Goal: Task Accomplishment & Management: Manage account settings

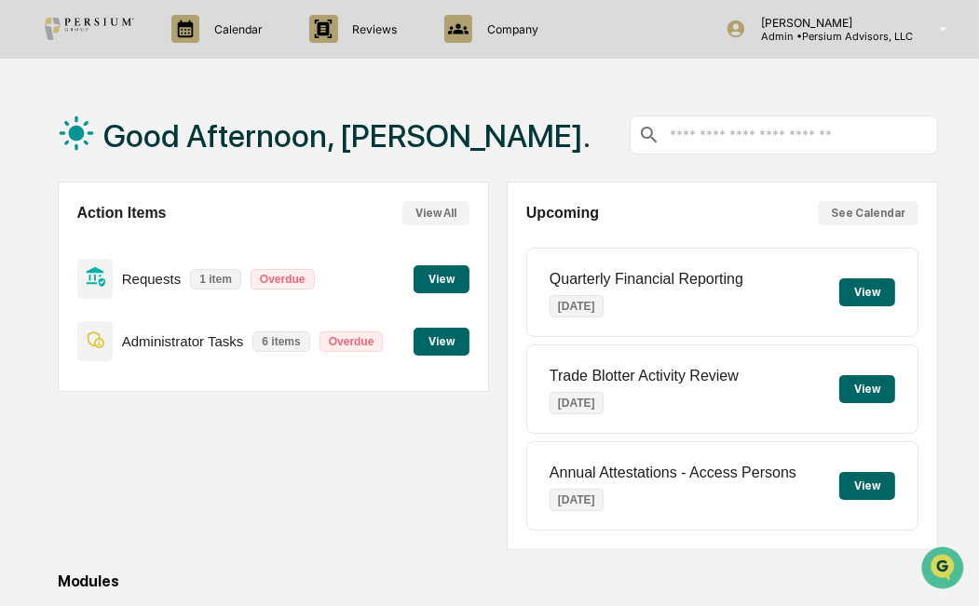
click at [451, 345] on button "View" at bounding box center [442, 342] width 56 height 28
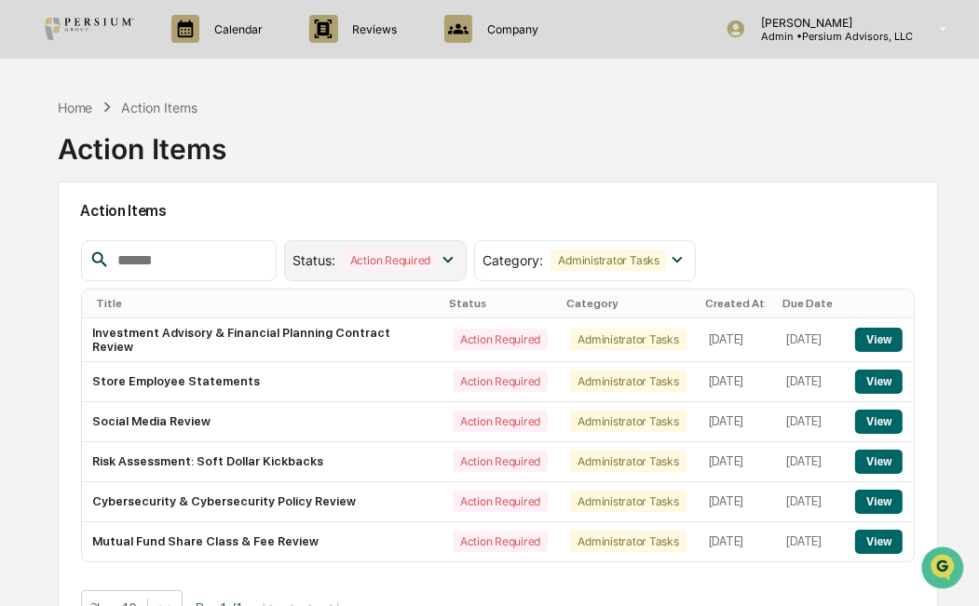
scroll to position [75, 0]
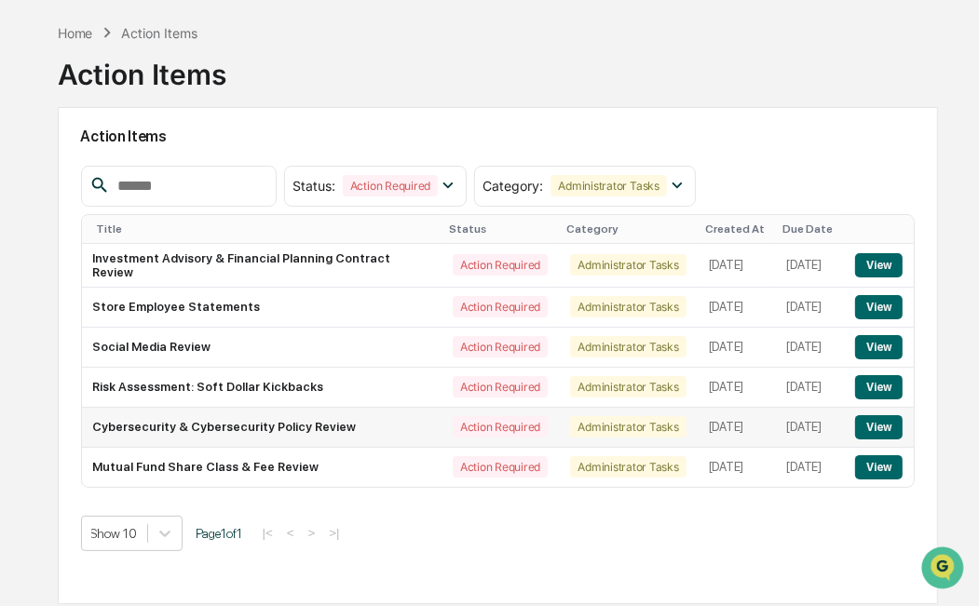
click at [292, 436] on td "Cybersecurity & Cybersecurity Policy Review" at bounding box center [262, 428] width 360 height 40
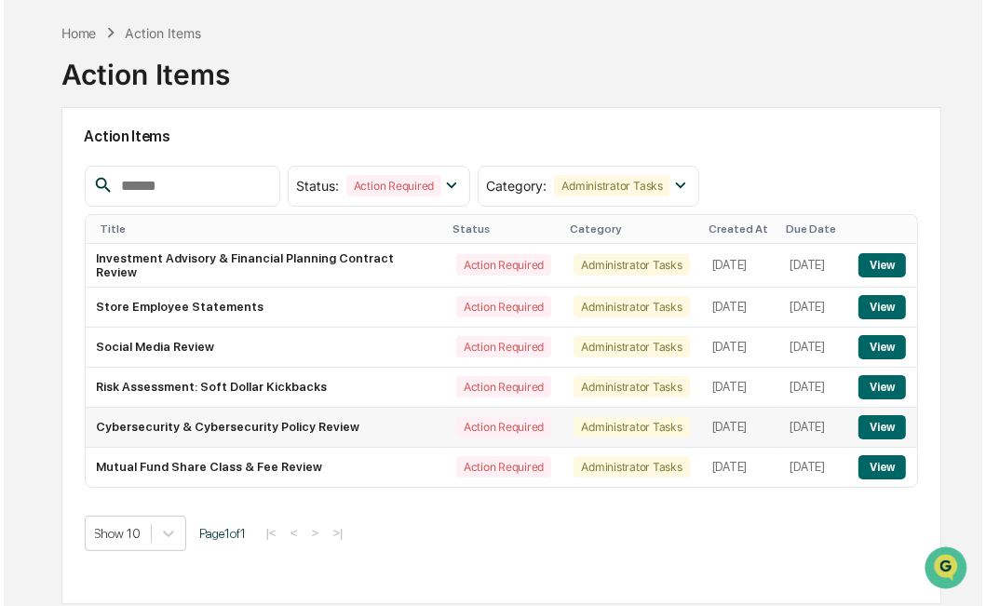
scroll to position [0, 0]
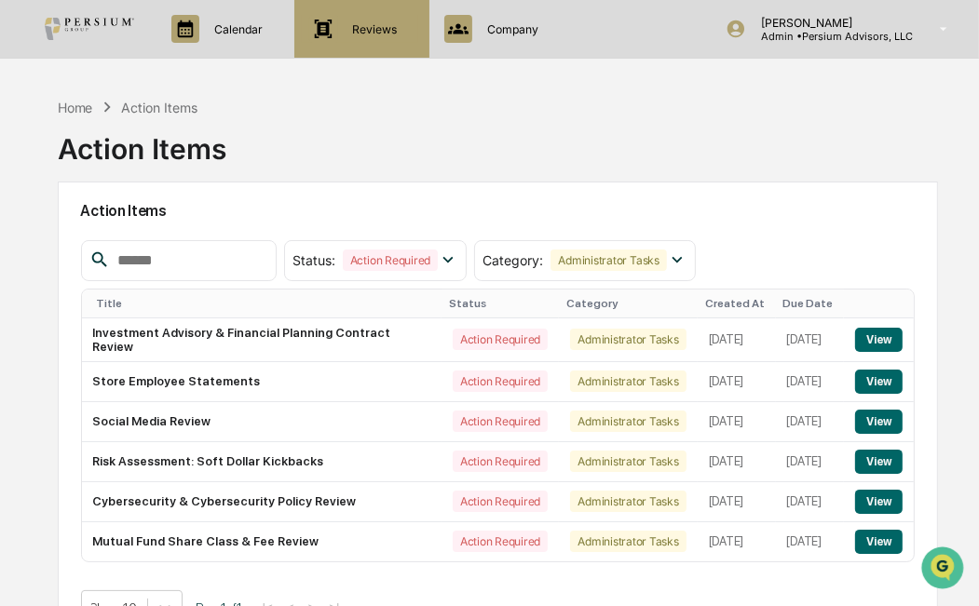
click at [372, 32] on p "Reviews" at bounding box center [372, 29] width 69 height 14
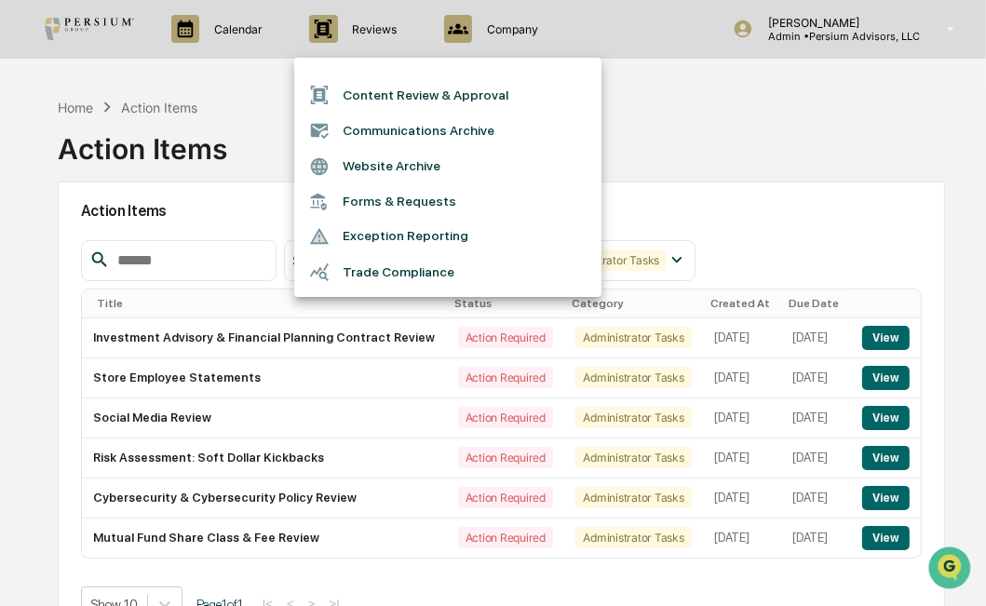
click at [265, 38] on div at bounding box center [493, 303] width 986 height 606
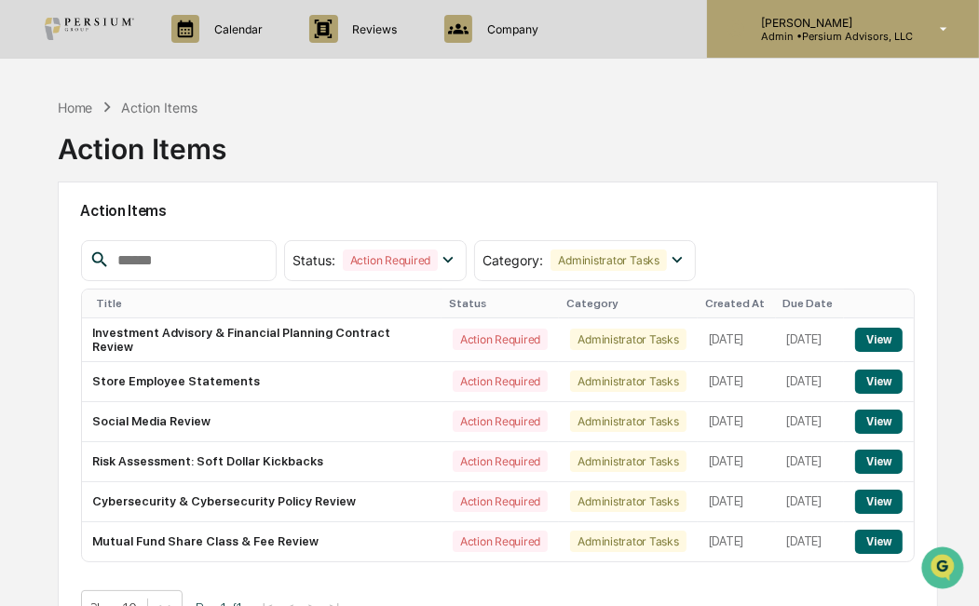
click at [864, 13] on div "[PERSON_NAME] Admin • Persium Advisors, LLC" at bounding box center [843, 29] width 272 height 58
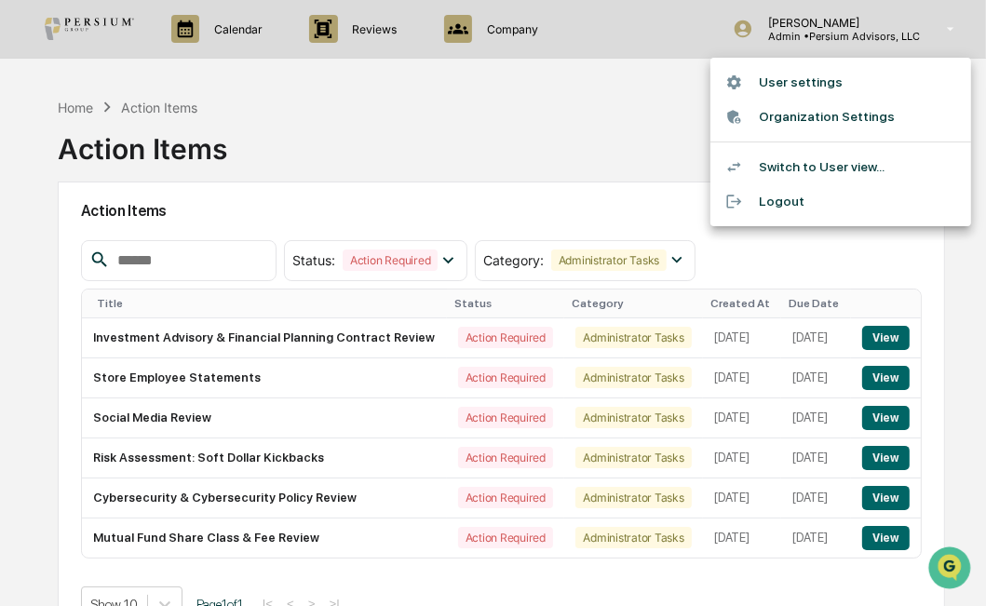
click at [807, 160] on li "Switch to User view..." at bounding box center [841, 167] width 261 height 34
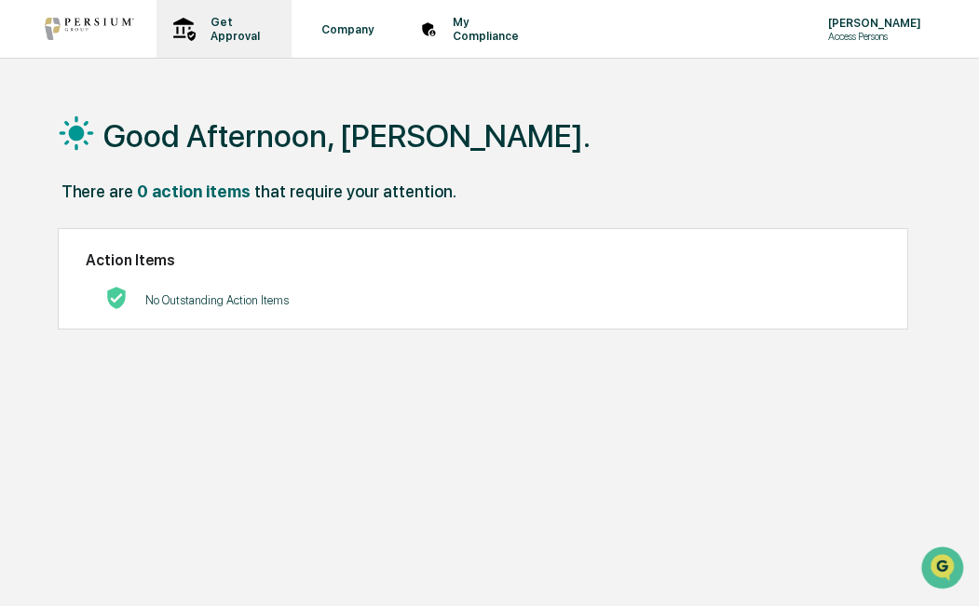
click at [203, 28] on p "Get Approval" at bounding box center [233, 29] width 74 height 28
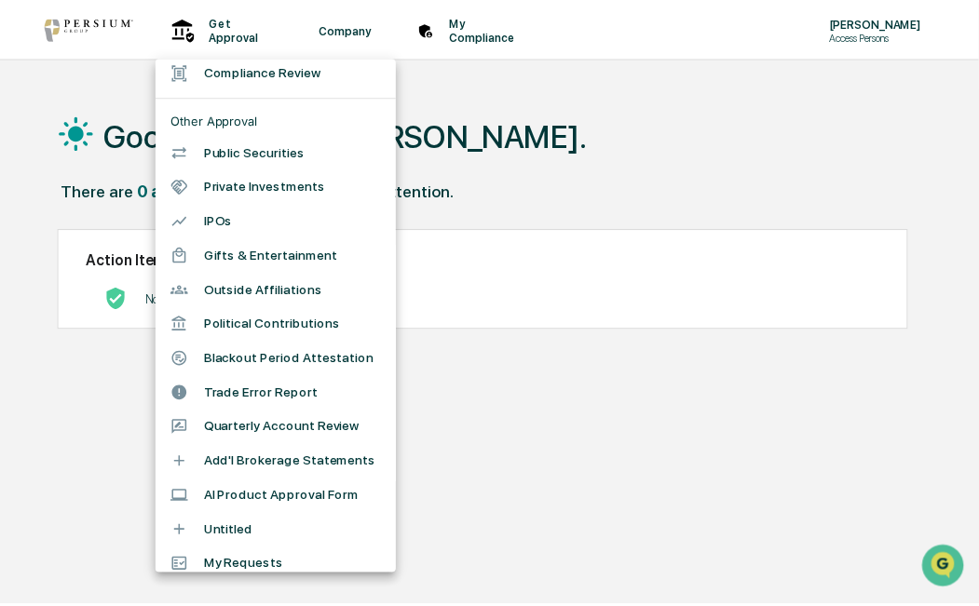
scroll to position [76, 0]
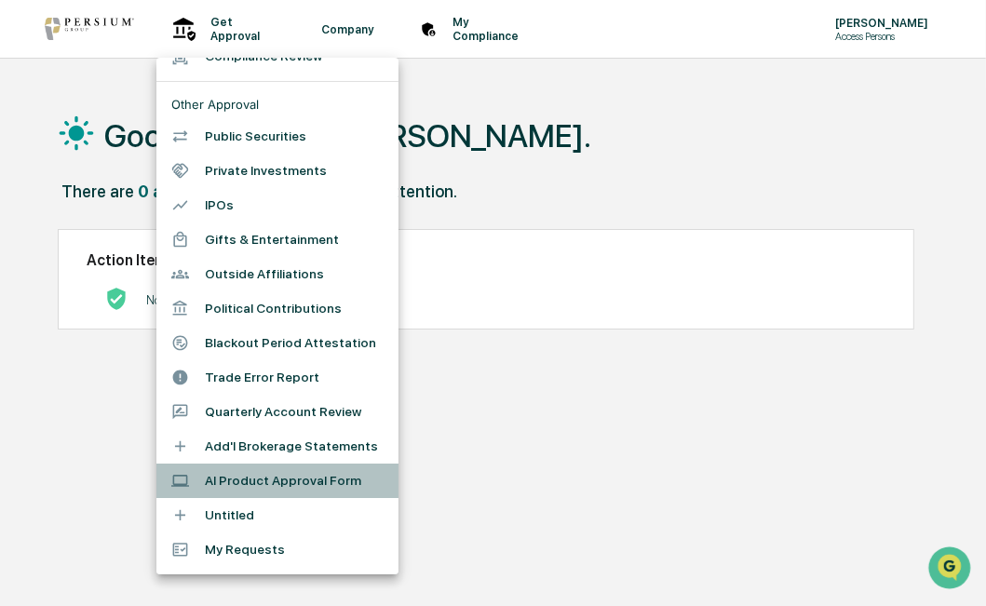
click at [290, 481] on li "AI Product Approval Form" at bounding box center [277, 481] width 242 height 34
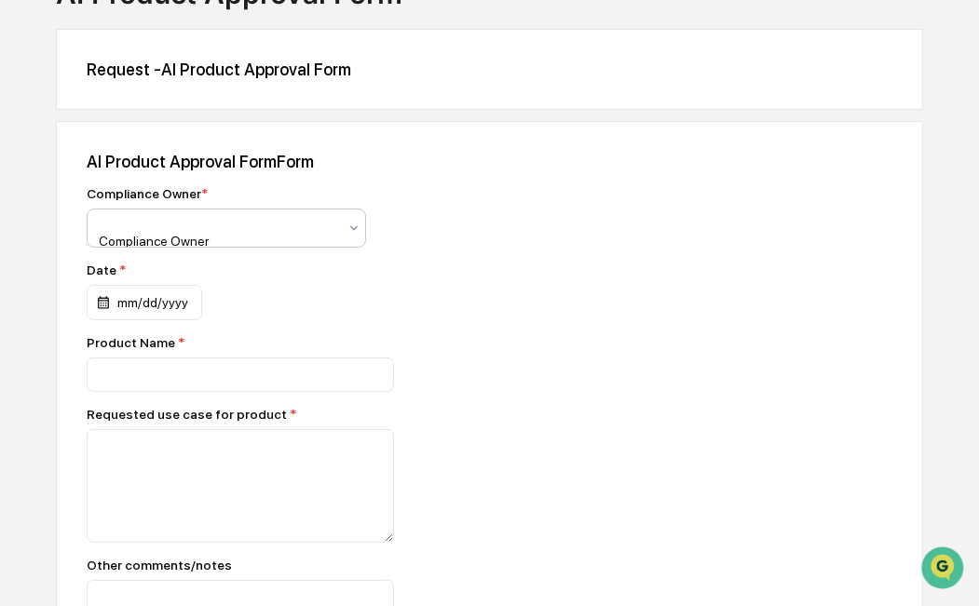
scroll to position [149, 0]
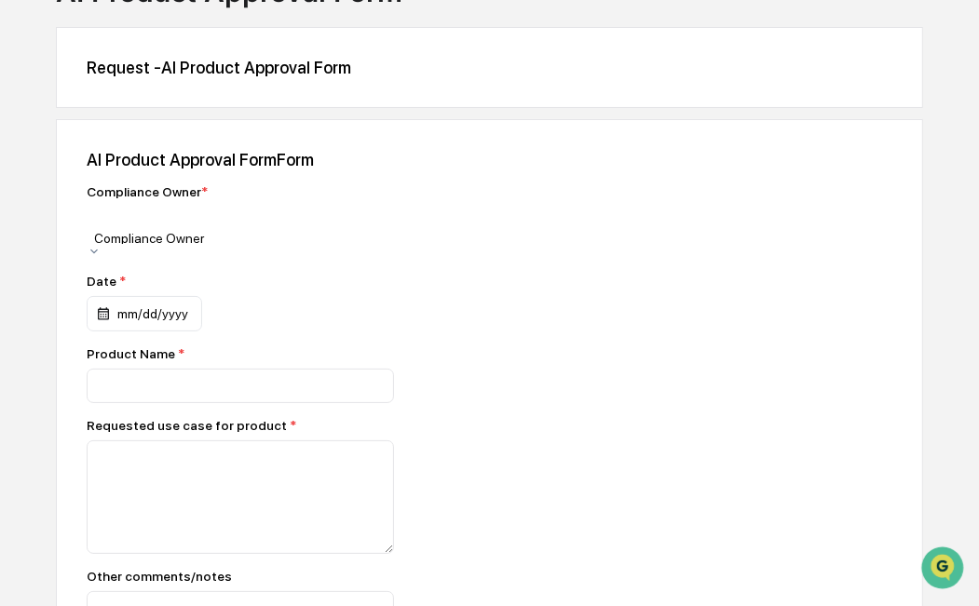
click at [248, 212] on div "Compliance Owner" at bounding box center [226, 225] width 279 height 37
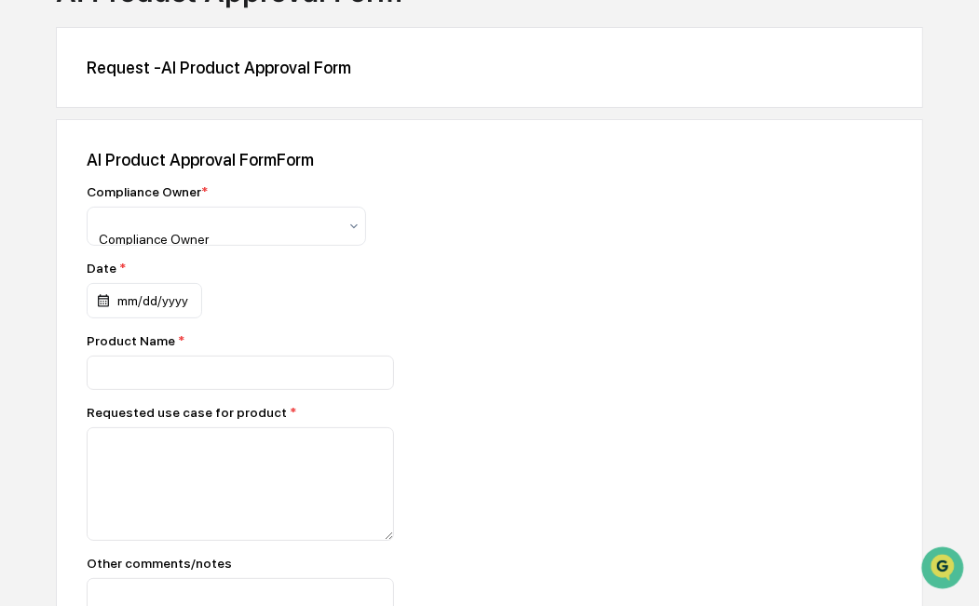
click at [516, 224] on div "Compliance Owner * Compliance Owner" at bounding box center [413, 214] width 652 height 61
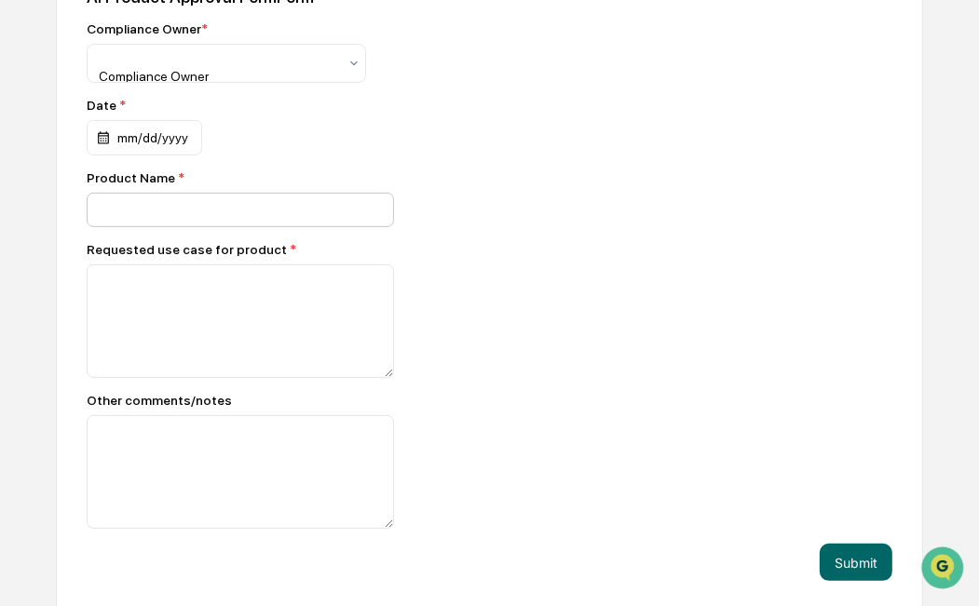
scroll to position [317, 0]
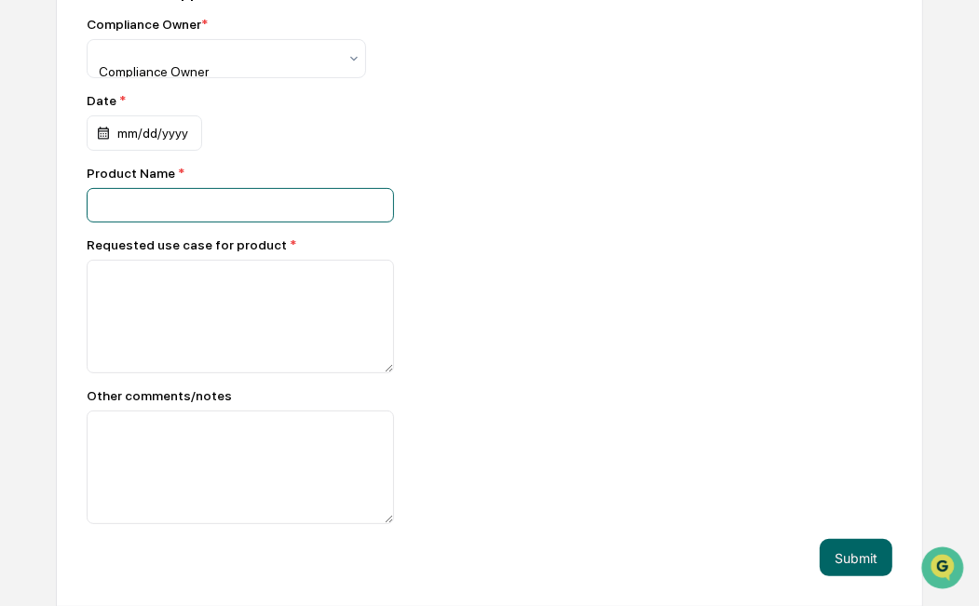
click at [135, 210] on input at bounding box center [240, 205] width 307 height 34
click at [557, 149] on div "Compliance Owner * Compliance Owner Date * mm/dd/yyyy Product Name * Requested …" at bounding box center [413, 271] width 652 height 508
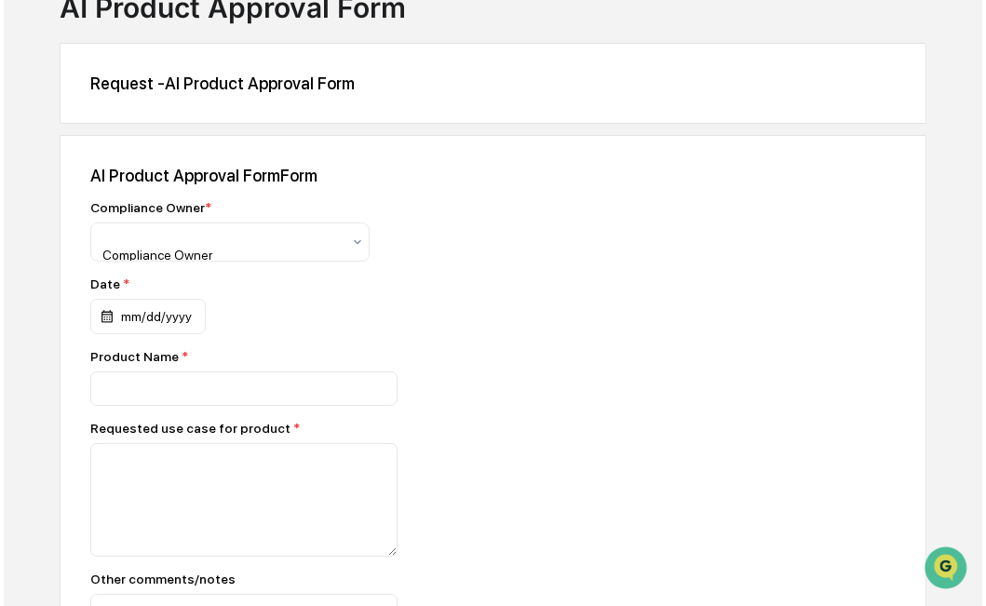
scroll to position [0, 0]
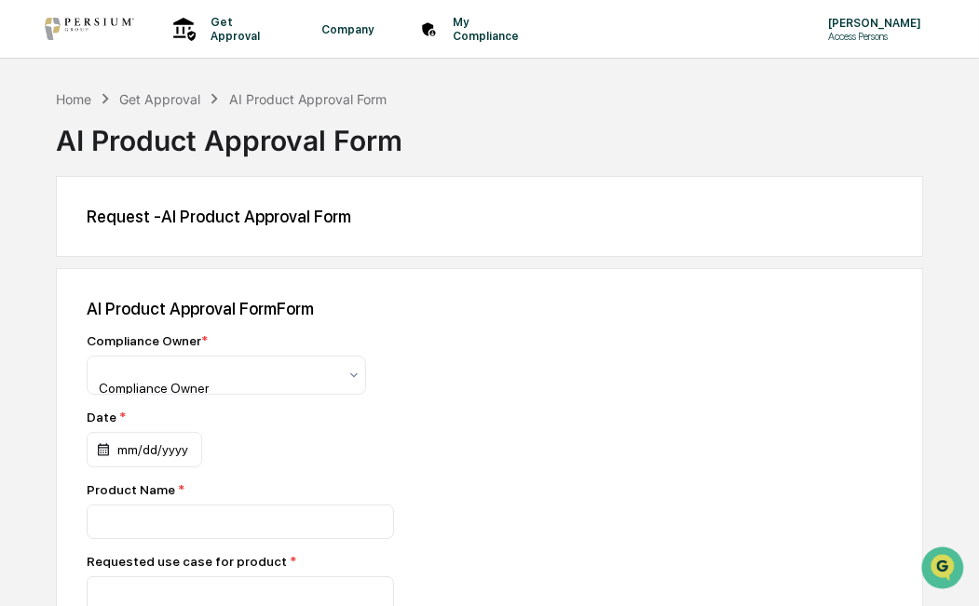
click at [174, 100] on div "Get Approval" at bounding box center [159, 99] width 81 height 16
click at [201, 37] on div "Get Approval Content & Transactions" at bounding box center [222, 29] width 116 height 58
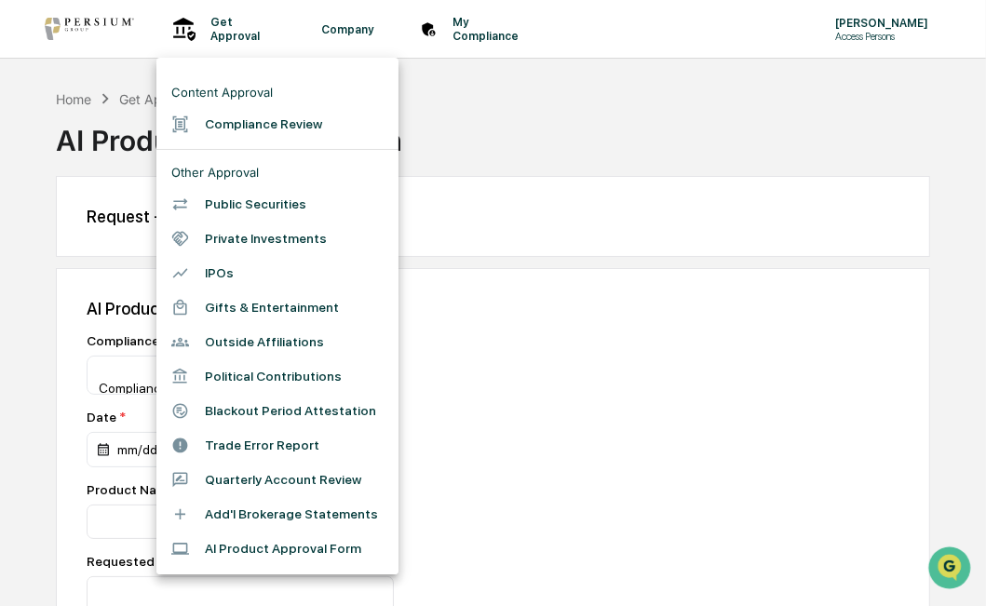
click at [600, 162] on div at bounding box center [493, 303] width 986 height 606
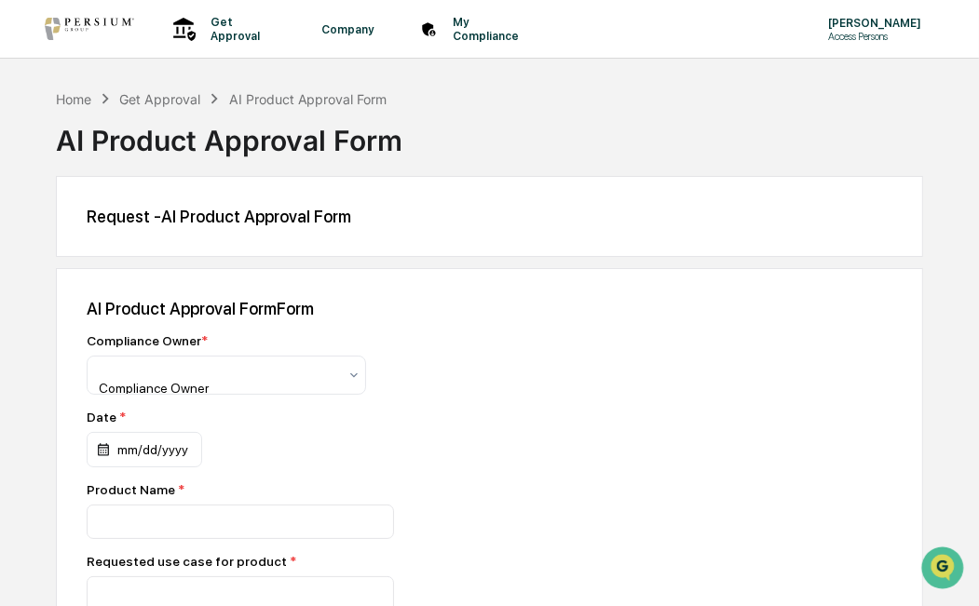
click at [528, 17] on div "My Compliance Data, Deadlines & Settings" at bounding box center [476, 29] width 127 height 58
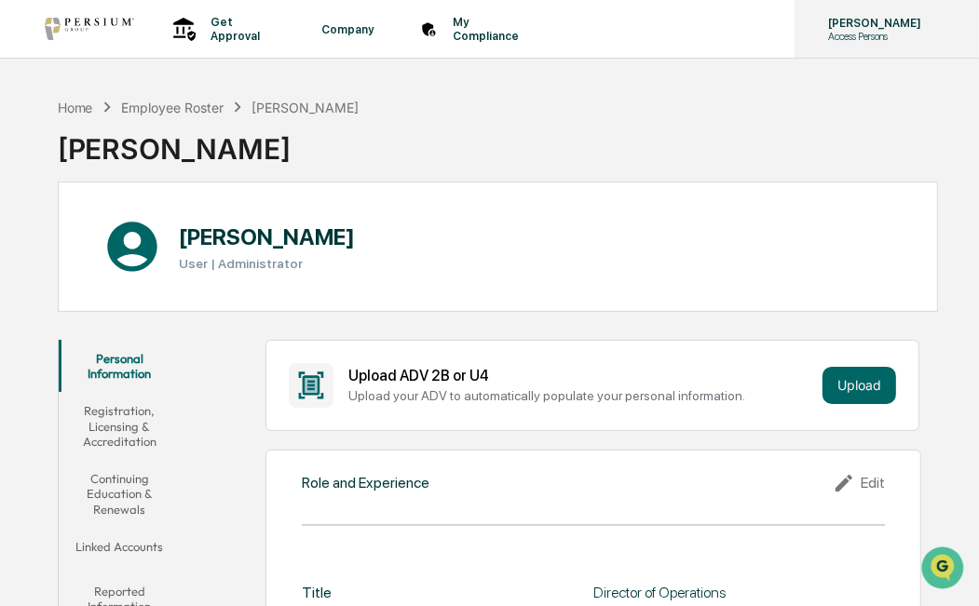
click at [838, 26] on p "[PERSON_NAME]" at bounding box center [871, 23] width 117 height 14
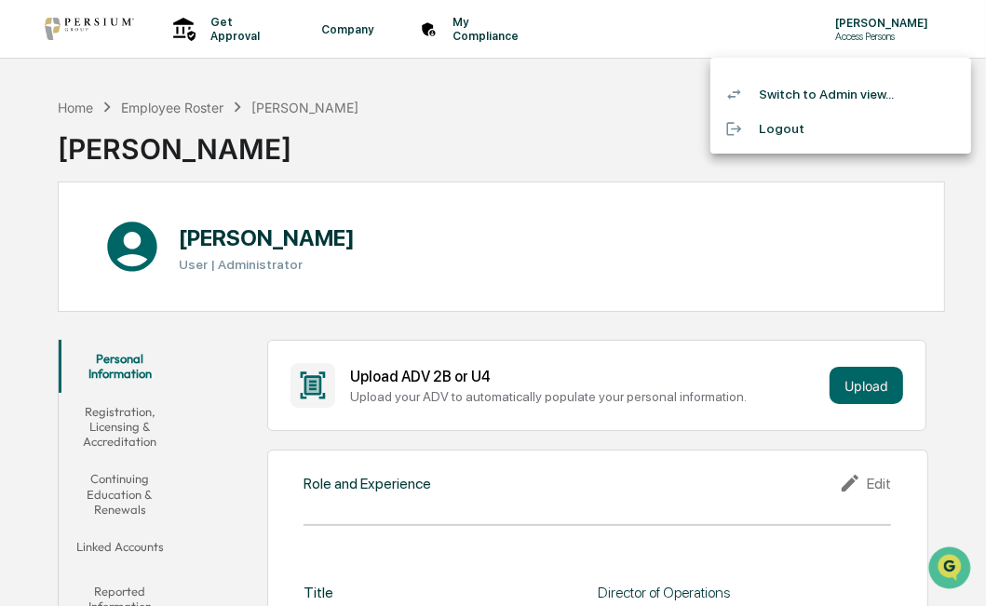
click at [515, 120] on div at bounding box center [493, 303] width 986 height 606
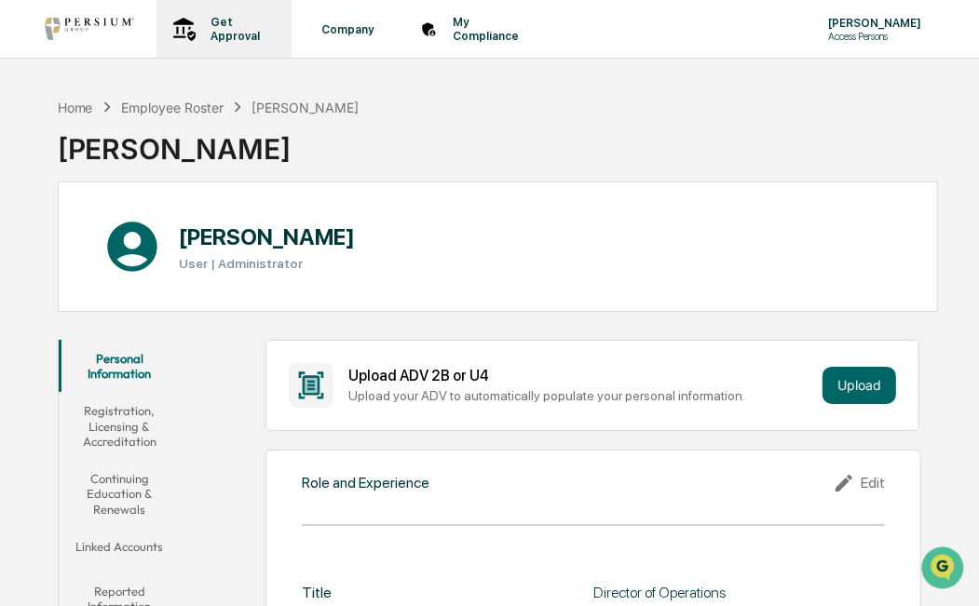
click at [237, 23] on p "Get Approval" at bounding box center [233, 29] width 74 height 28
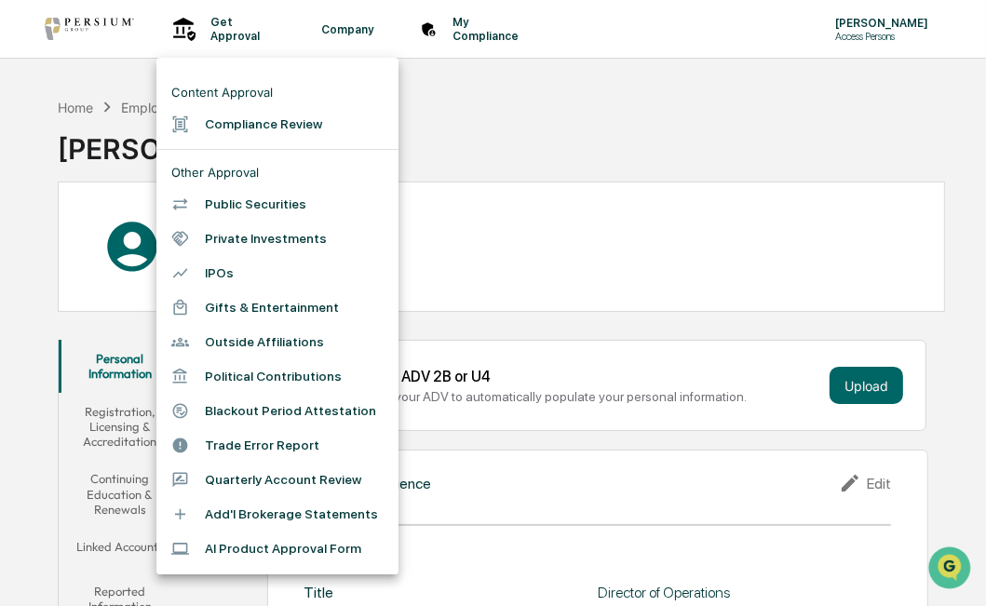
click at [532, 27] on div at bounding box center [493, 303] width 986 height 606
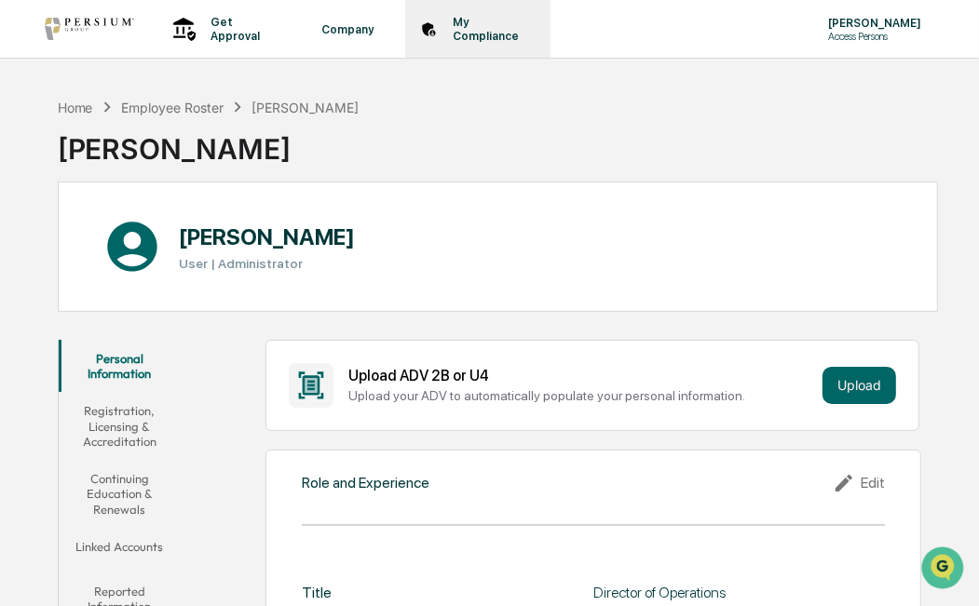
click at [528, 31] on p "My Compliance" at bounding box center [483, 29] width 90 height 28
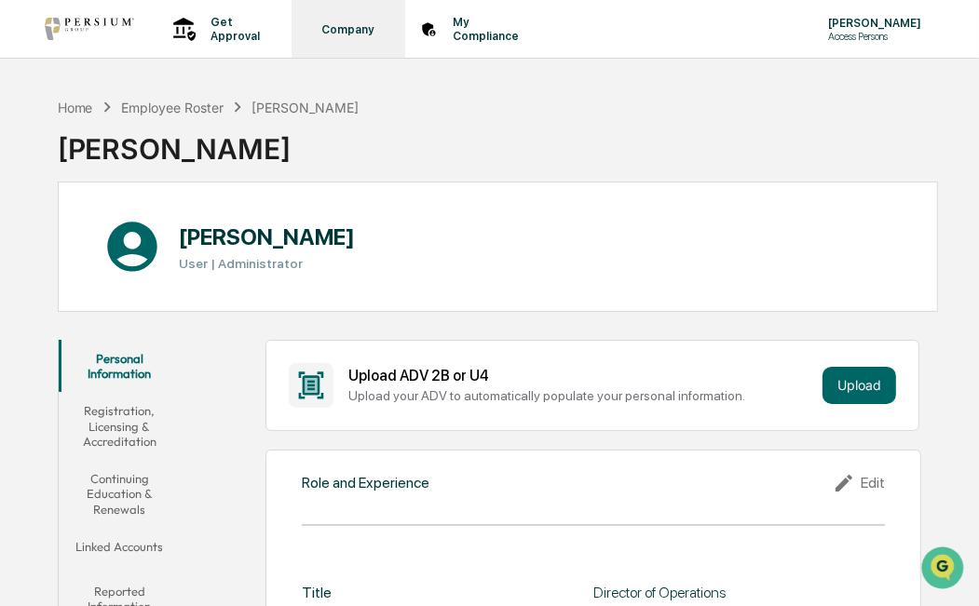
click at [376, 30] on p "Company" at bounding box center [344, 29] width 76 height 14
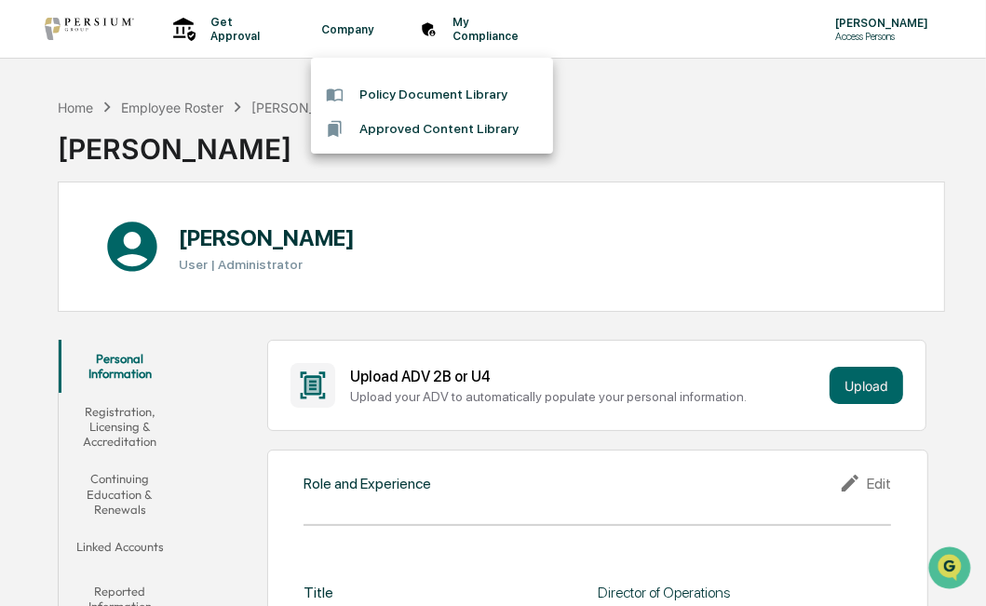
click at [391, 123] on li "Approved Content Library" at bounding box center [432, 129] width 242 height 34
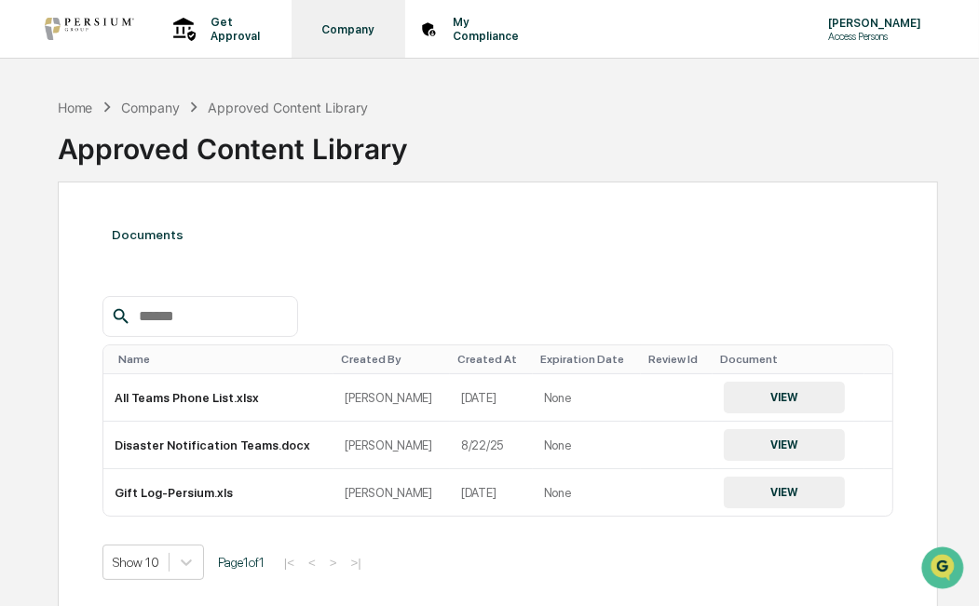
click at [383, 33] on p "Company" at bounding box center [344, 29] width 76 height 14
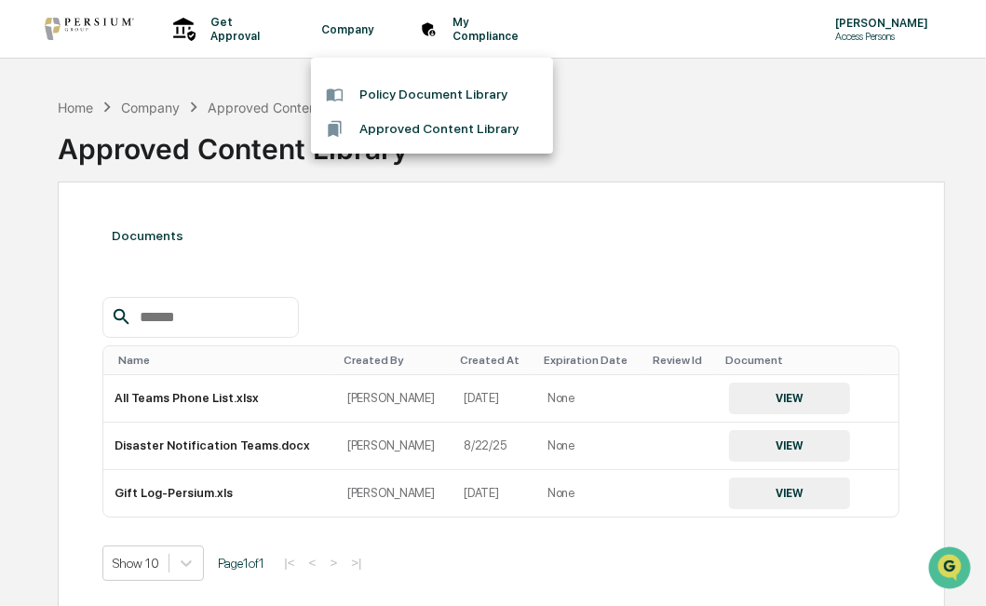
click at [393, 93] on li "Policy Document Library" at bounding box center [432, 94] width 242 height 34
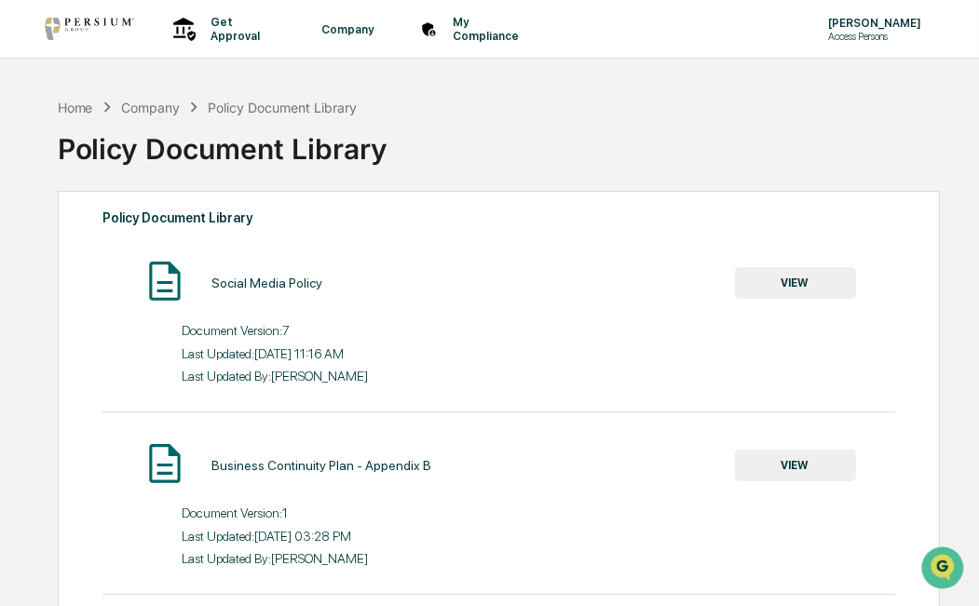
click at [640, 137] on div "Policy Document Library" at bounding box center [498, 141] width 881 height 48
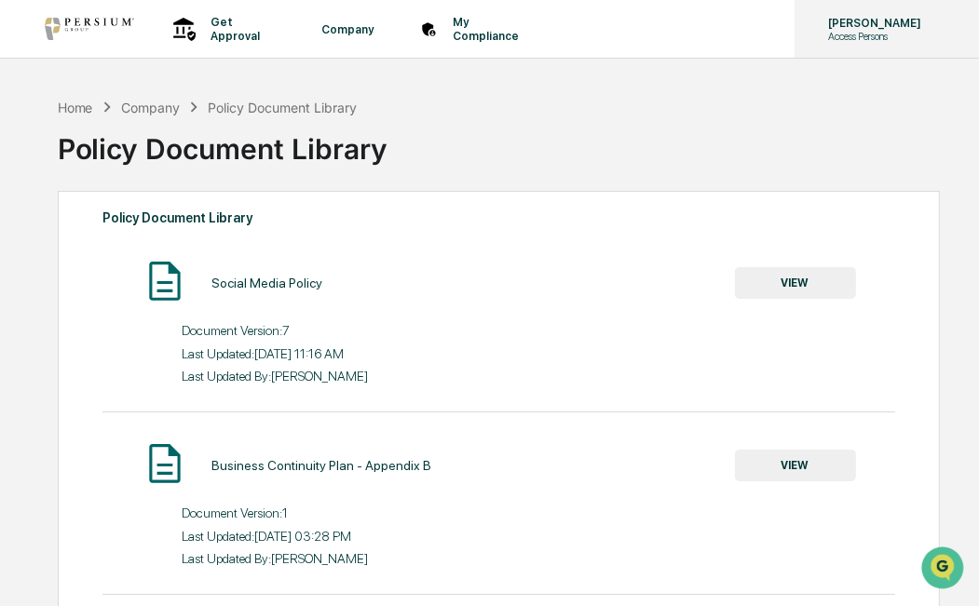
click at [846, 34] on p "Access Persons" at bounding box center [871, 36] width 117 height 13
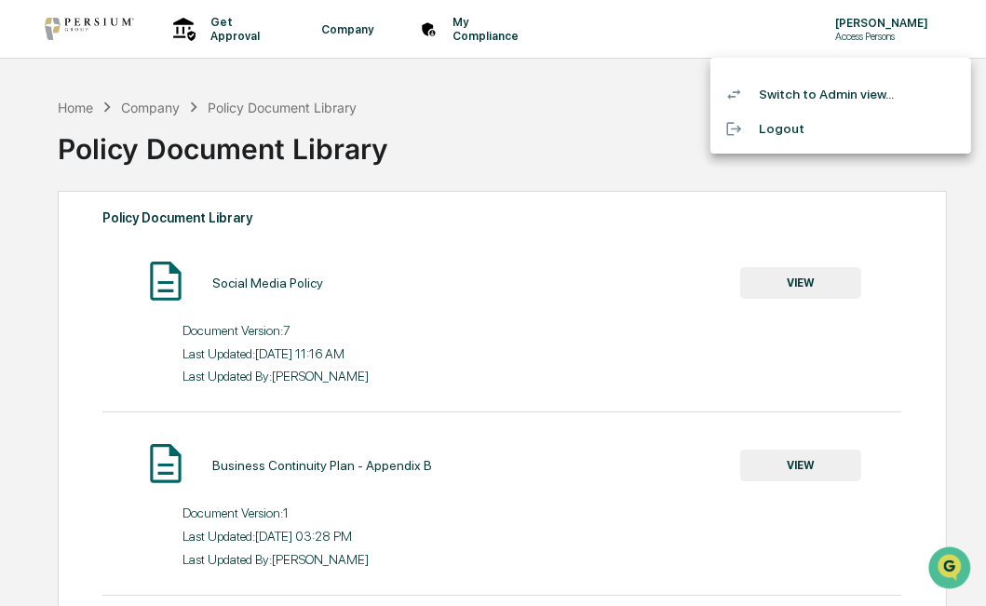
click at [830, 93] on li "Switch to Admin view..." at bounding box center [841, 94] width 261 height 34
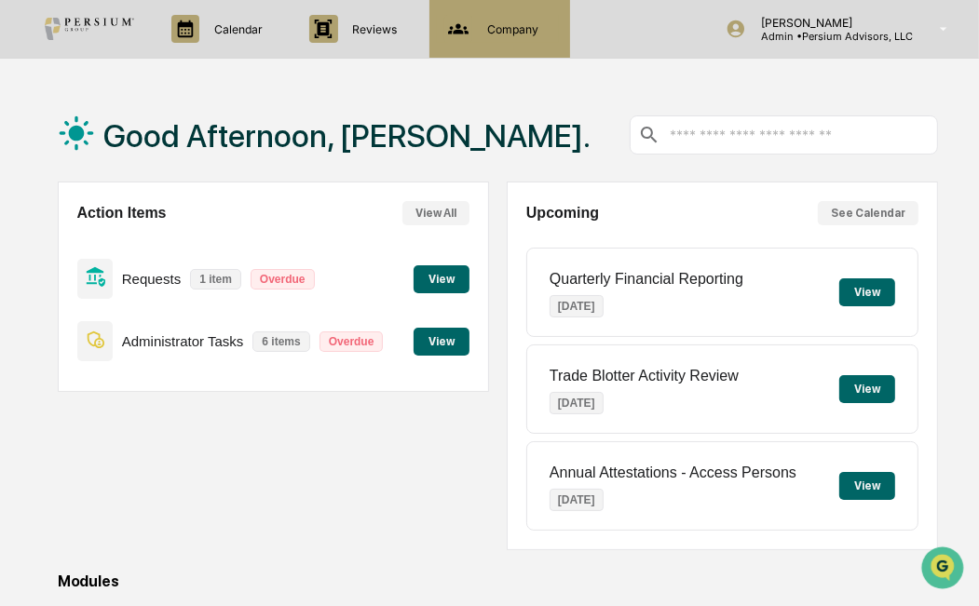
click at [467, 30] on icon at bounding box center [458, 29] width 28 height 28
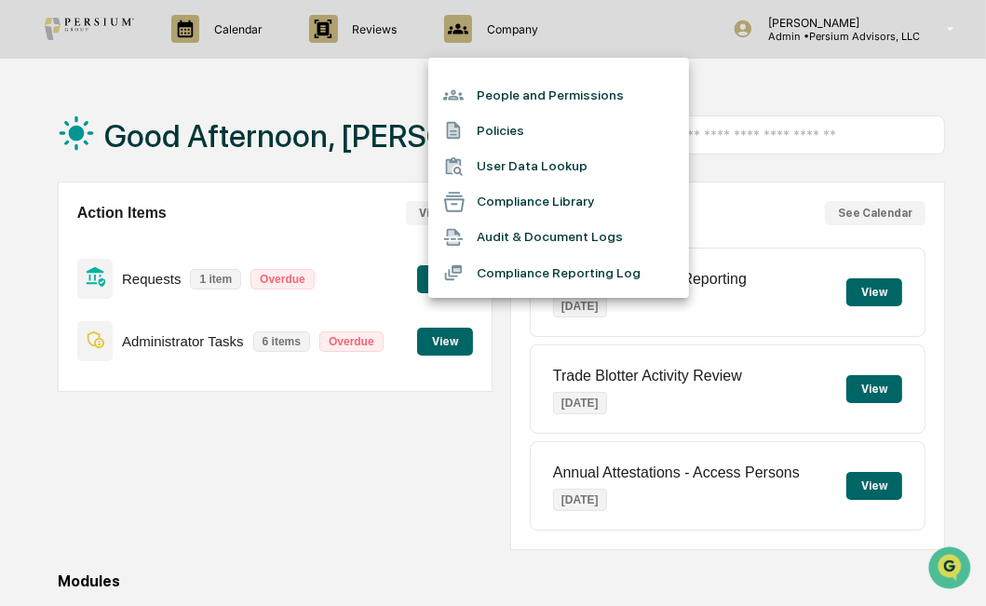
click at [527, 272] on li "Compliance Reporting Log" at bounding box center [558, 272] width 261 height 35
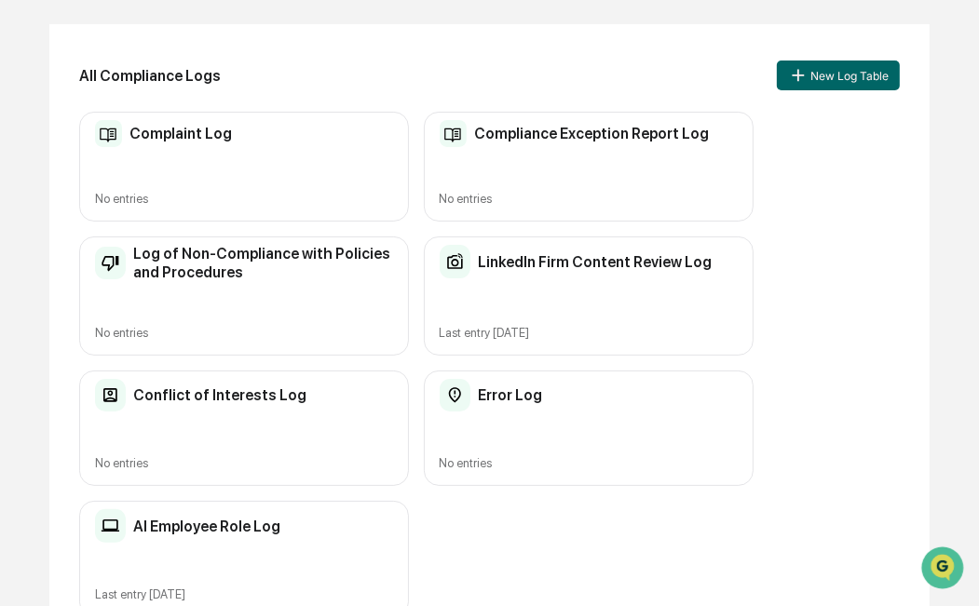
scroll to position [224, 0]
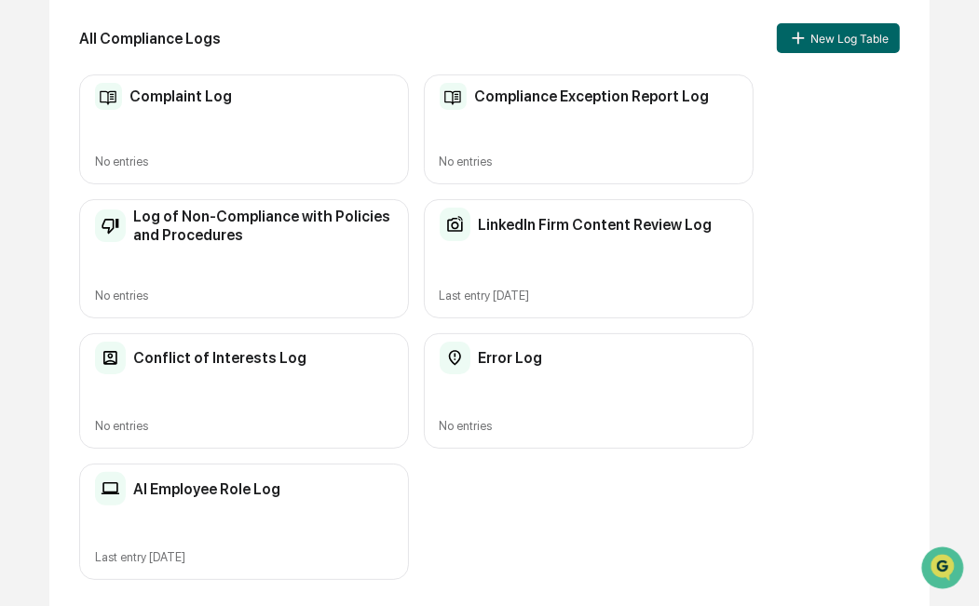
click at [219, 487] on h2 "AI Employee Role Log" at bounding box center [206, 490] width 147 height 18
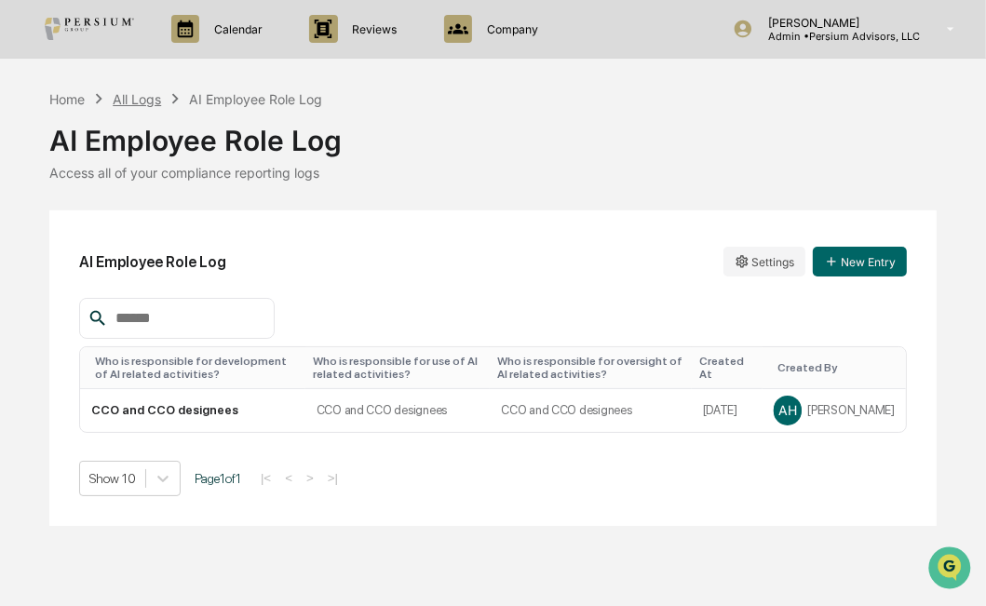
click at [142, 99] on div "All Logs" at bounding box center [137, 99] width 48 height 16
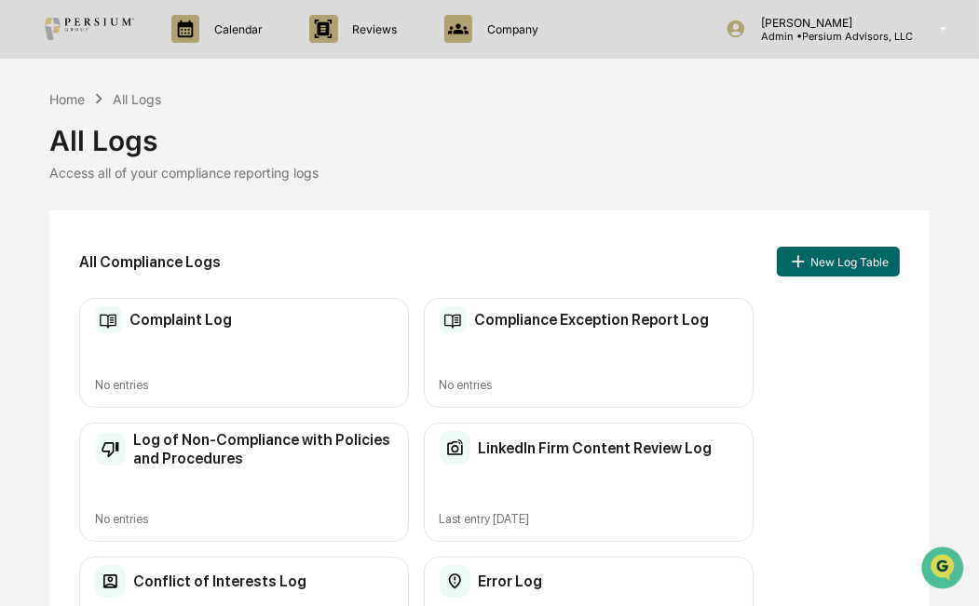
click at [503, 212] on div "All Compliance Logs New Log Table Complaint Log No entries Compliance Exception…" at bounding box center [489, 522] width 881 height 623
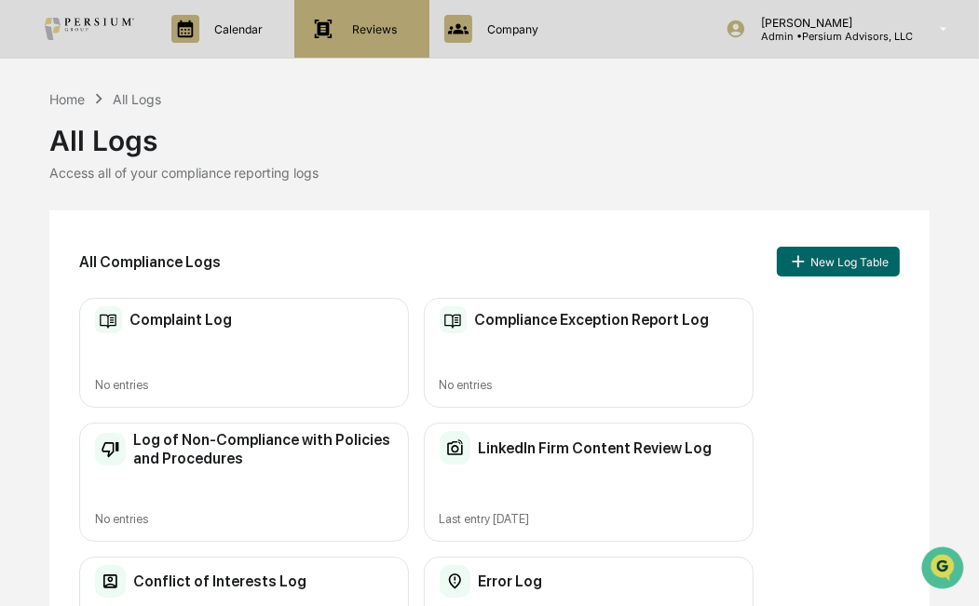
click at [338, 31] on p "Reviews" at bounding box center [372, 29] width 69 height 14
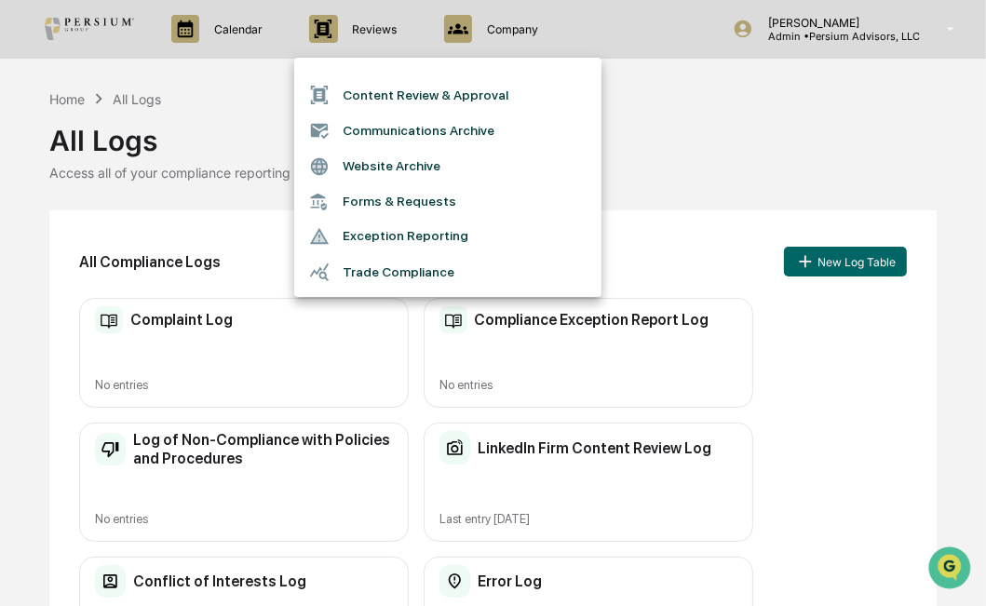
click at [390, 197] on li "Forms & Requests" at bounding box center [447, 201] width 307 height 34
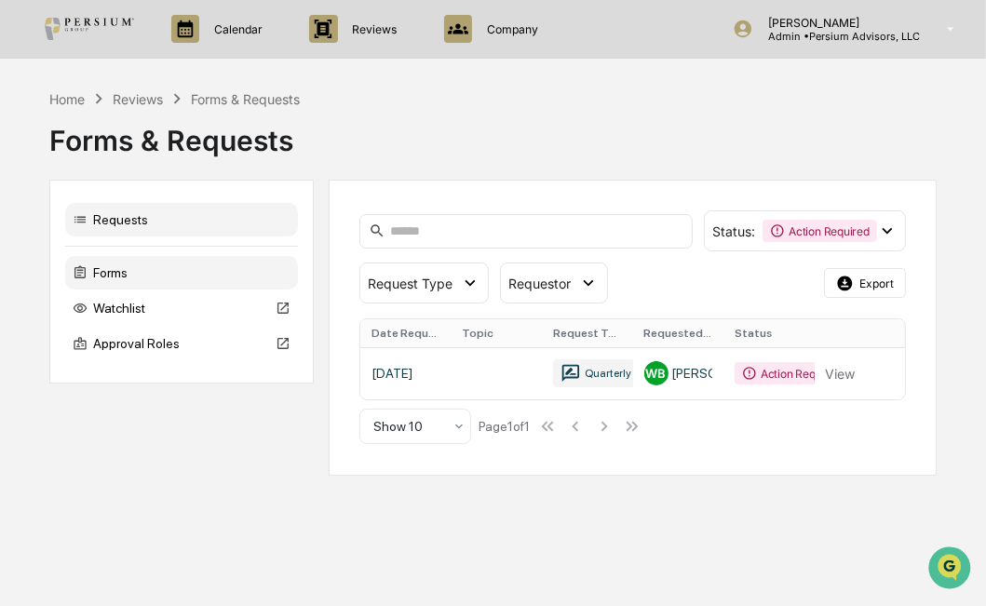
click at [157, 268] on div "Forms" at bounding box center [181, 273] width 233 height 34
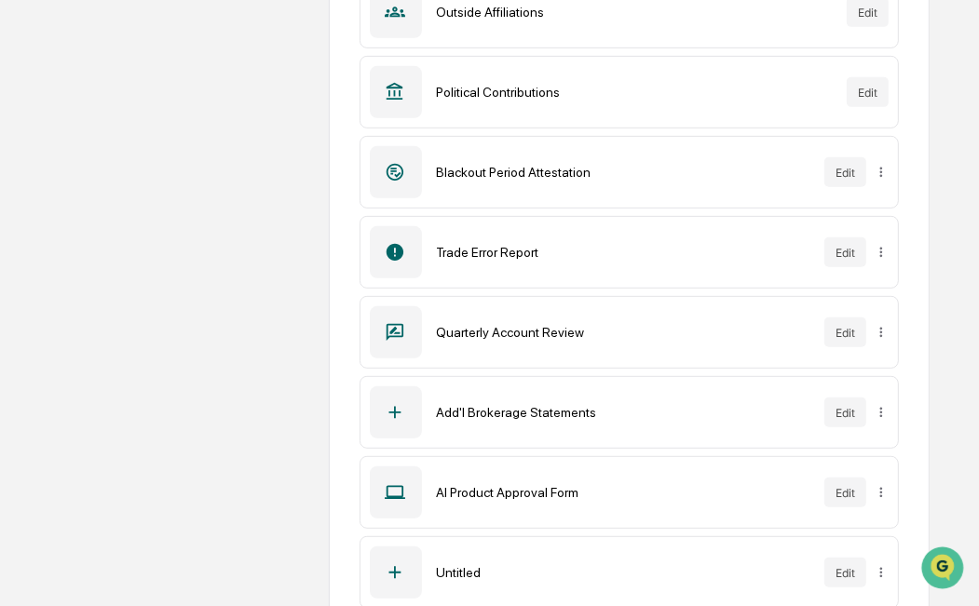
scroll to position [643, 0]
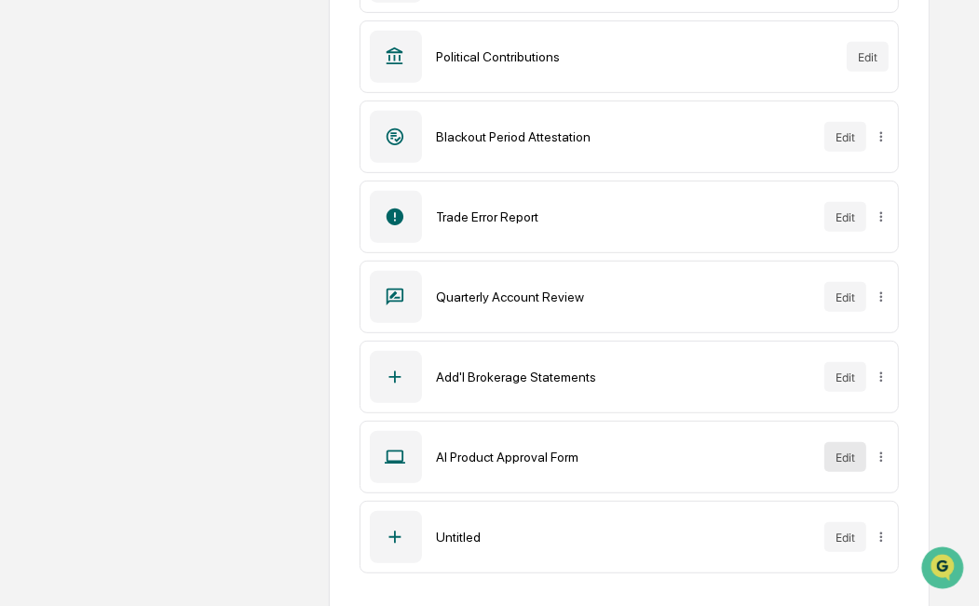
click at [850, 455] on button "Edit" at bounding box center [845, 457] width 42 height 30
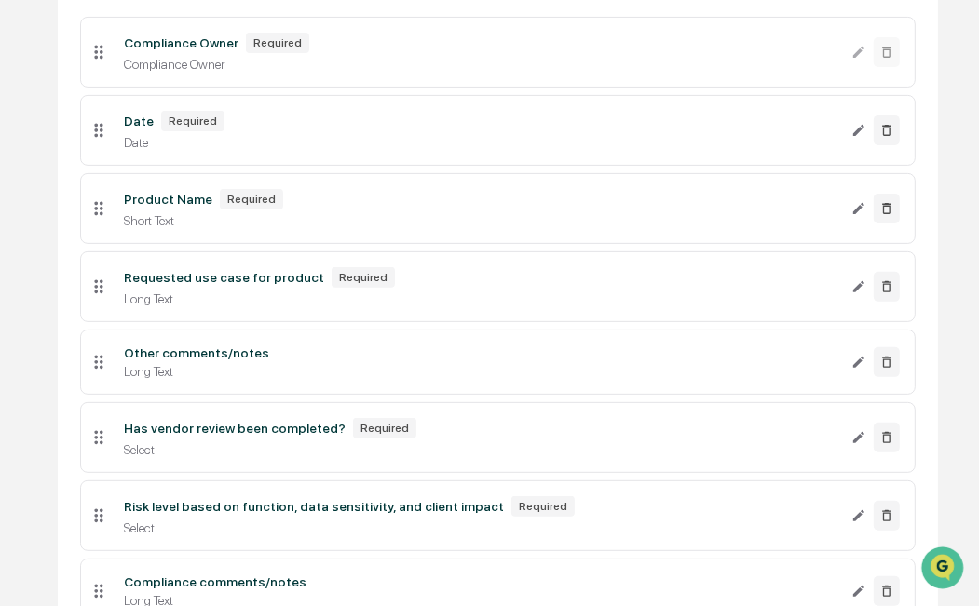
scroll to position [232, 0]
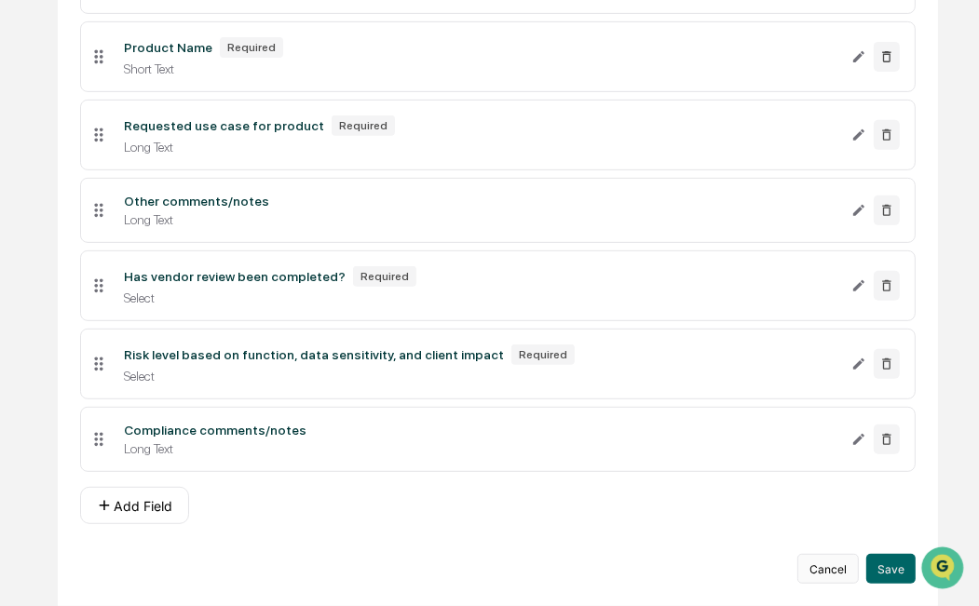
click at [829, 560] on button "Cancel" at bounding box center [827, 569] width 61 height 30
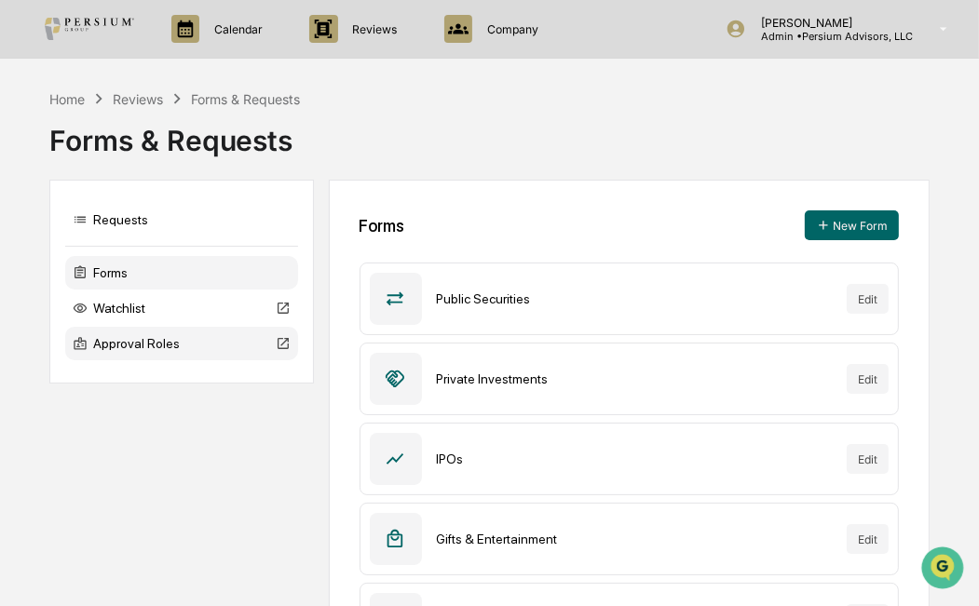
click at [158, 358] on div "Approval Roles" at bounding box center [181, 344] width 233 height 34
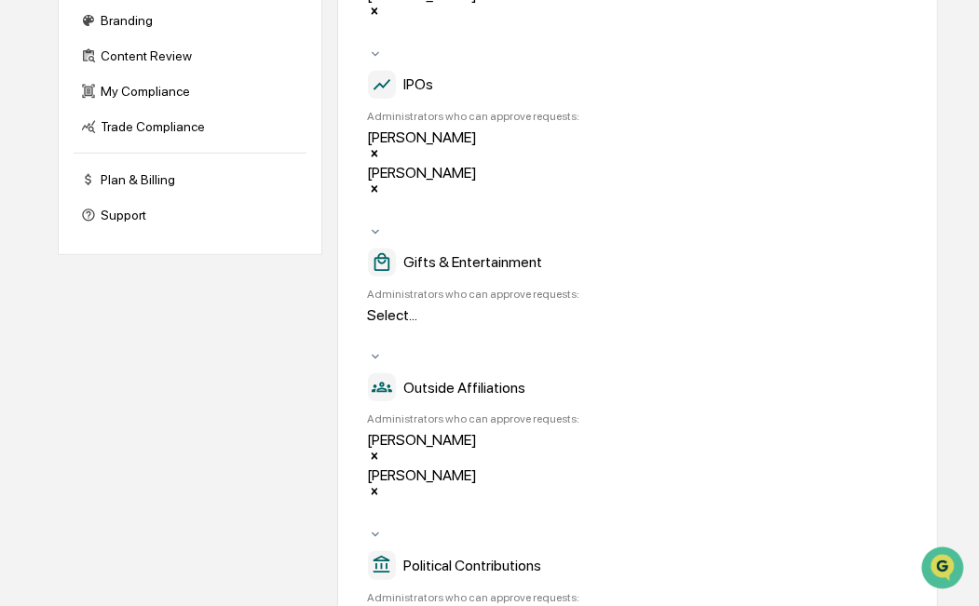
scroll to position [373, 0]
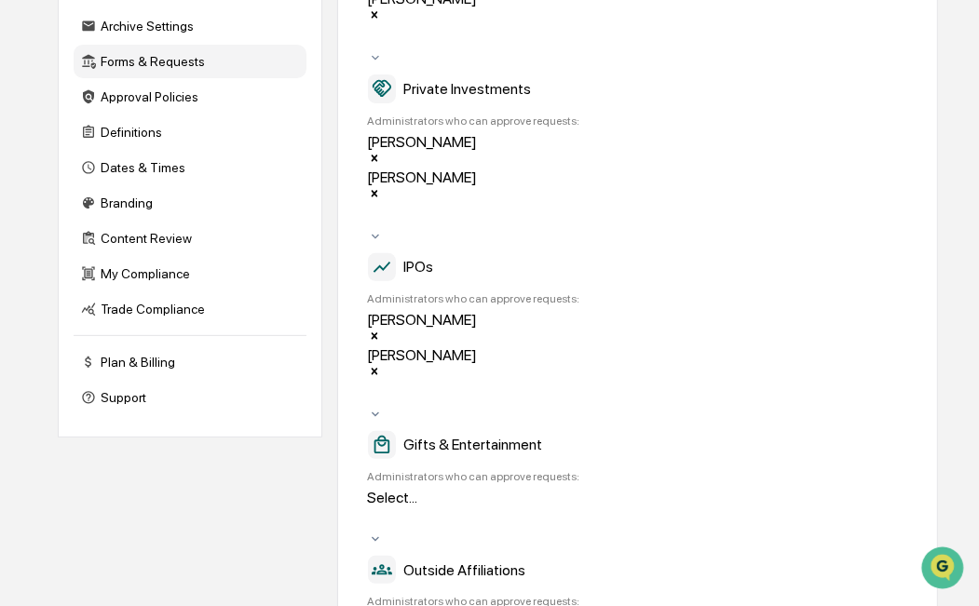
click at [373, 509] on div at bounding box center [371, 519] width 3 height 21
click at [381, 508] on icon "Remove Administrators" at bounding box center [374, 514] width 13 height 13
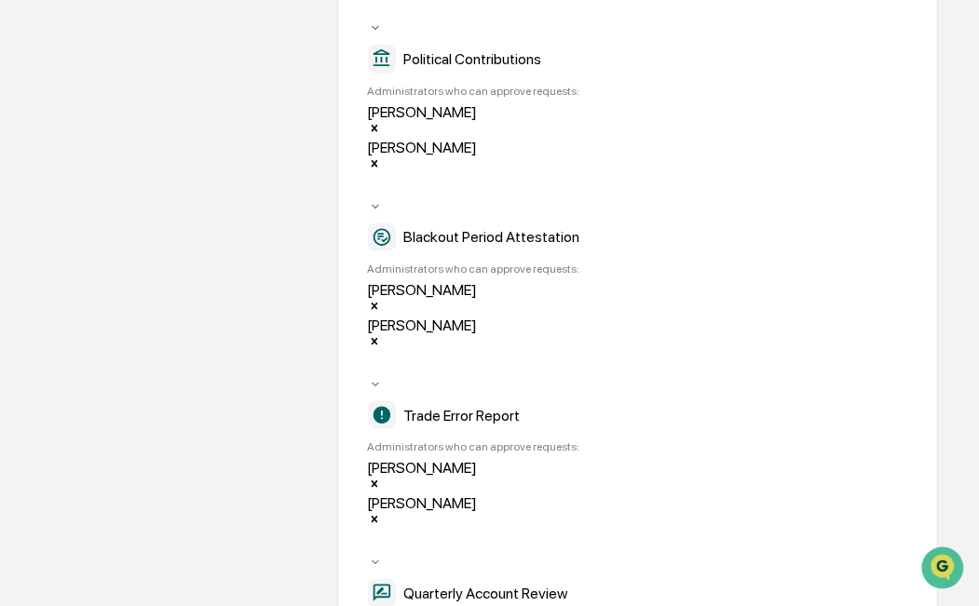
scroll to position [1139, 0]
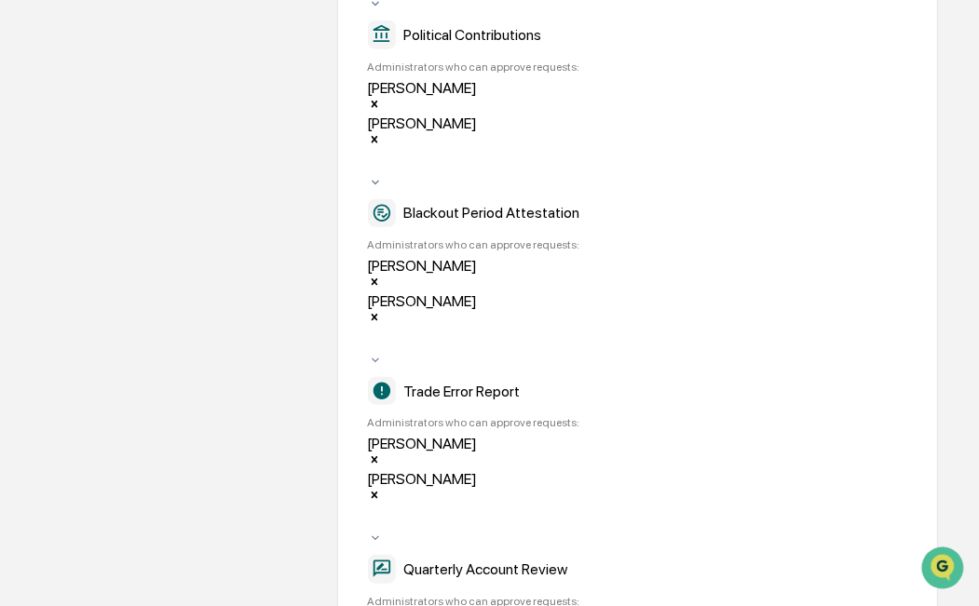
click at [293, 280] on div "Company Info Platform Configuration Admin Calendar Visibility Administrator Tas…" at bounding box center [498, 283] width 881 height 2482
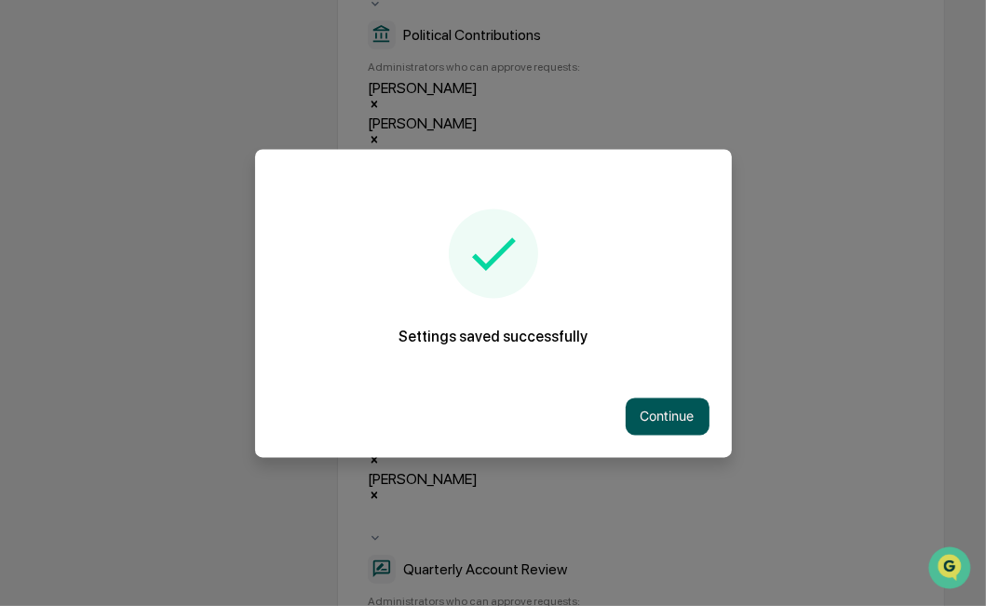
click at [644, 404] on button "Continue" at bounding box center [668, 416] width 84 height 37
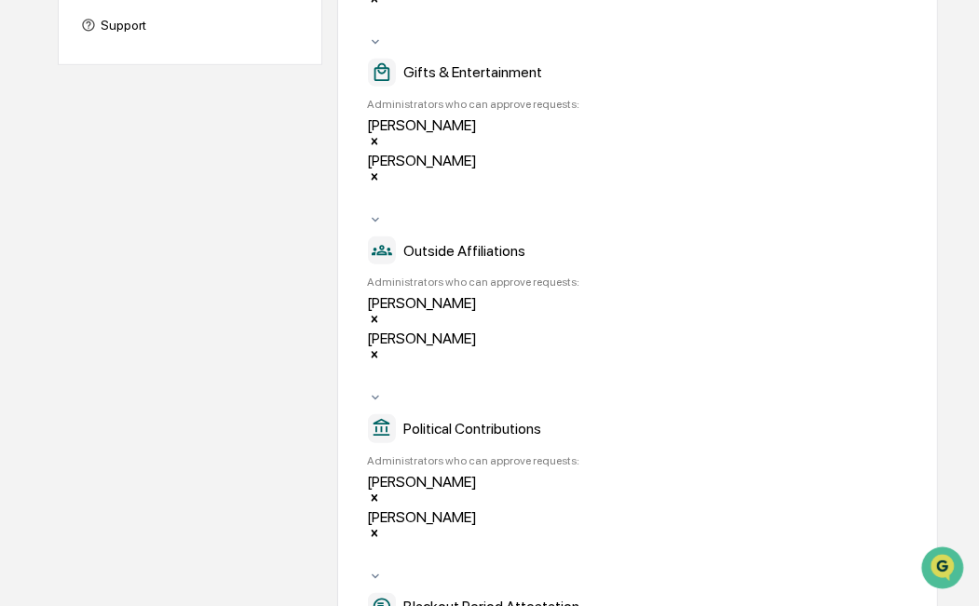
scroll to position [969, 0]
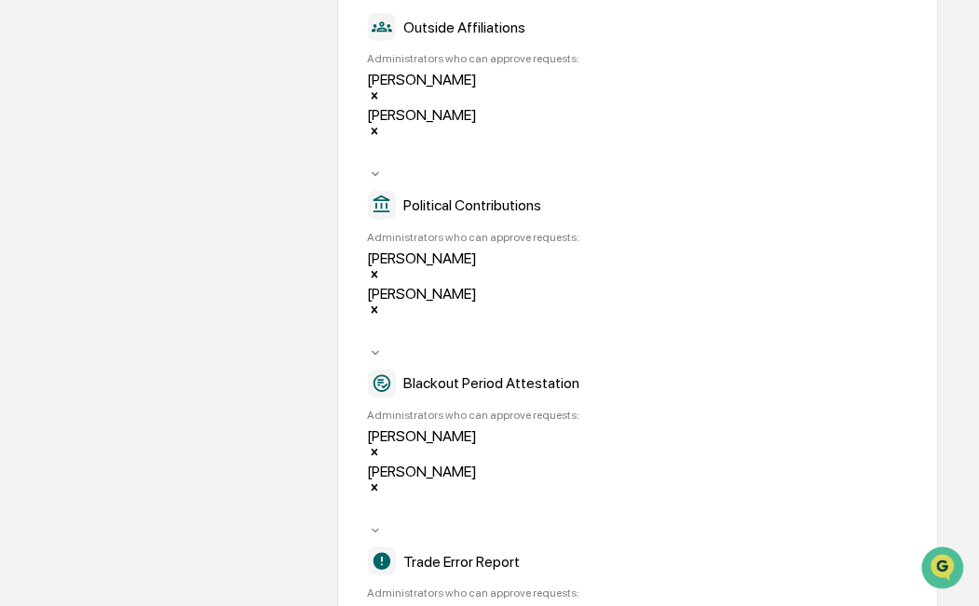
click at [239, 366] on div "Company Info Platform Configuration Admin Calendar Visibility Administrator Tas…" at bounding box center [498, 436] width 881 height 2447
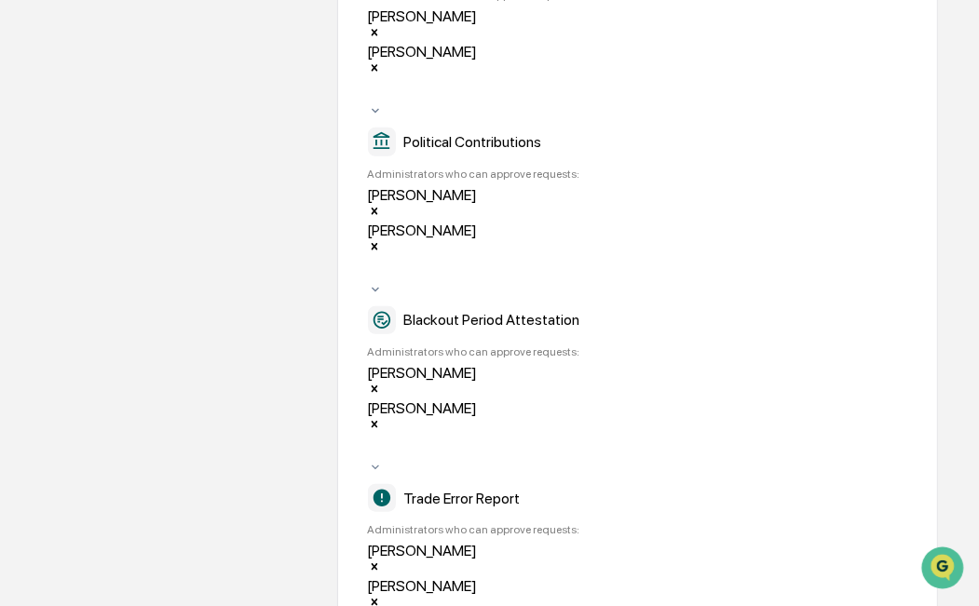
scroll to position [1118, 0]
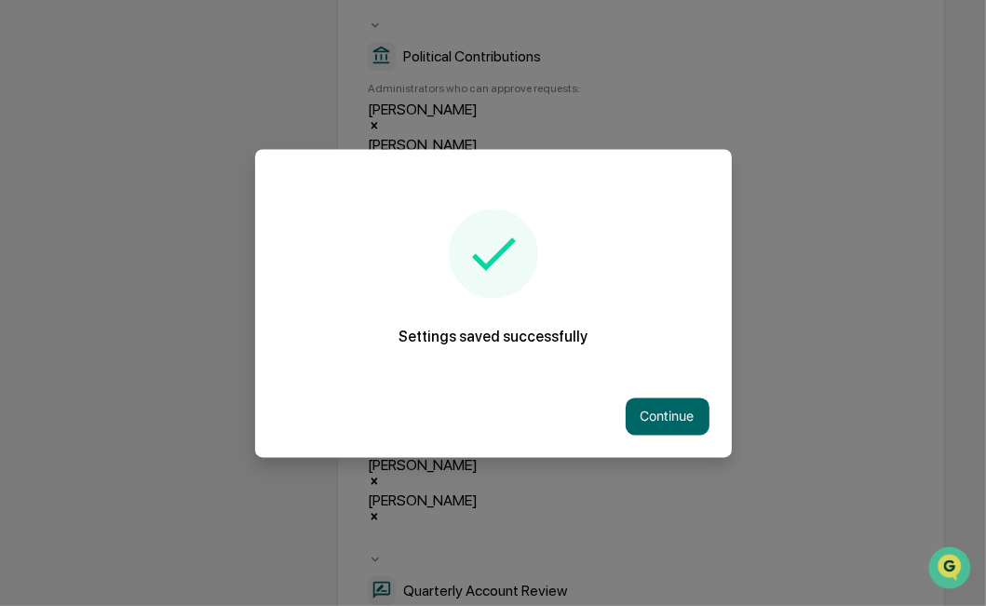
click at [667, 425] on button "Continue" at bounding box center [668, 416] width 84 height 37
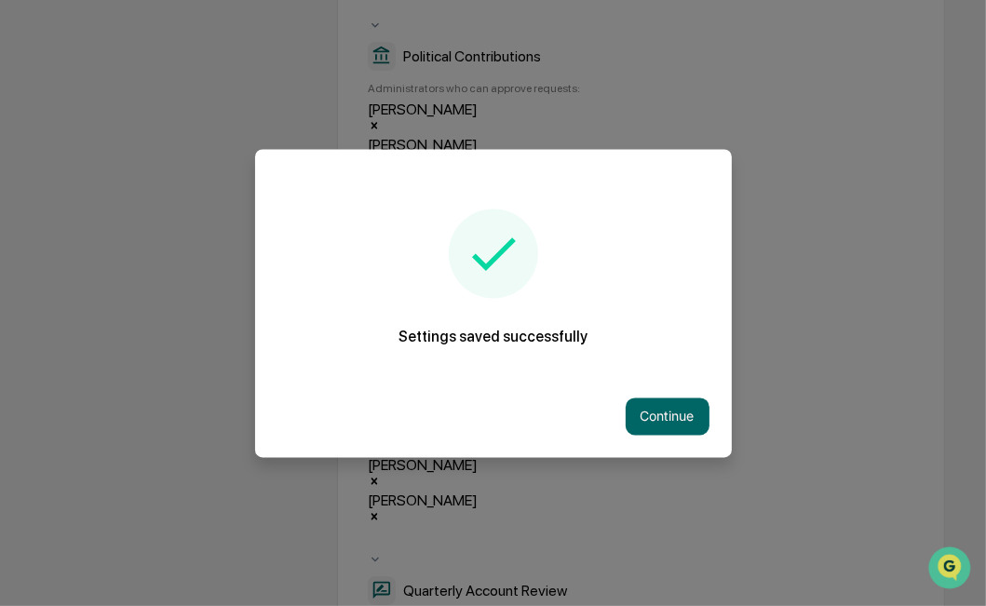
click at [679, 443] on div "Continue" at bounding box center [493, 416] width 477 height 82
click at [674, 425] on button "Continue" at bounding box center [668, 416] width 84 height 37
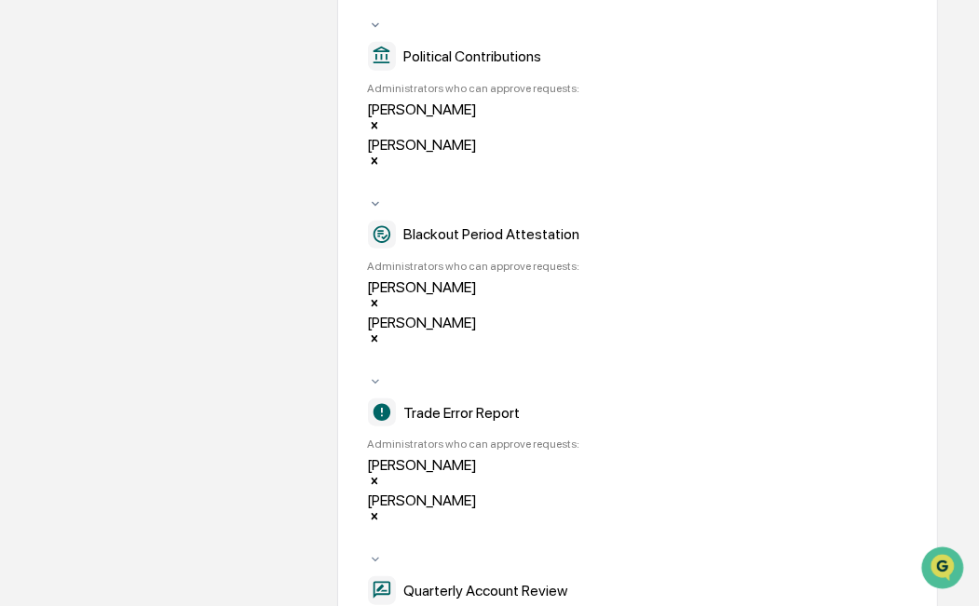
click at [226, 292] on div "Company Info Platform Configuration Admin Calendar Visibility Administrator Tas…" at bounding box center [498, 305] width 881 height 2482
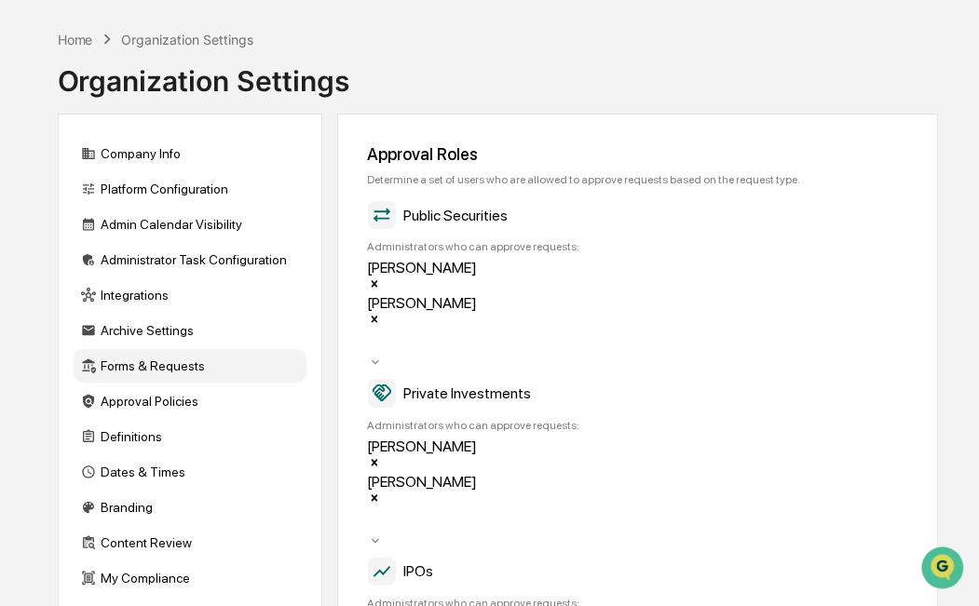
scroll to position [0, 0]
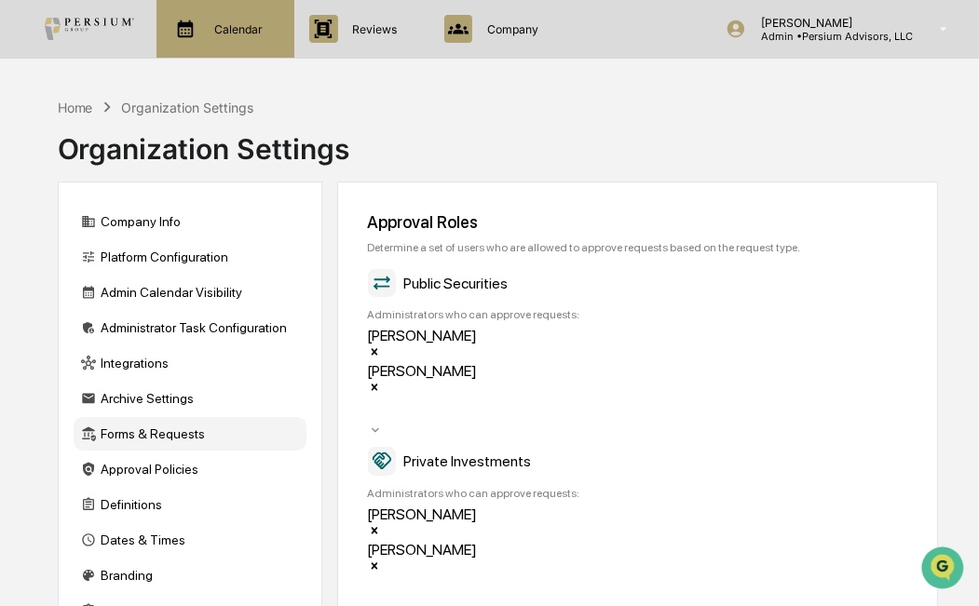
click at [210, 37] on div "Calendar Manage Tasks" at bounding box center [223, 29] width 119 height 28
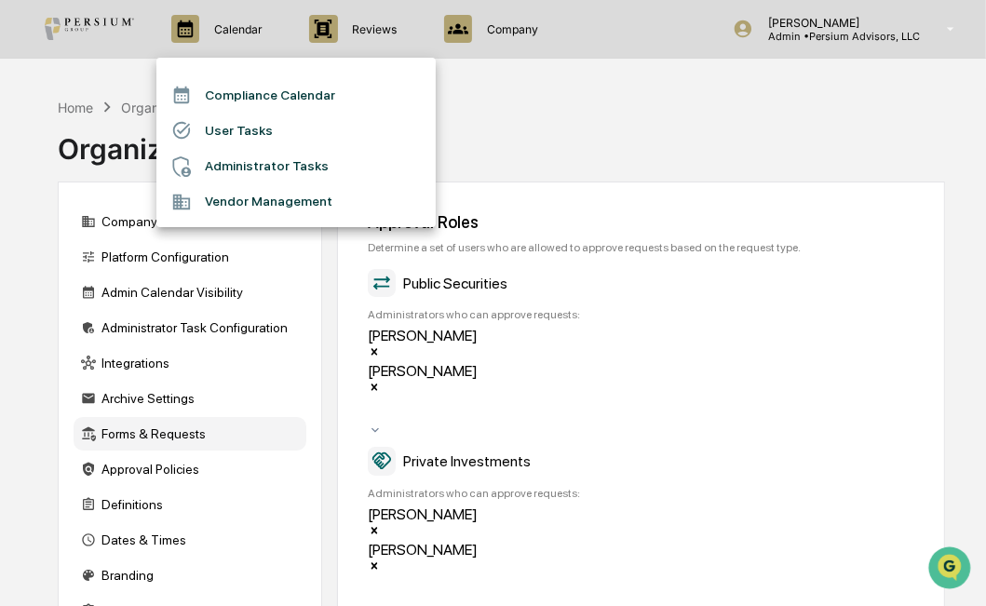
click at [556, 92] on div at bounding box center [493, 303] width 986 height 606
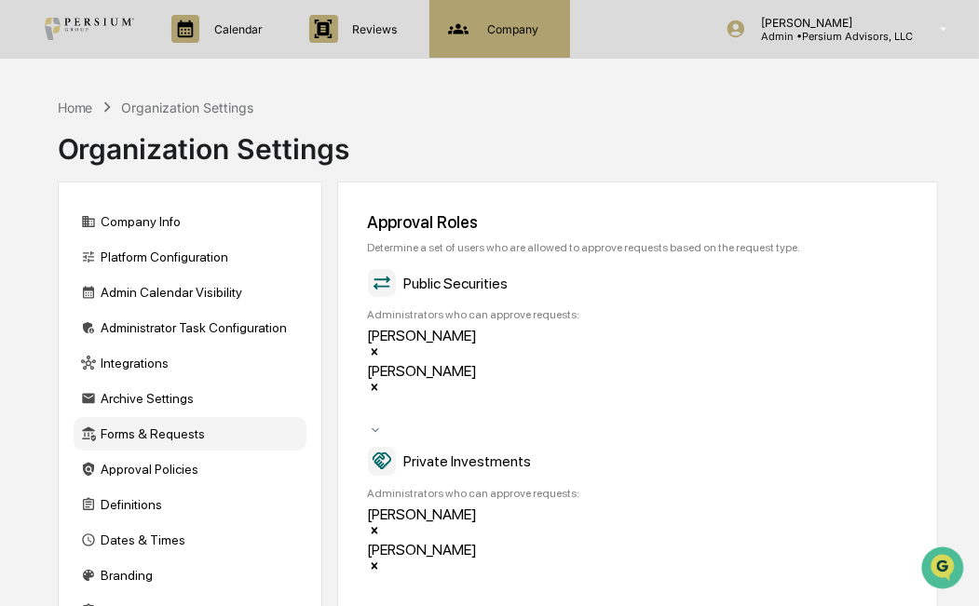
click at [492, 25] on p "Company" at bounding box center [509, 29] width 75 height 14
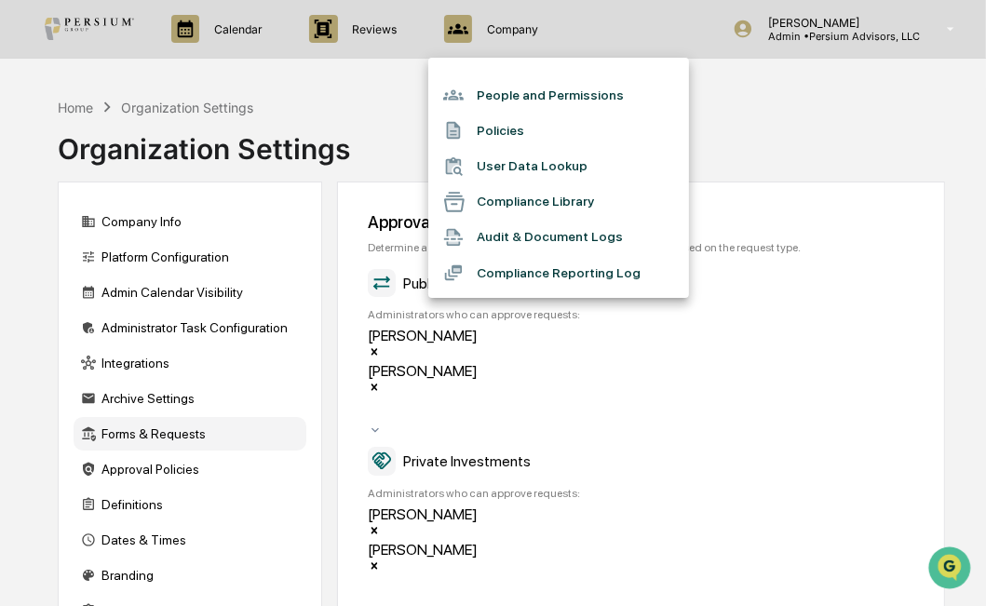
click at [398, 29] on div at bounding box center [493, 303] width 986 height 606
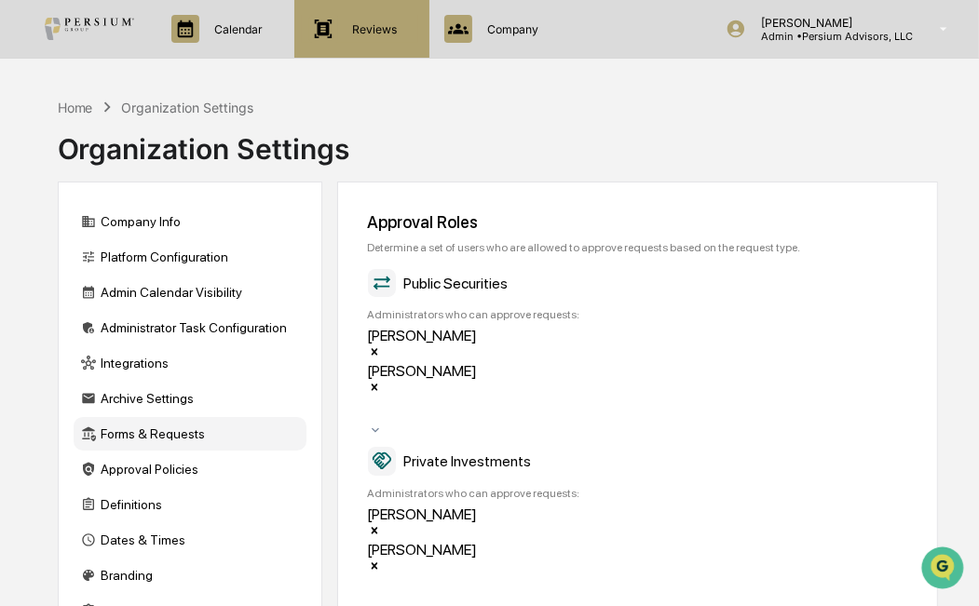
click at [377, 26] on p "Reviews" at bounding box center [372, 29] width 69 height 14
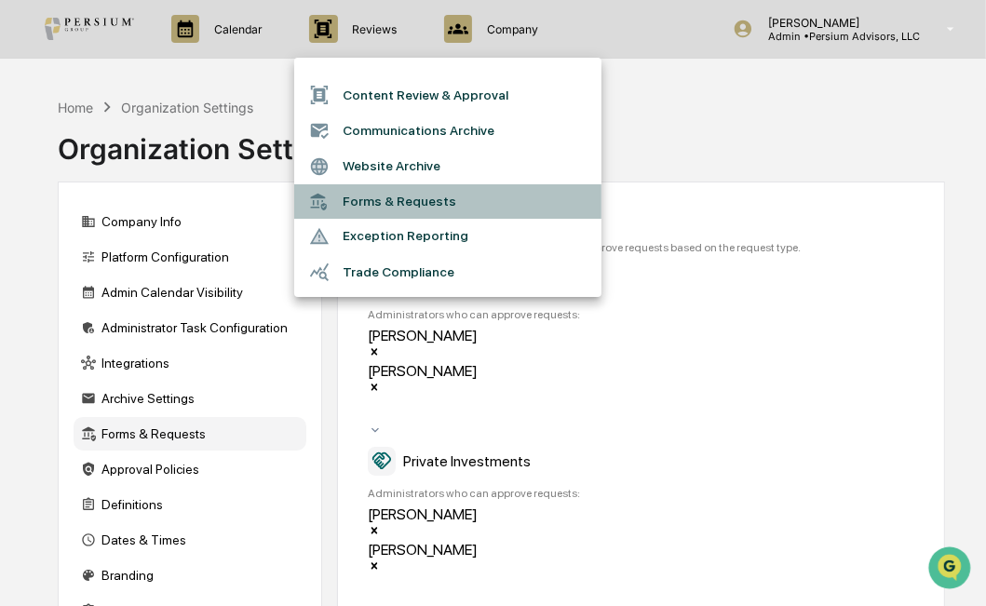
click at [391, 205] on li "Forms & Requests" at bounding box center [447, 201] width 307 height 34
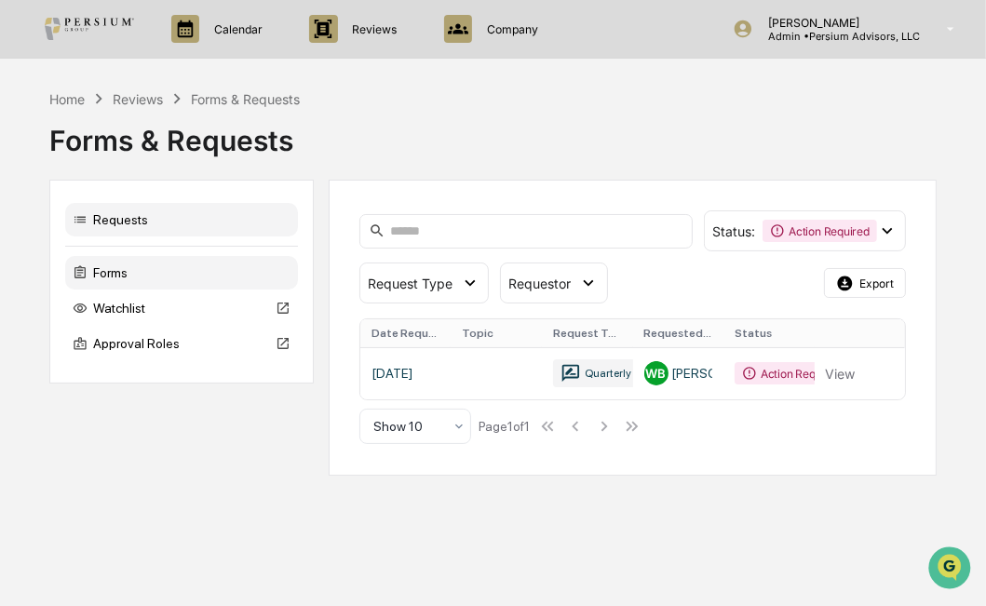
click at [109, 276] on div "Forms" at bounding box center [181, 273] width 233 height 34
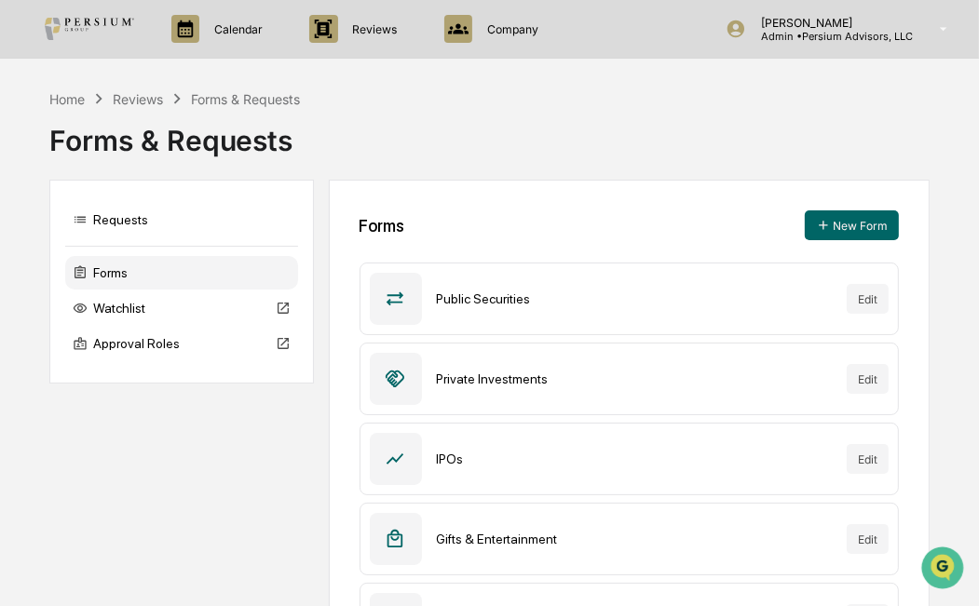
scroll to position [643, 0]
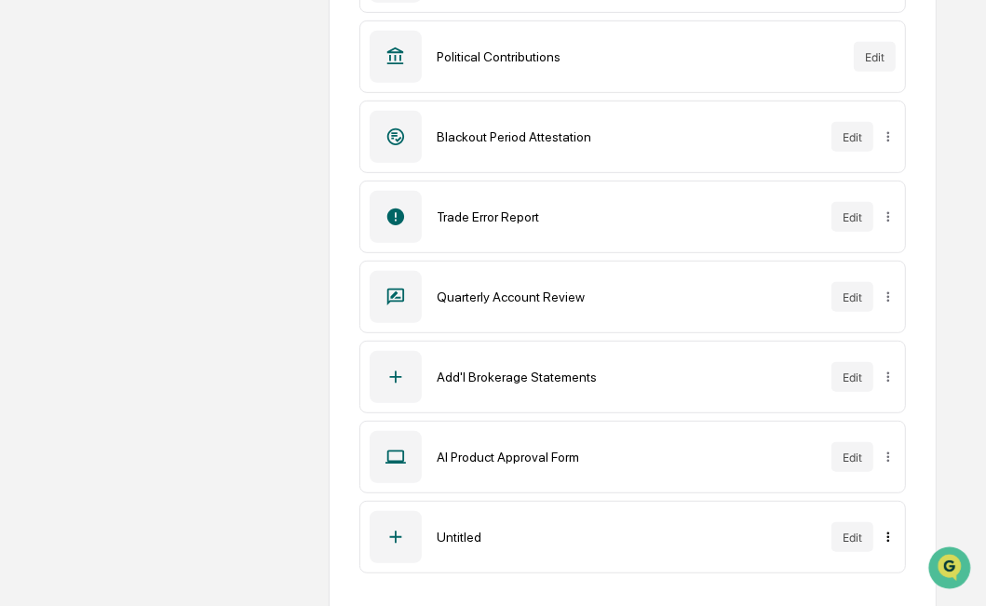
click at [850, 535] on button "Edit" at bounding box center [845, 538] width 42 height 30
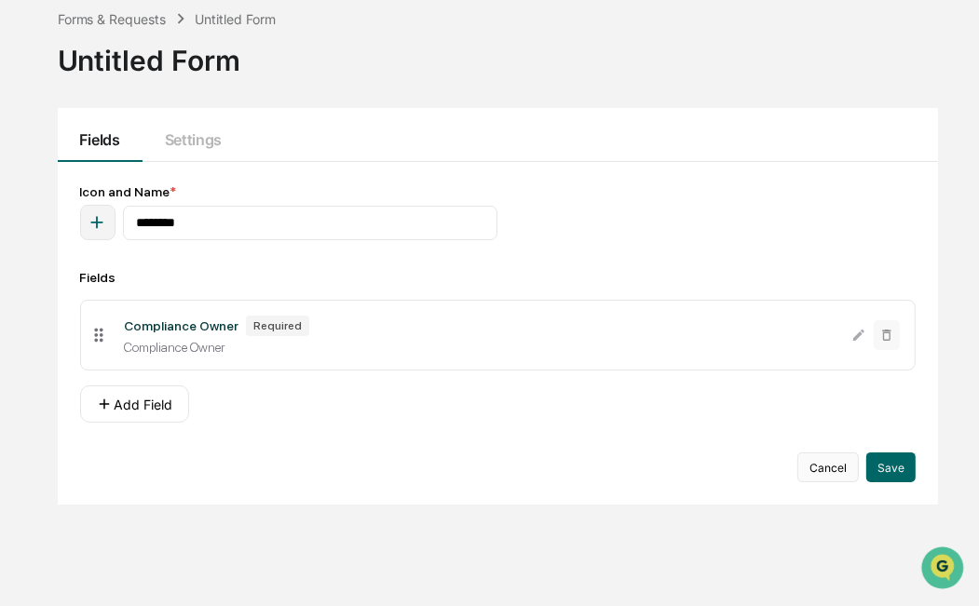
click at [810, 472] on button "Cancel" at bounding box center [827, 468] width 61 height 30
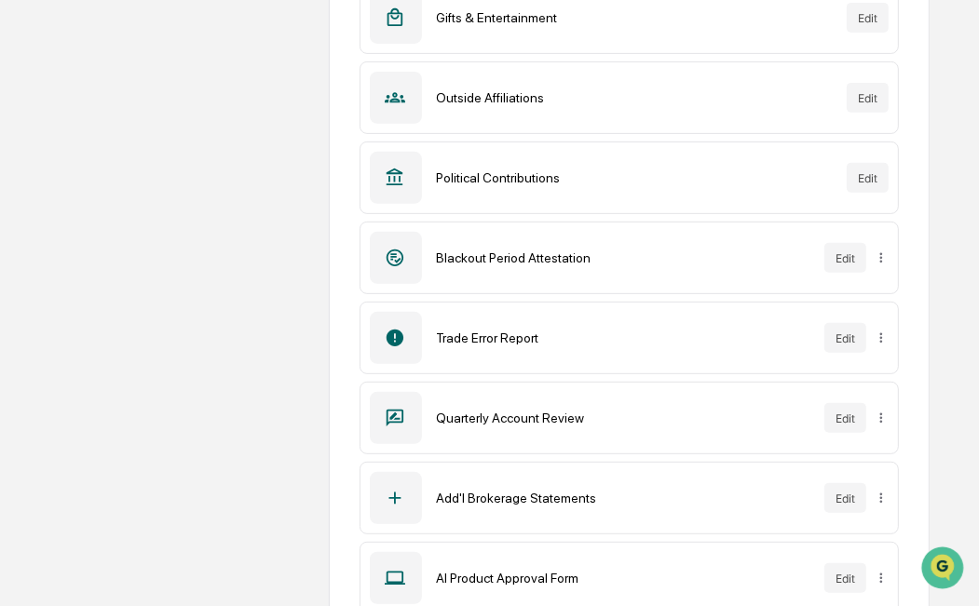
scroll to position [643, 0]
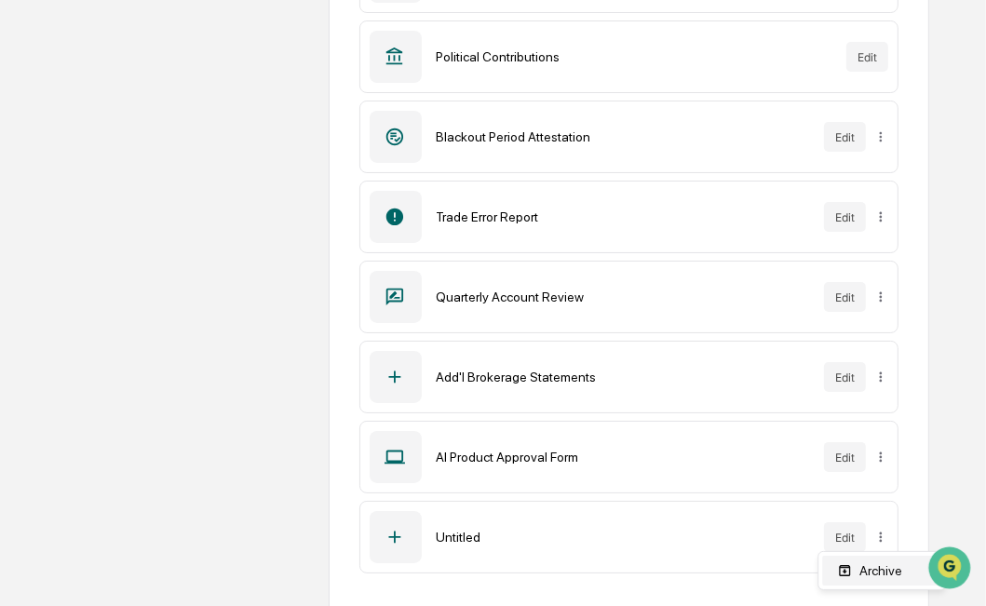
click at [879, 569] on div "Archive" at bounding box center [881, 571] width 119 height 30
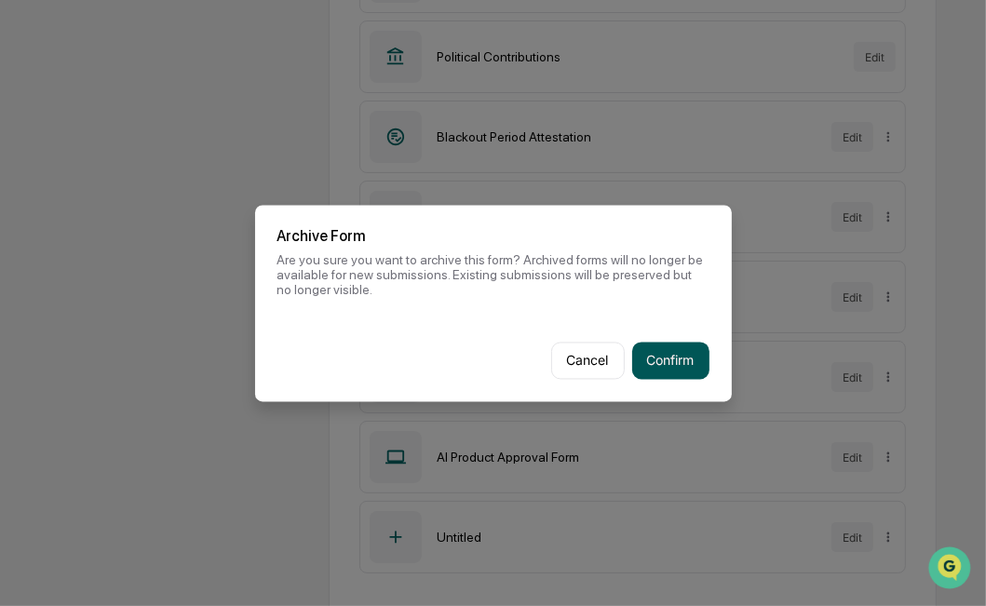
click at [678, 351] on button "Confirm" at bounding box center [670, 360] width 77 height 37
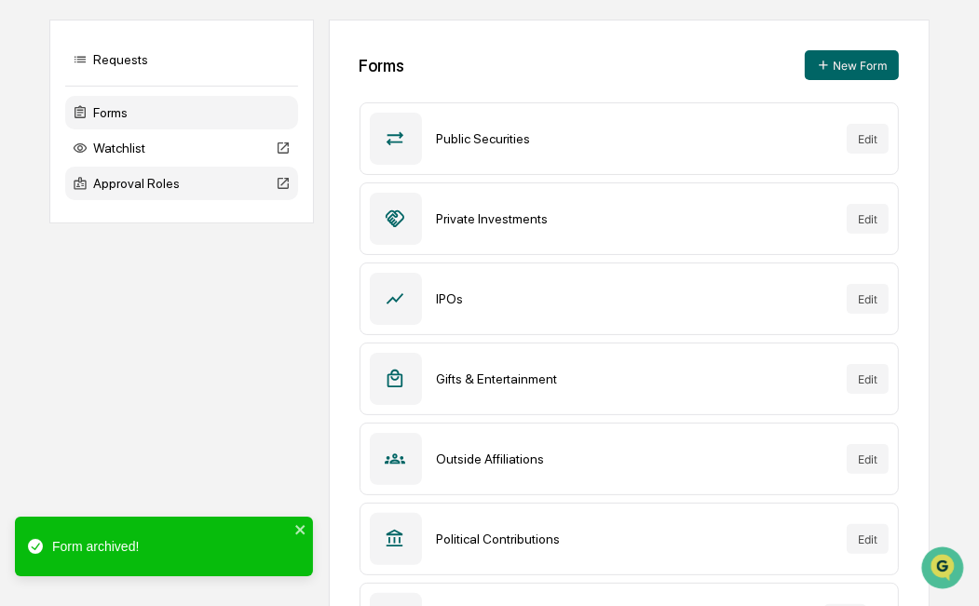
scroll to position [0, 0]
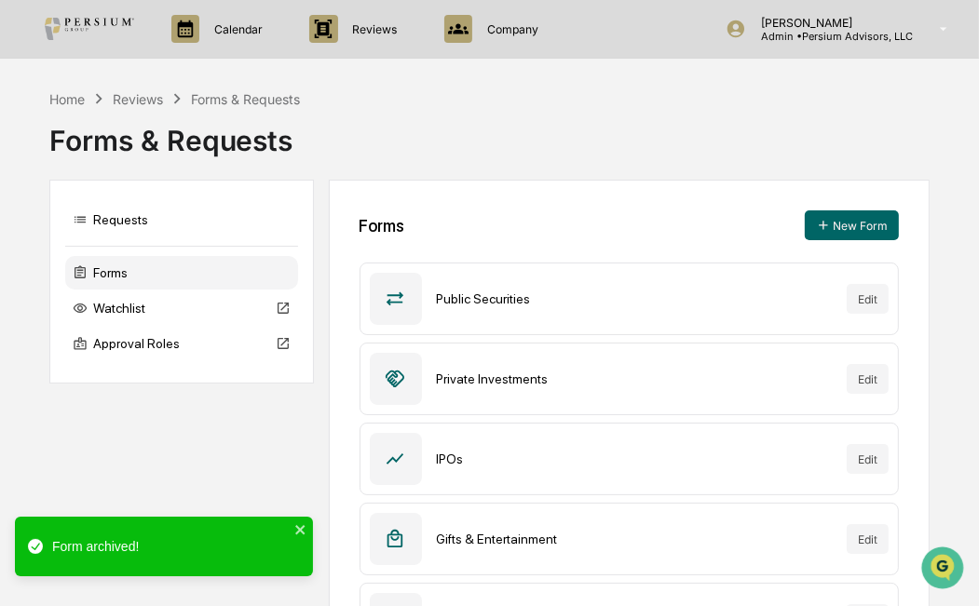
click at [368, 118] on div "Forms & Requests" at bounding box center [489, 133] width 881 height 48
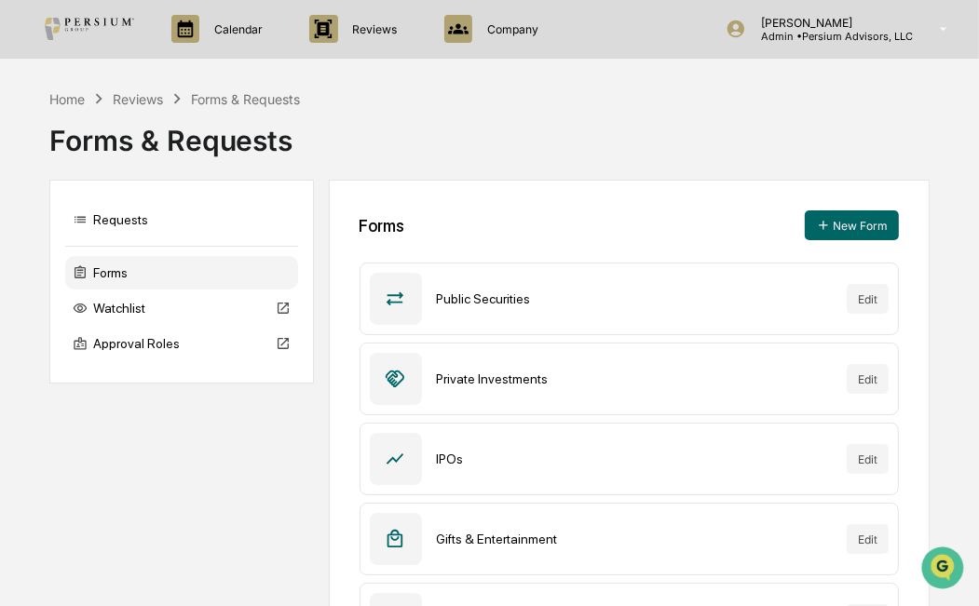
click at [790, 75] on div "Calendar Manage Tasks Reviews Approval Management Company People, Data, Setting…" at bounding box center [489, 587] width 979 height 1175
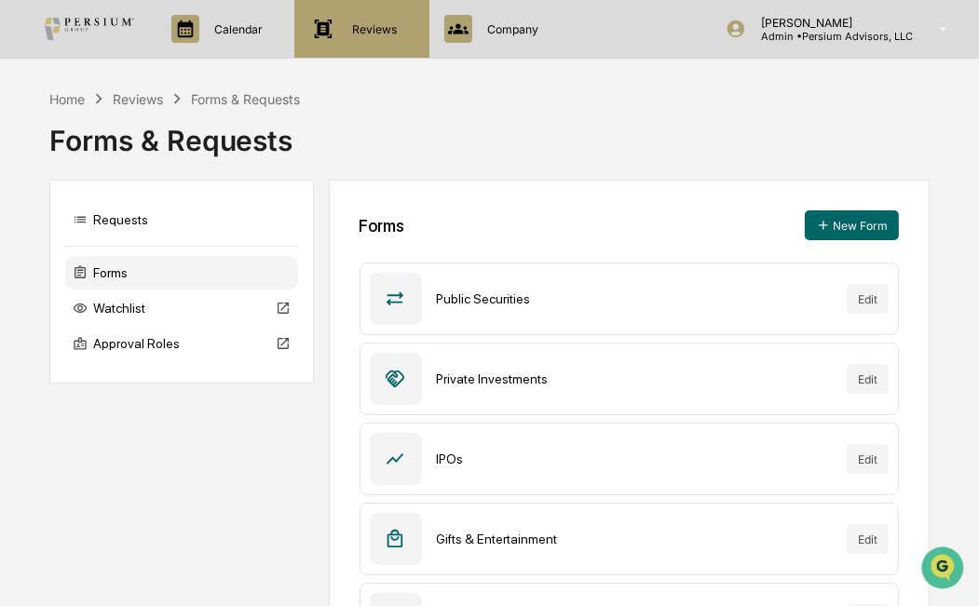
click at [383, 35] on p "Reviews" at bounding box center [372, 29] width 69 height 14
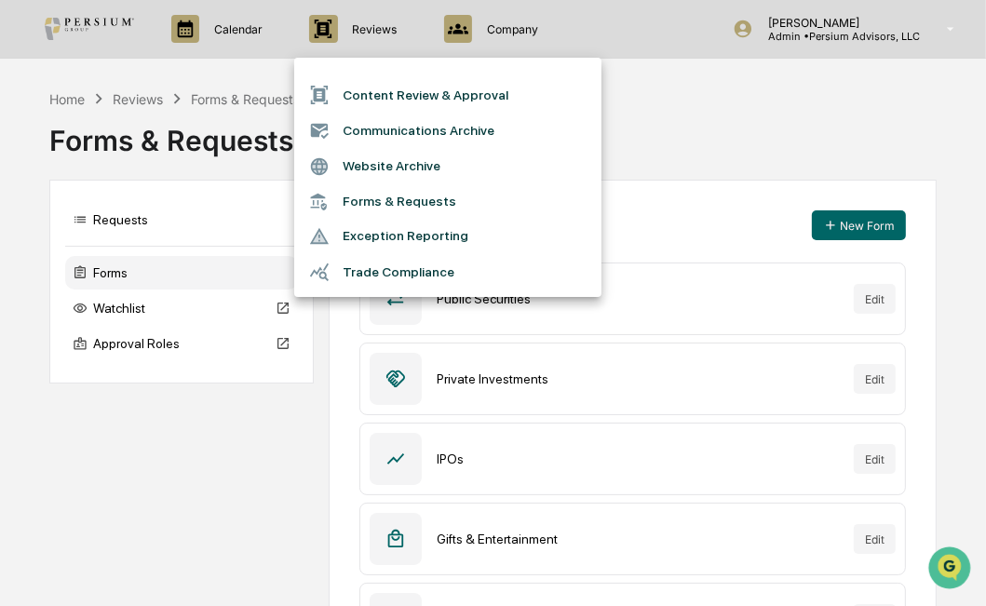
click at [511, 24] on div at bounding box center [493, 303] width 986 height 606
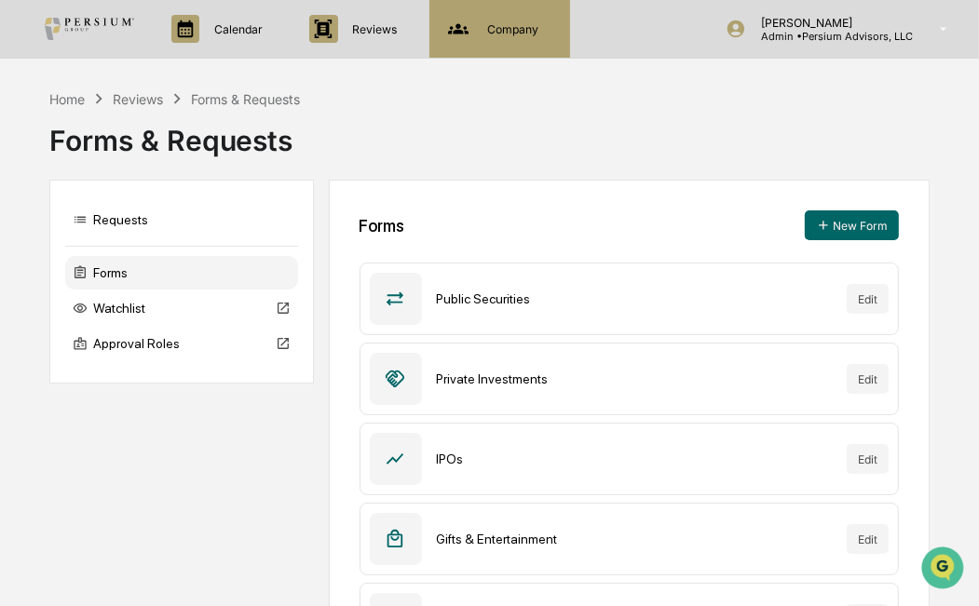
click at [499, 22] on p "Company" at bounding box center [509, 29] width 75 height 14
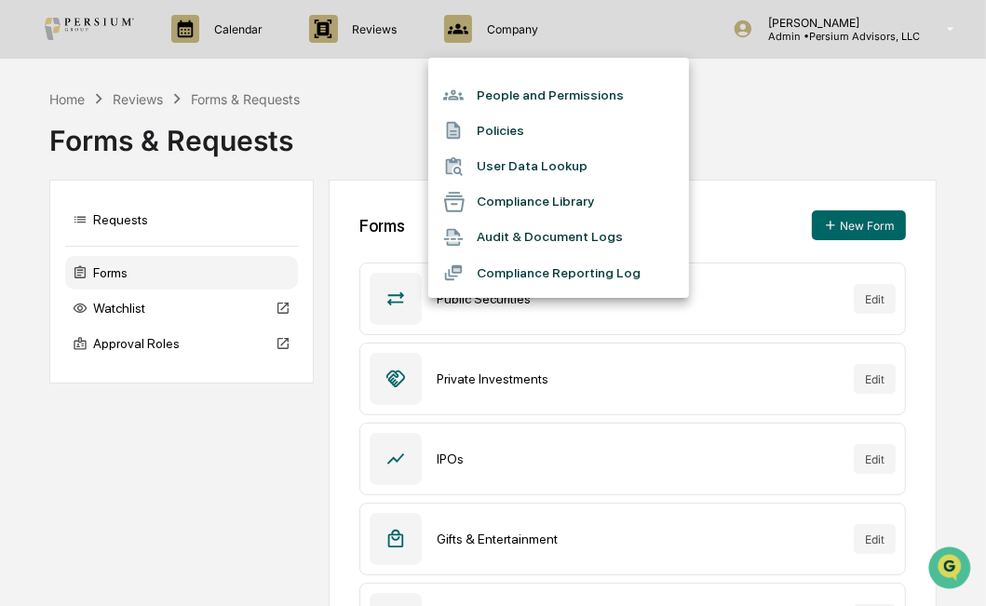
click at [505, 131] on li "Policies" at bounding box center [558, 130] width 261 height 35
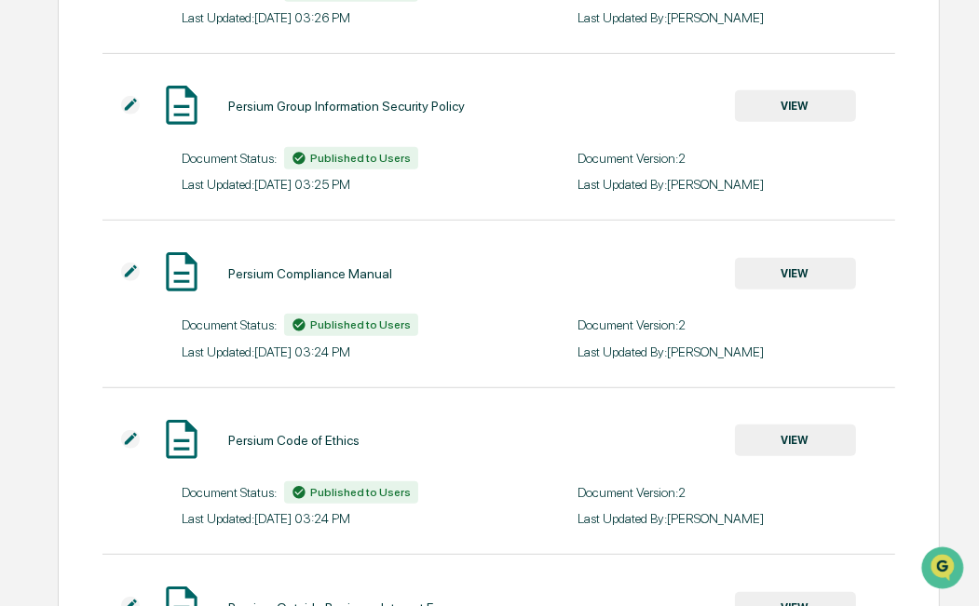
scroll to position [671, 0]
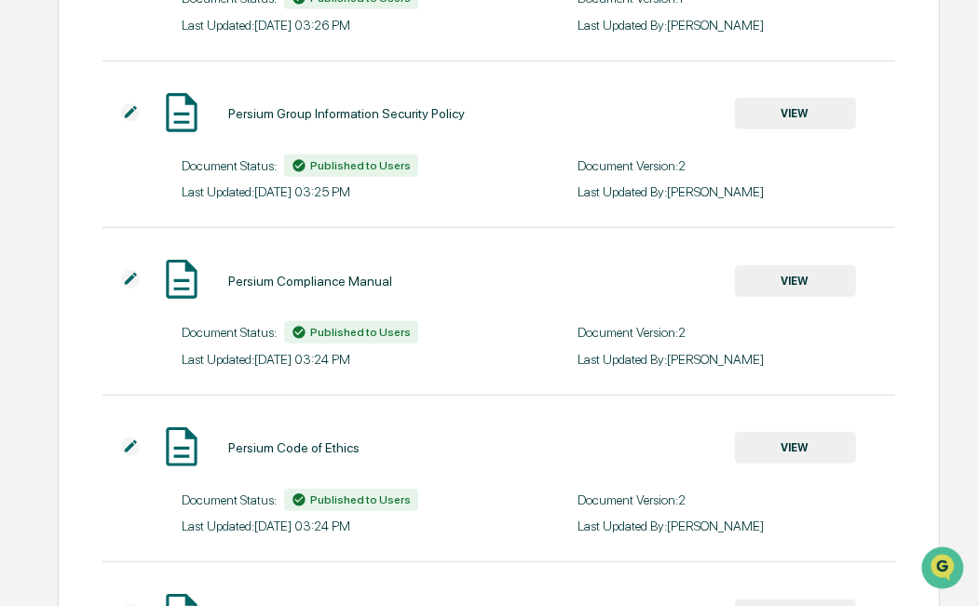
click at [133, 279] on img at bounding box center [130, 279] width 19 height 19
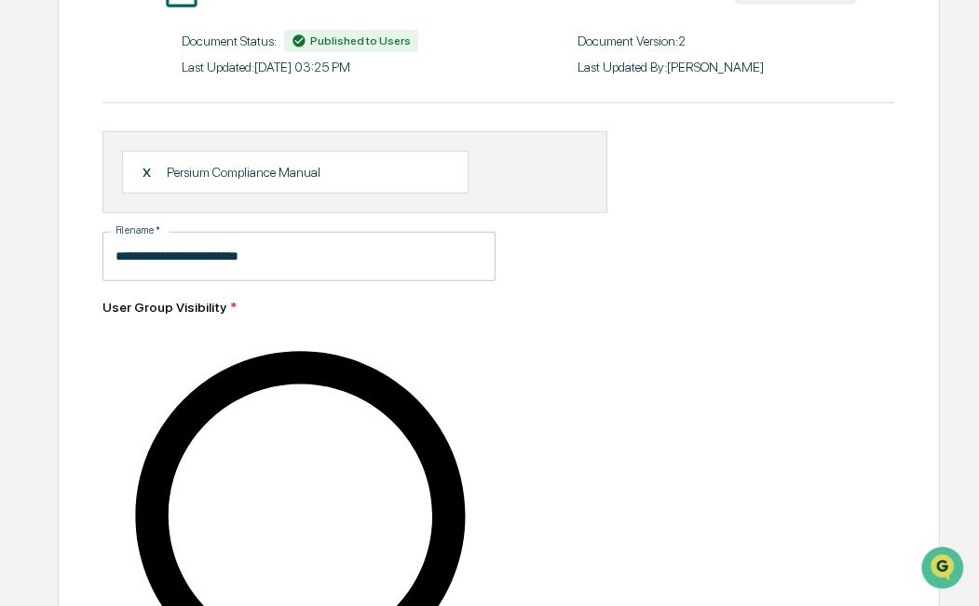
scroll to position [596, 0]
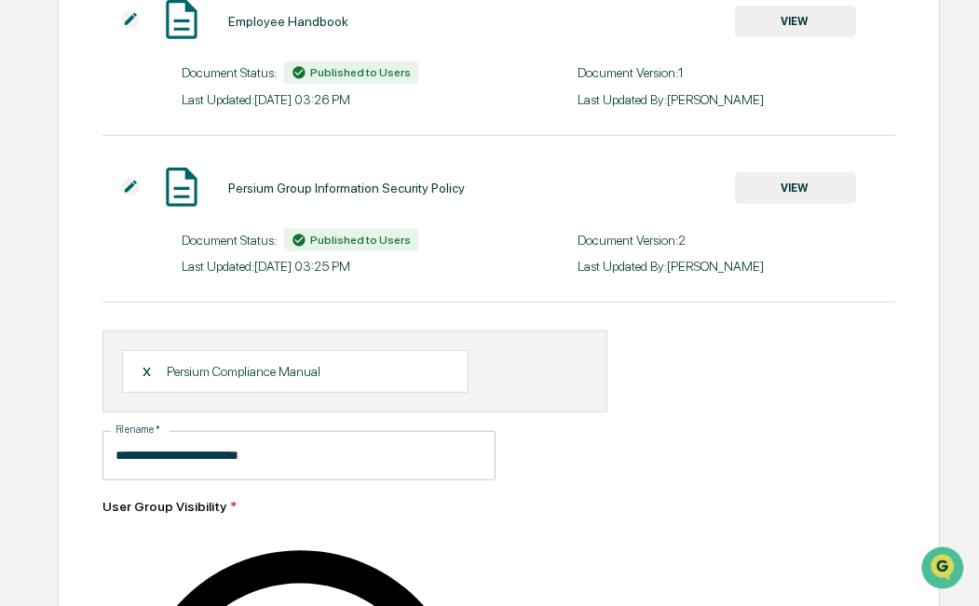
click at [144, 376] on div "X" at bounding box center [154, 371] width 25 height 17
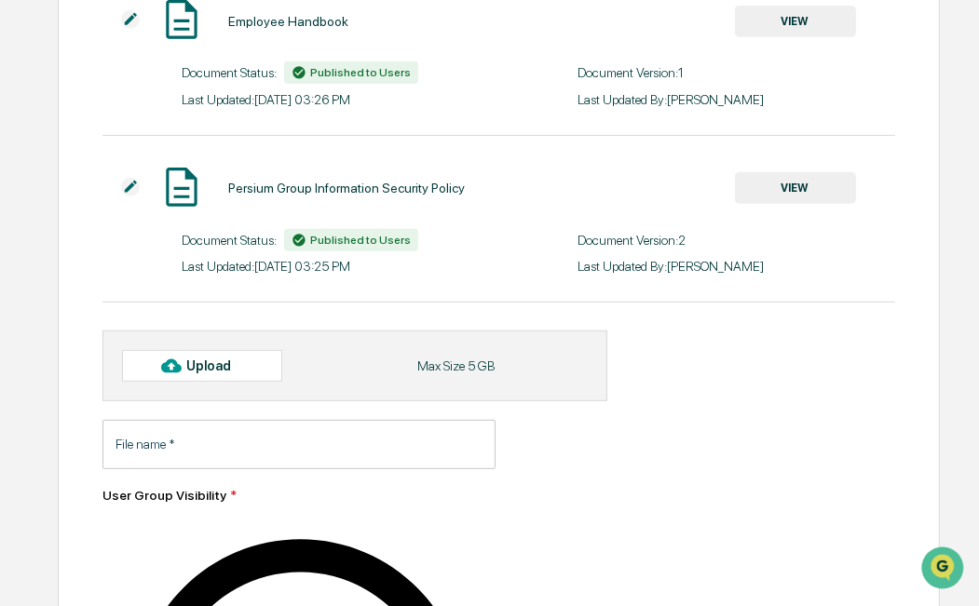
click at [193, 371] on div "Upload" at bounding box center [216, 366] width 61 height 15
type input "**********"
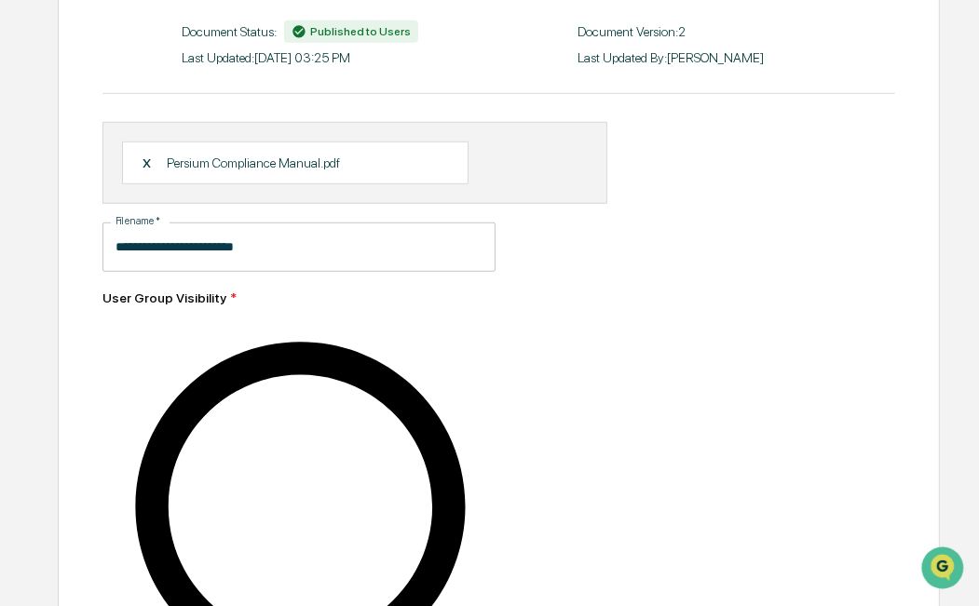
scroll to position [820, 0]
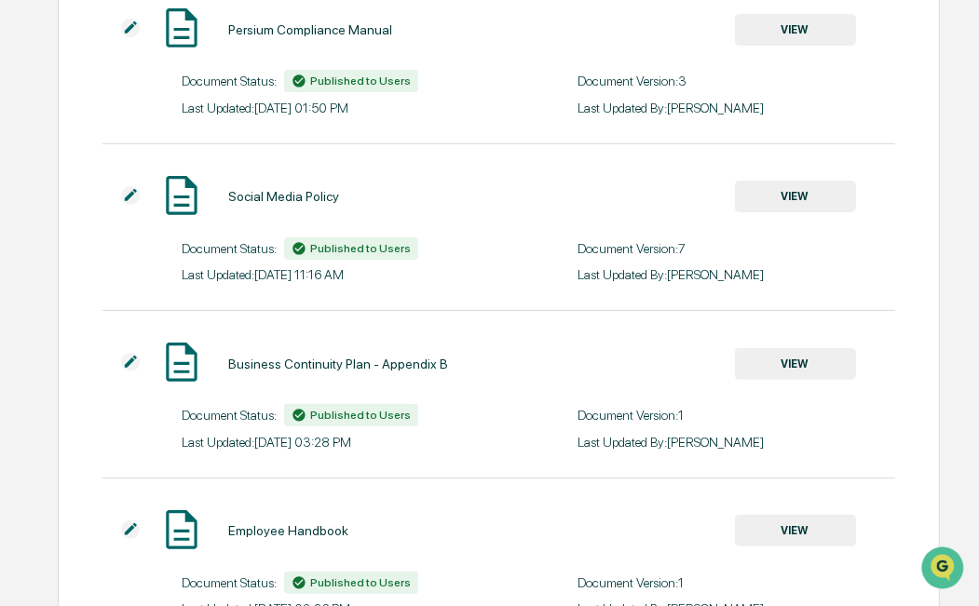
scroll to position [0, 0]
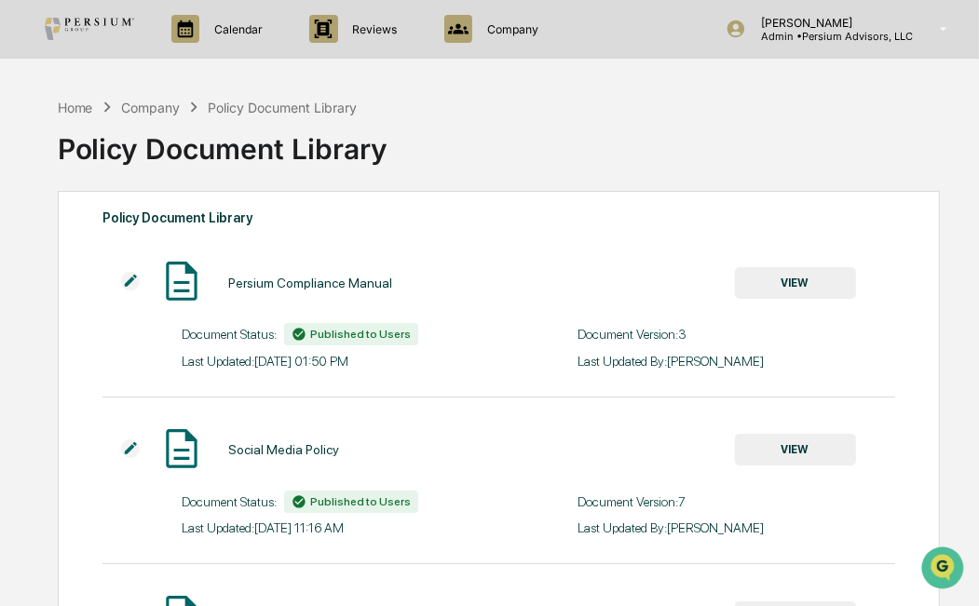
click at [771, 284] on button "VIEW" at bounding box center [795, 283] width 121 height 32
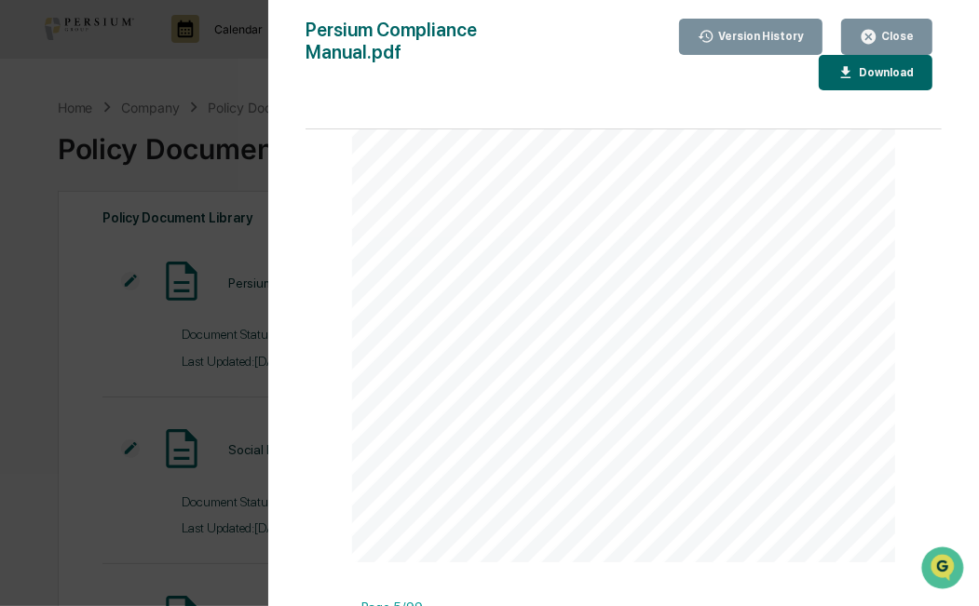
scroll to position [2608, 0]
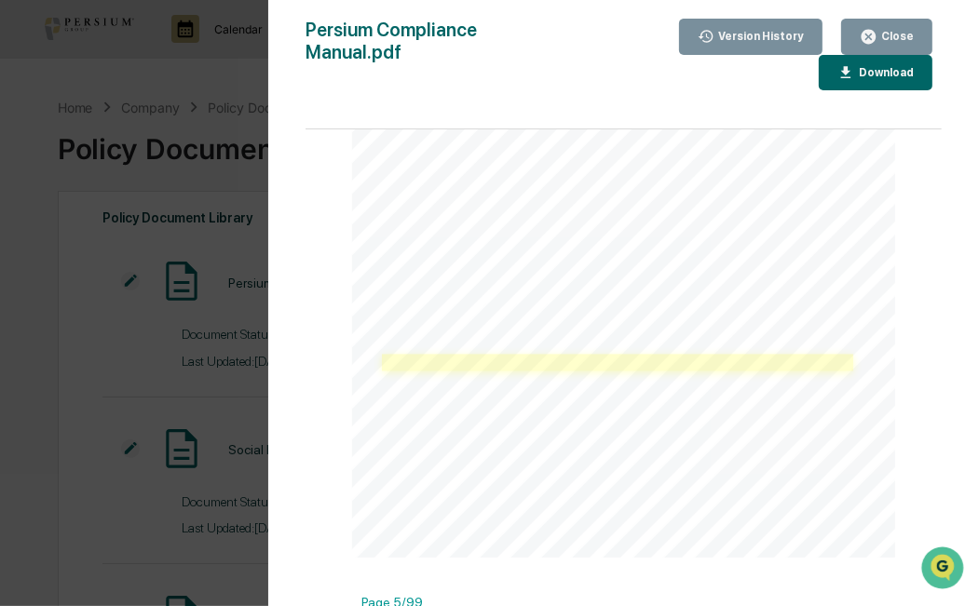
click at [842, 361] on link at bounding box center [617, 362] width 471 height 17
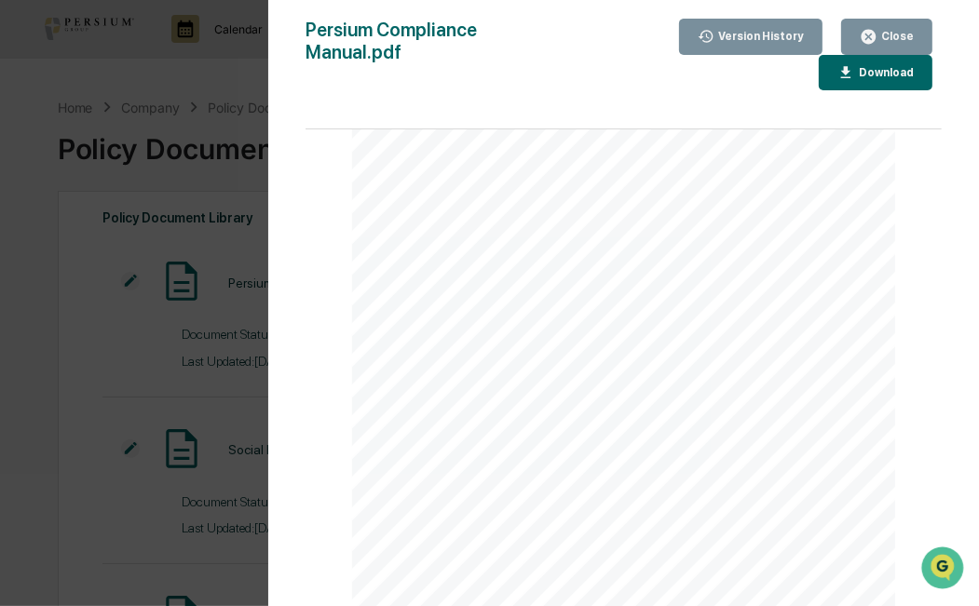
scroll to position [71692, 0]
click at [890, 36] on div "Close" at bounding box center [895, 36] width 36 height 13
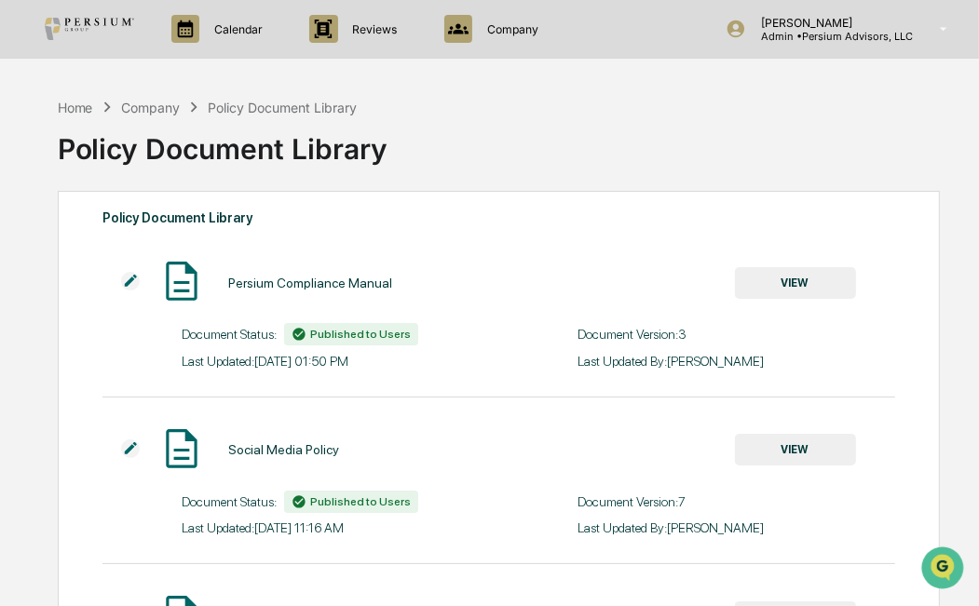
click at [836, 291] on button "VIEW" at bounding box center [795, 283] width 121 height 32
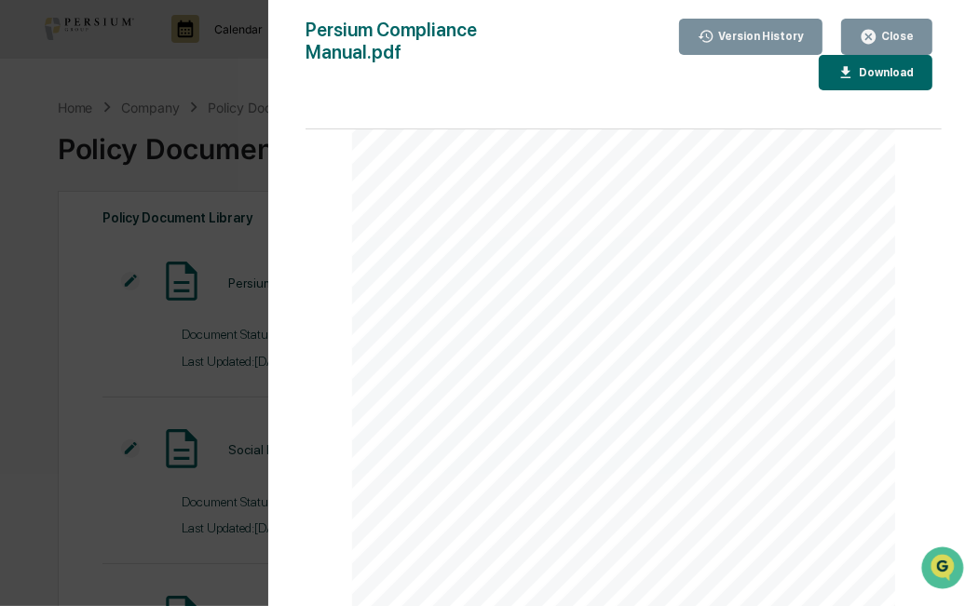
scroll to position [2564, 0]
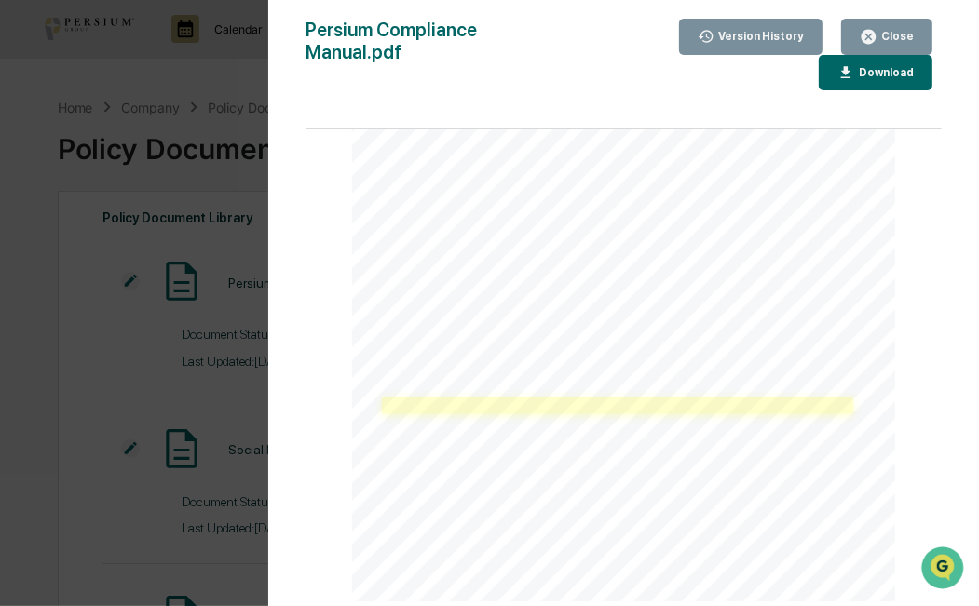
click at [837, 409] on link at bounding box center [617, 406] width 471 height 17
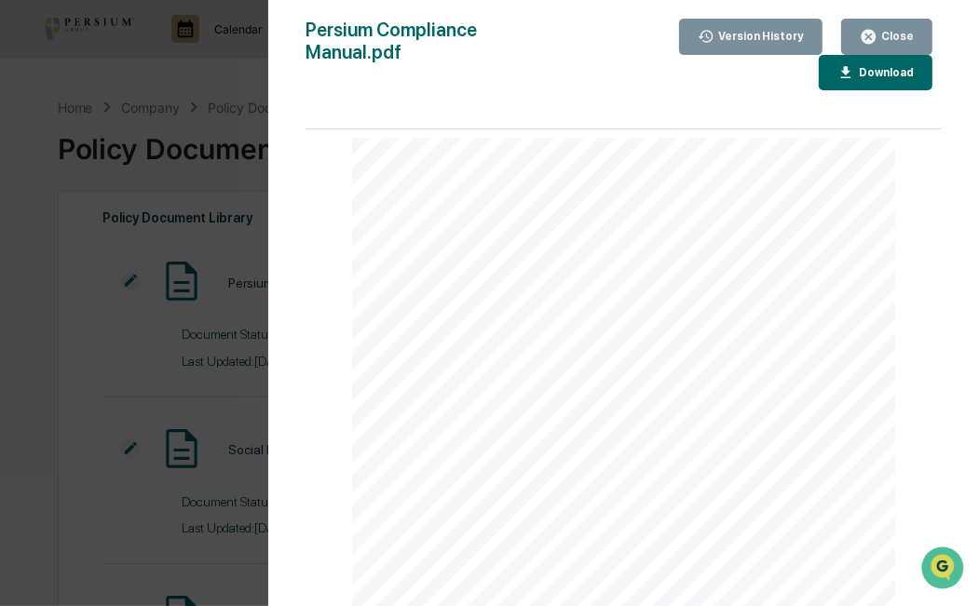
scroll to position [73346, 0]
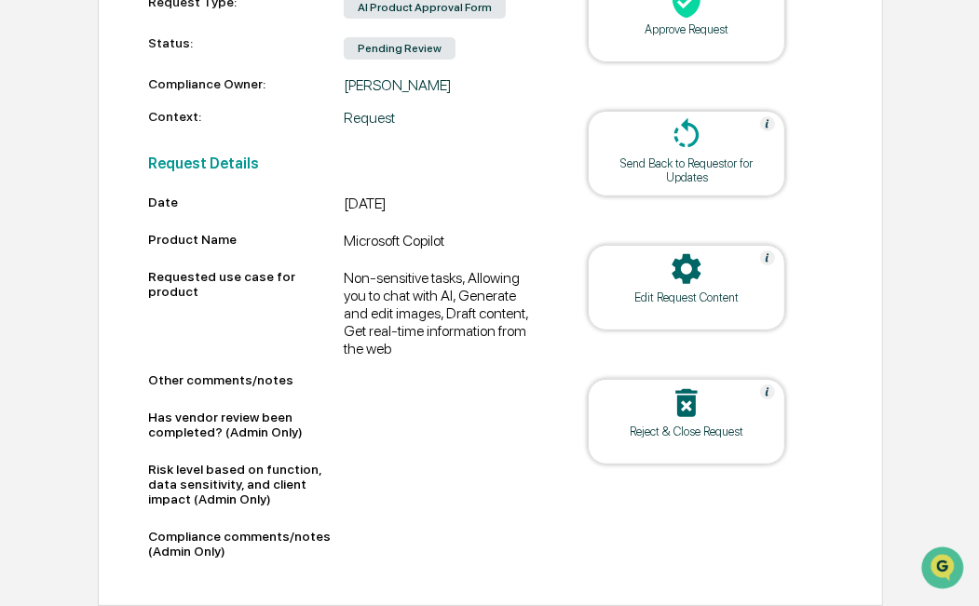
scroll to position [376, 0]
click at [319, 433] on div "Has vendor review been completed? (Admin Only)" at bounding box center [246, 425] width 197 height 30
click at [248, 424] on div "Has vendor review been completed? (Admin Only)" at bounding box center [246, 425] width 197 height 30
click at [384, 419] on div at bounding box center [442, 428] width 197 height 37
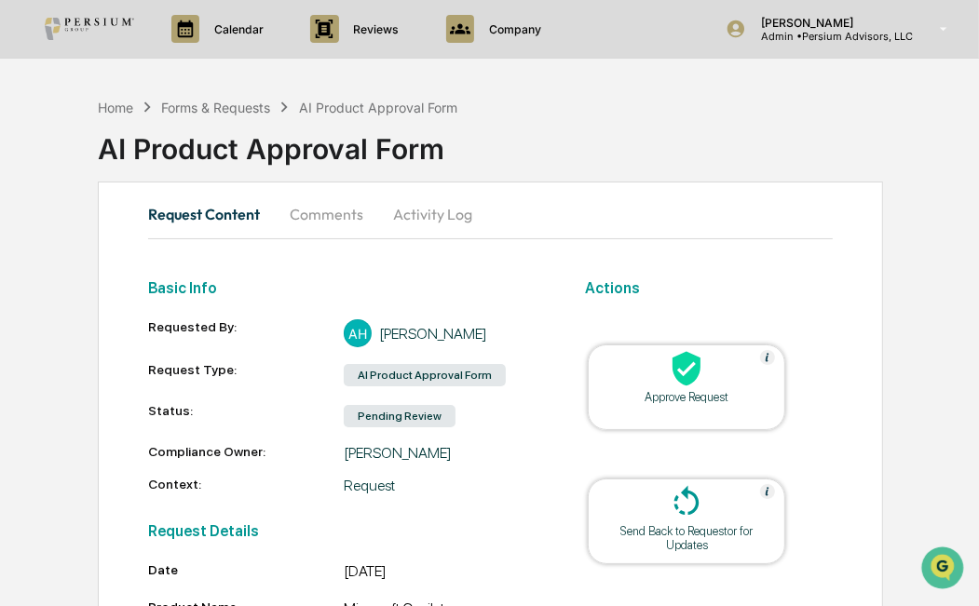
click at [303, 221] on button "Comments" at bounding box center [326, 214] width 103 height 45
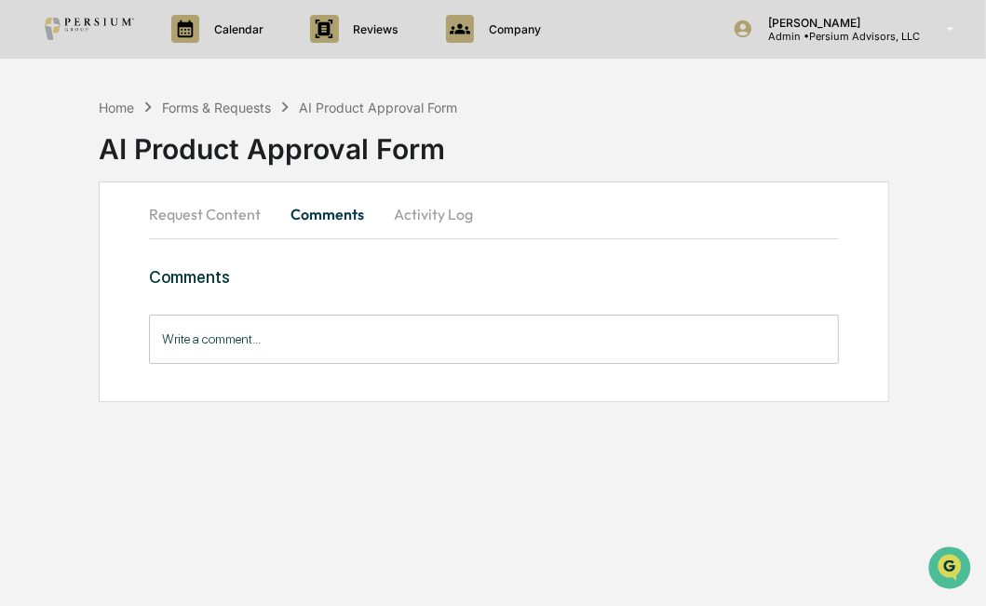
click at [220, 216] on button "Request Content" at bounding box center [212, 214] width 127 height 45
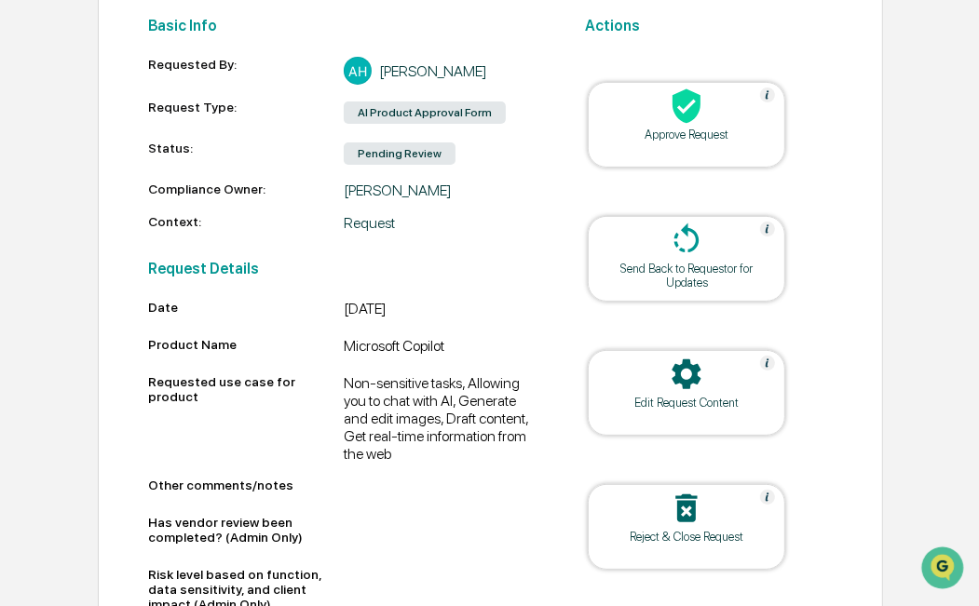
scroll to position [376, 0]
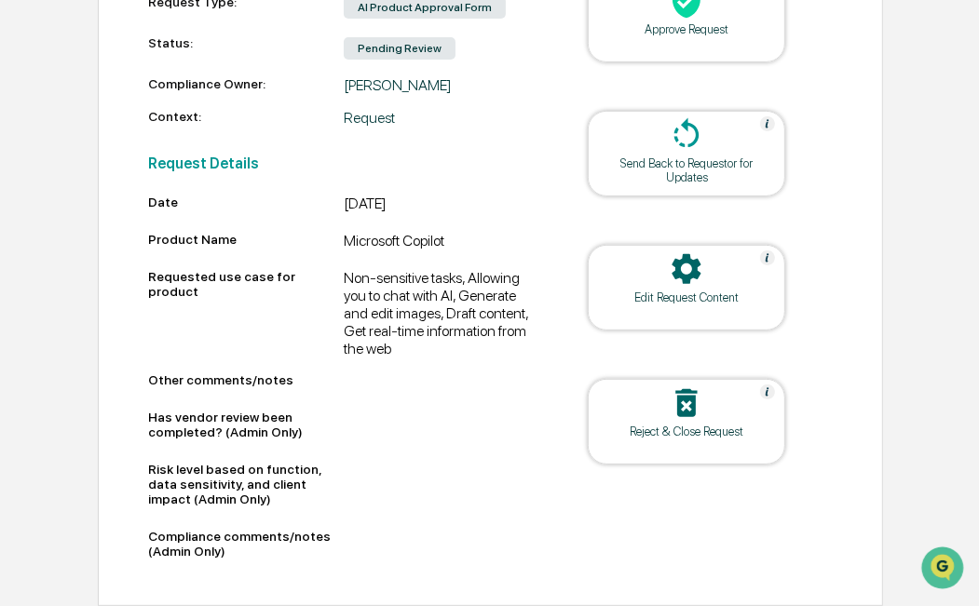
click at [238, 435] on div "Has vendor review been completed? (Admin Only)" at bounding box center [246, 425] width 197 height 30
click at [377, 415] on div at bounding box center [442, 428] width 197 height 37
click at [686, 291] on div "Edit Request Content" at bounding box center [687, 298] width 168 height 14
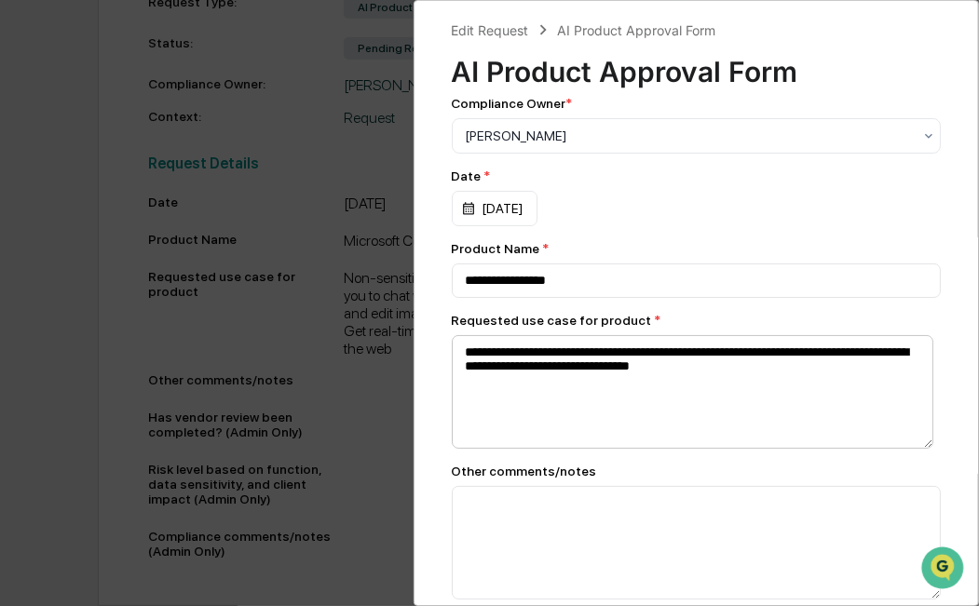
scroll to position [399, 0]
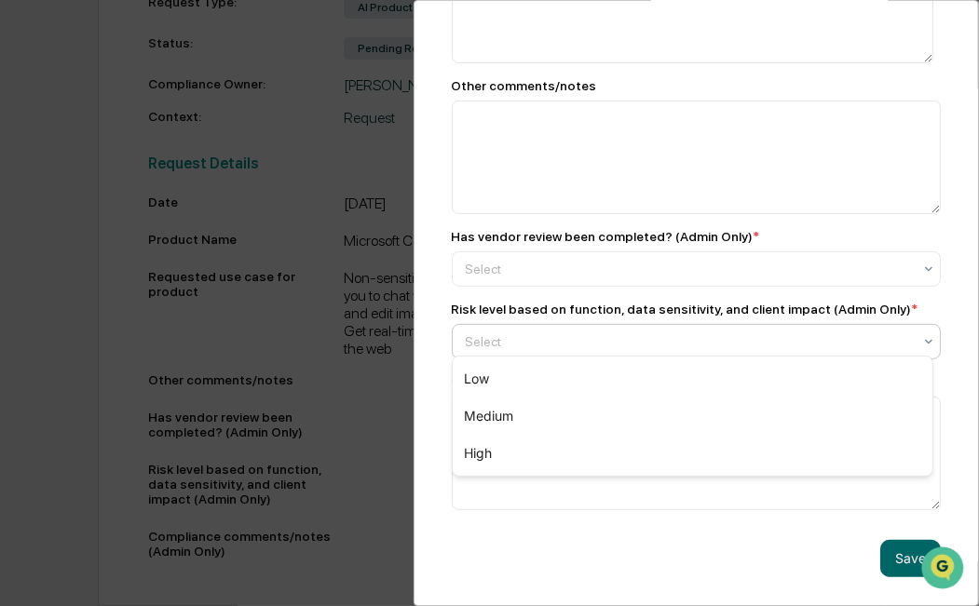
click at [641, 324] on div "Select" at bounding box center [697, 341] width 490 height 35
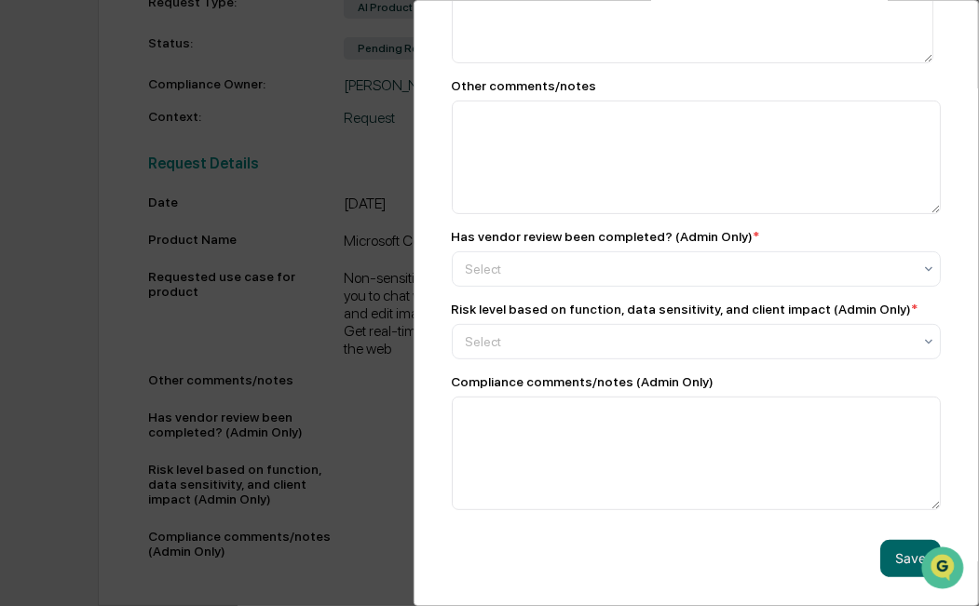
click at [556, 229] on div "Has vendor review been completed? (Admin Only) *" at bounding box center [606, 236] width 308 height 15
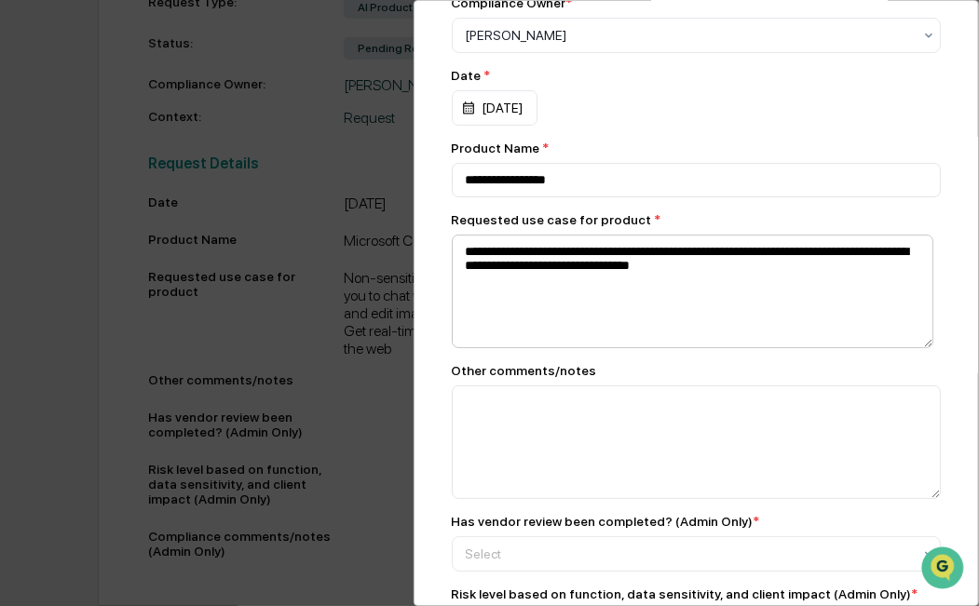
scroll to position [324, 0]
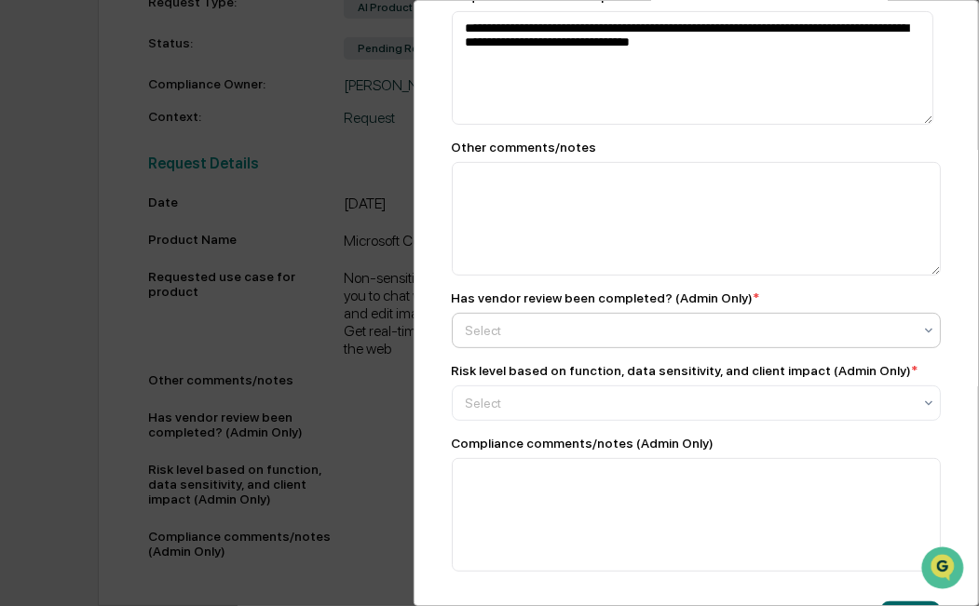
click at [557, 338] on div at bounding box center [689, 330] width 447 height 19
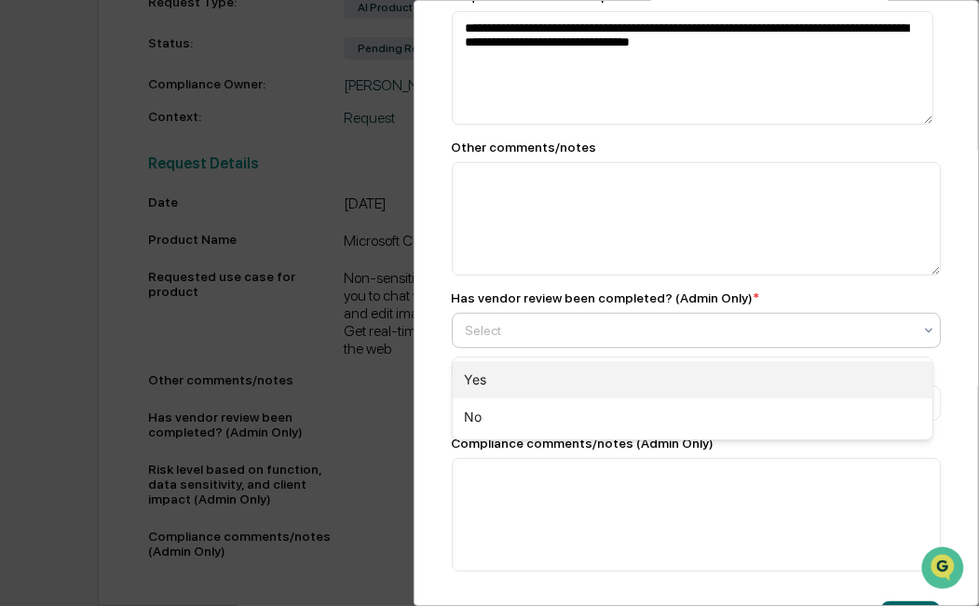
click at [540, 365] on div "Yes" at bounding box center [693, 379] width 481 height 37
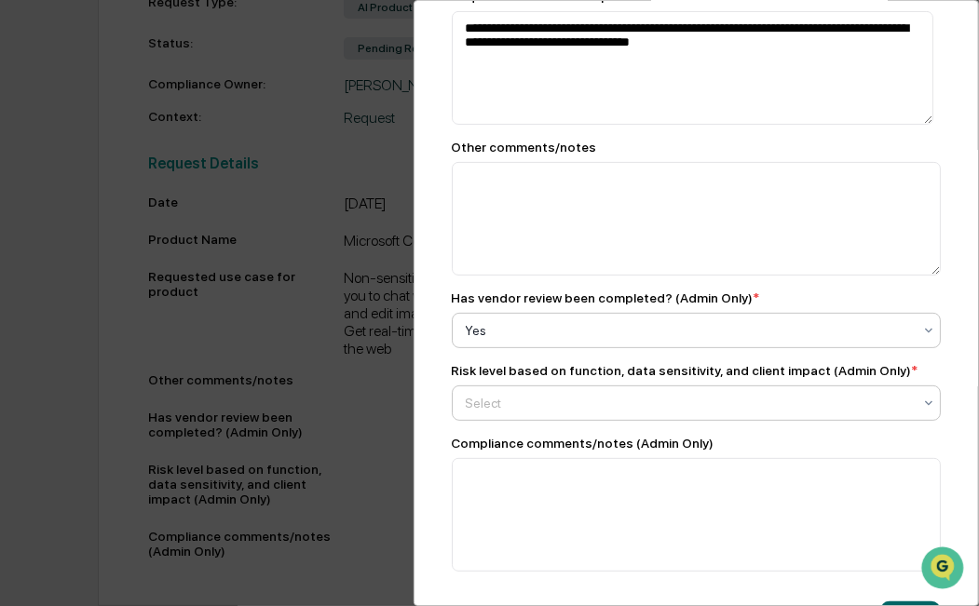
click at [539, 401] on div at bounding box center [689, 403] width 447 height 19
click at [555, 377] on div "Risk level based on function, data sensitivity, and client impact (Admin Only) *" at bounding box center [685, 370] width 467 height 15
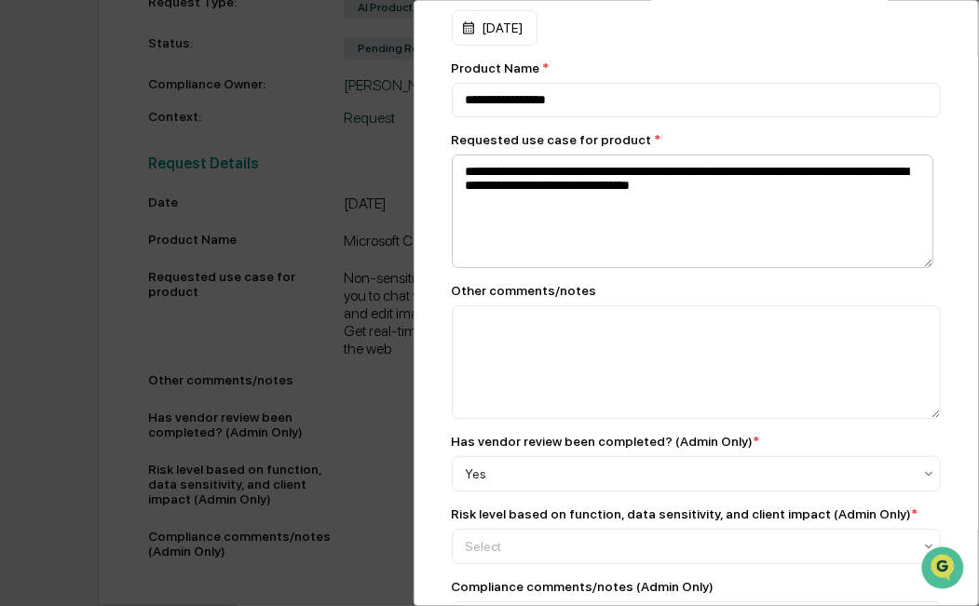
scroll to position [399, 0]
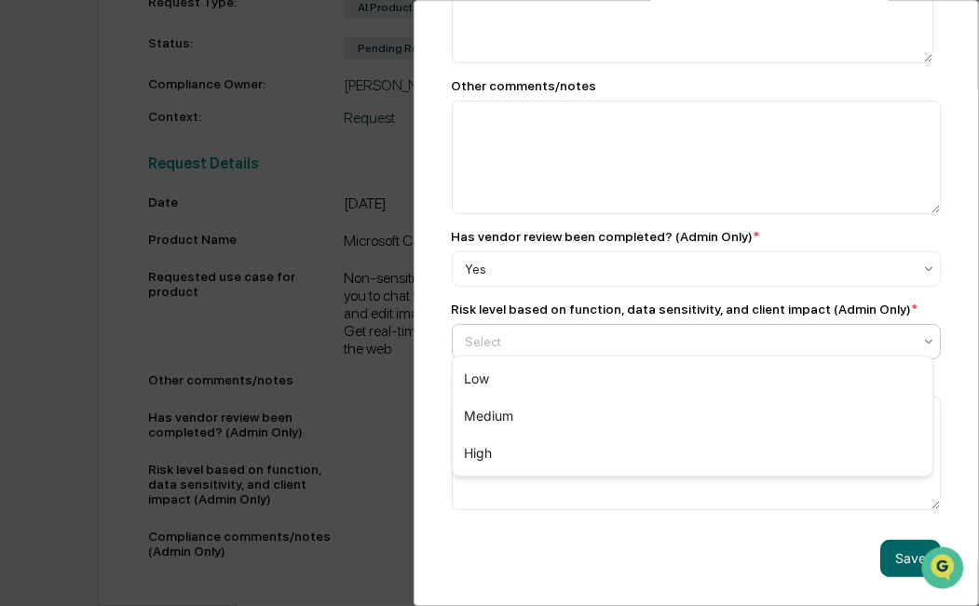
click at [548, 333] on div at bounding box center [689, 342] width 447 height 19
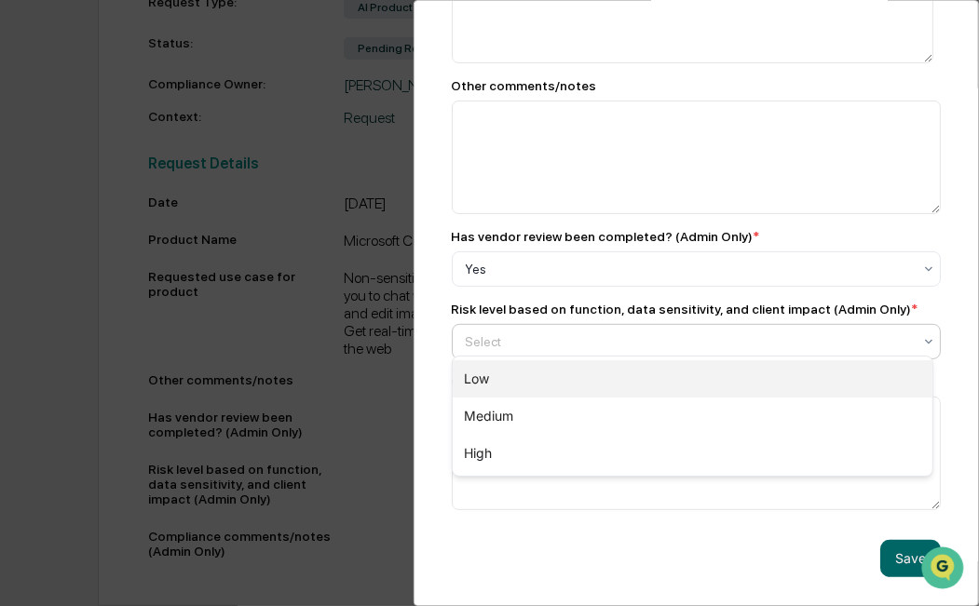
click at [537, 370] on div "Low" at bounding box center [693, 378] width 481 height 37
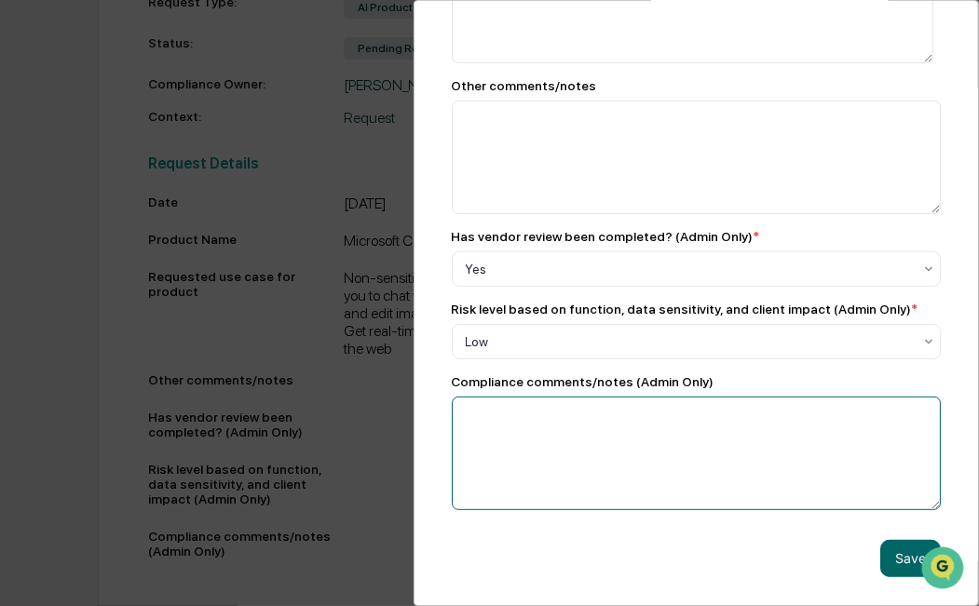
click at [555, 435] on textarea at bounding box center [697, 454] width 490 height 114
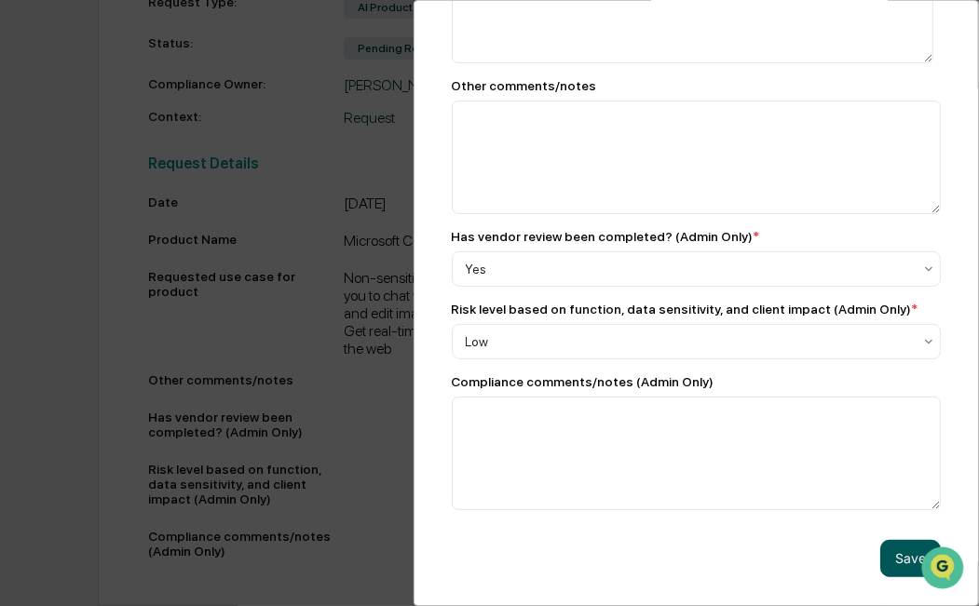
click at [899, 540] on button "Save" at bounding box center [910, 558] width 61 height 37
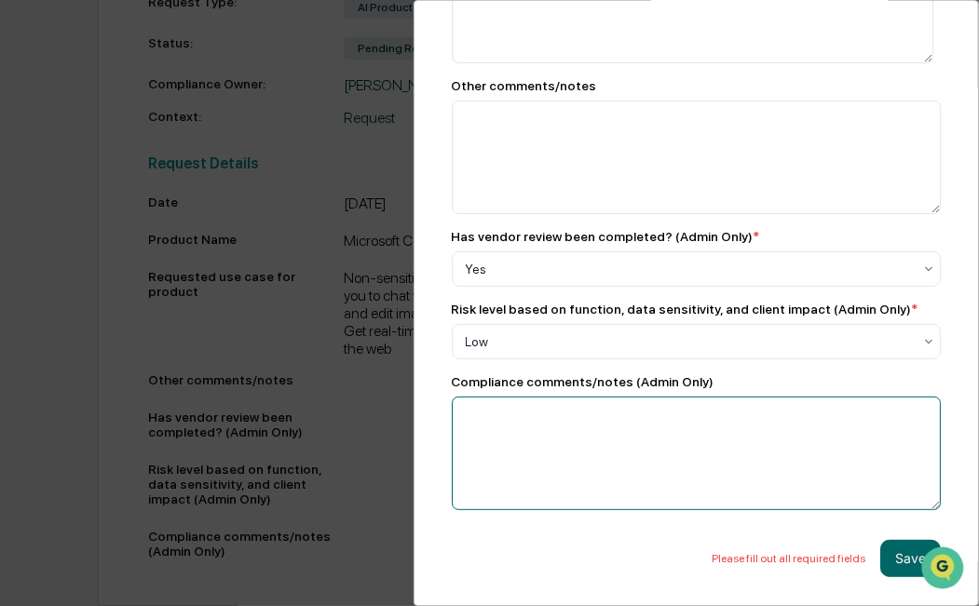
click at [576, 442] on textarea at bounding box center [697, 454] width 490 height 114
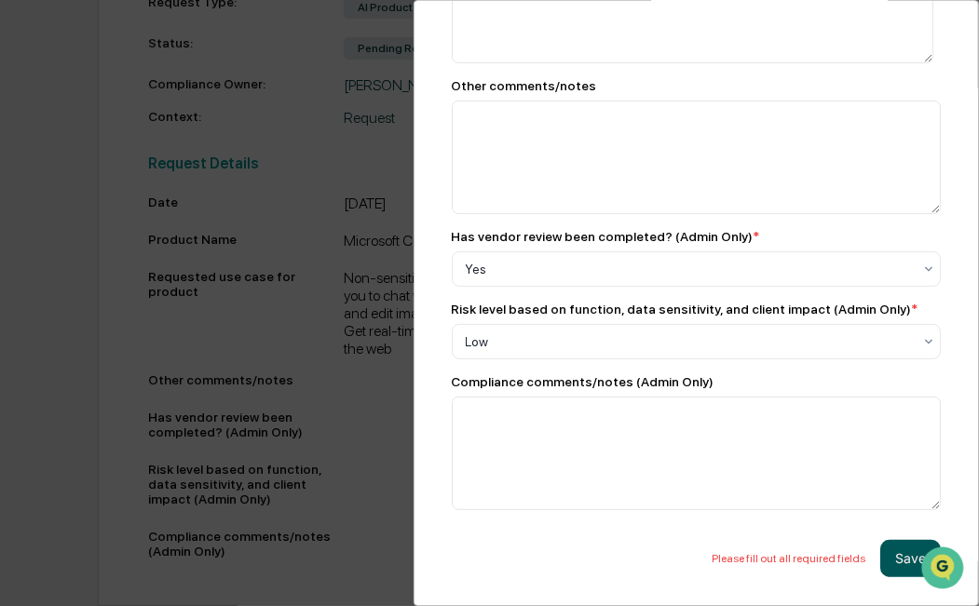
click at [895, 547] on button "Save" at bounding box center [910, 558] width 61 height 37
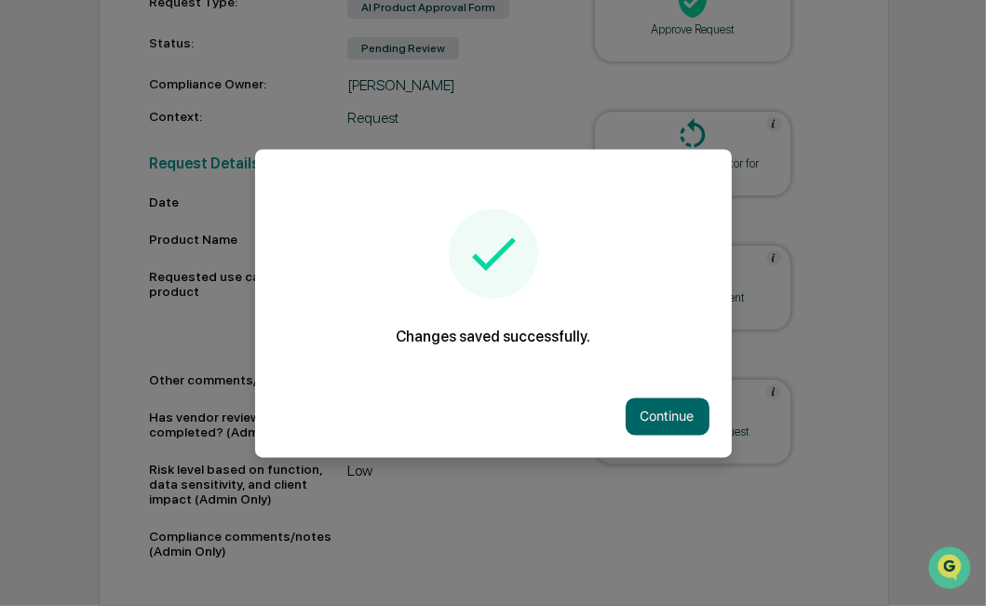
click at [618, 424] on div "Continue" at bounding box center [493, 416] width 477 height 82
click at [640, 421] on button "Continue" at bounding box center [668, 416] width 84 height 37
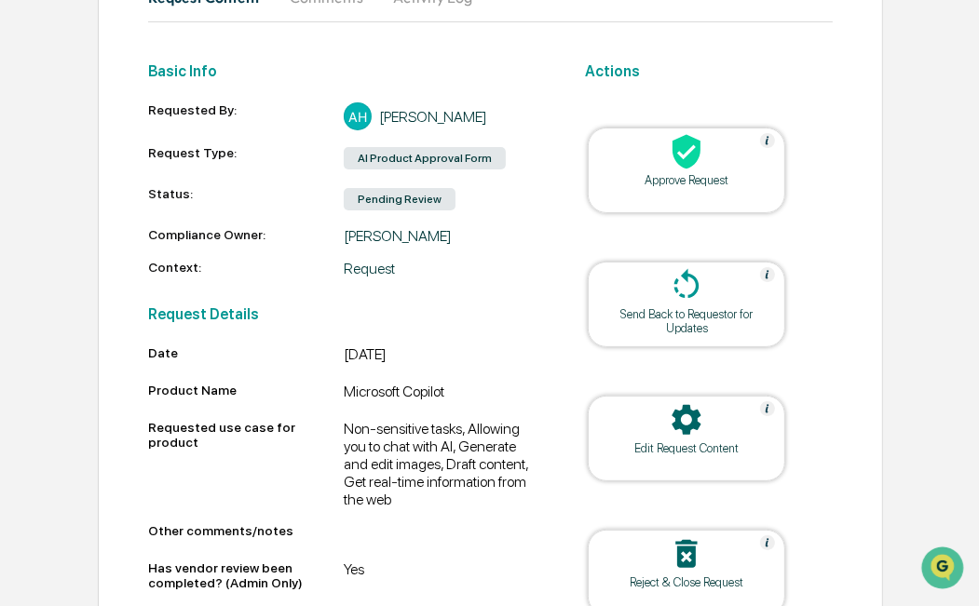
scroll to position [224, 0]
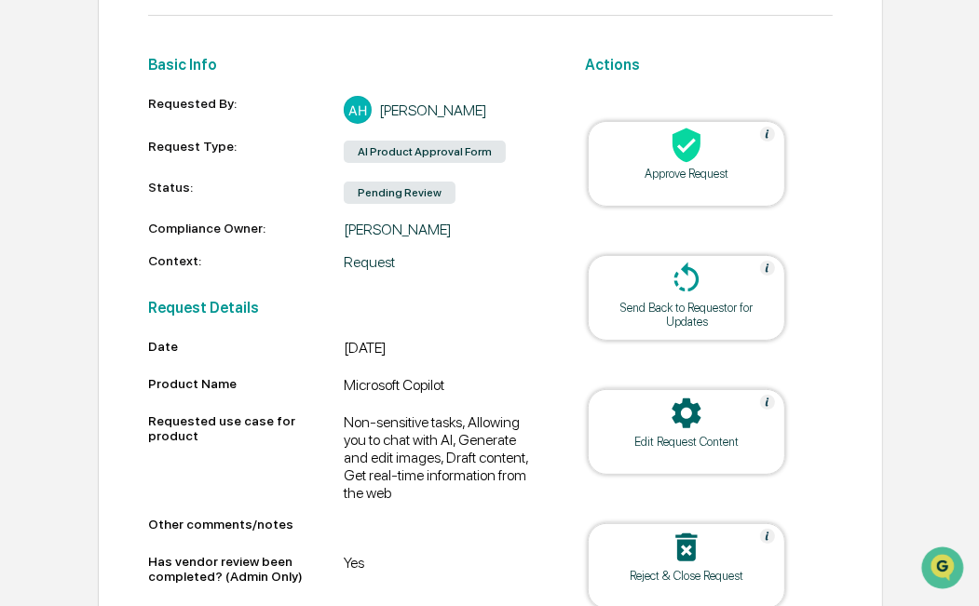
click at [727, 484] on table "Approve Request Send Back to Requestor for Updates Edit Request Content Reject …" at bounding box center [686, 365] width 292 height 583
click at [723, 451] on div "Edit Request Content" at bounding box center [686, 432] width 197 height 86
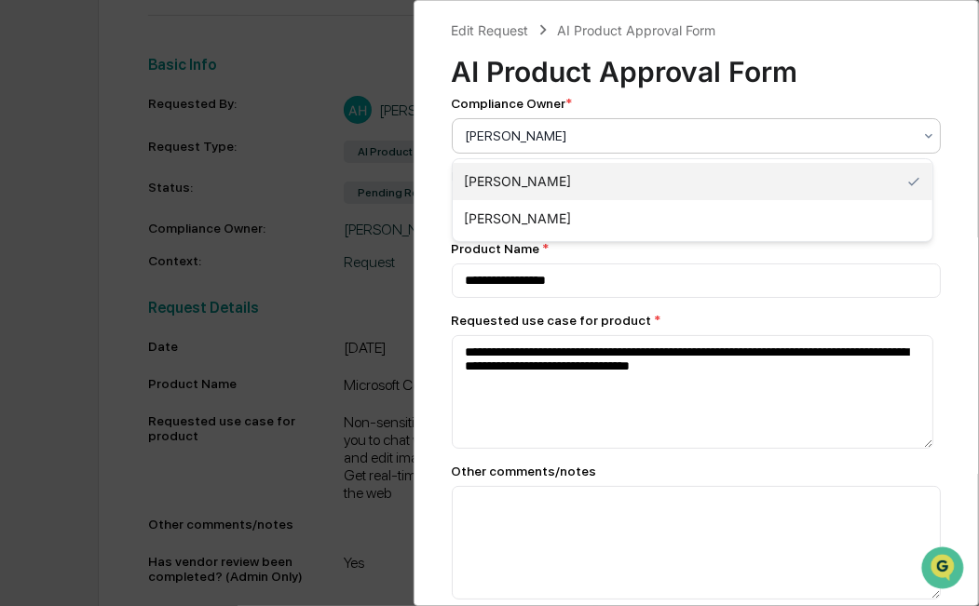
click at [537, 129] on div at bounding box center [689, 136] width 447 height 19
click at [522, 198] on div "[PERSON_NAME]" at bounding box center [693, 181] width 481 height 37
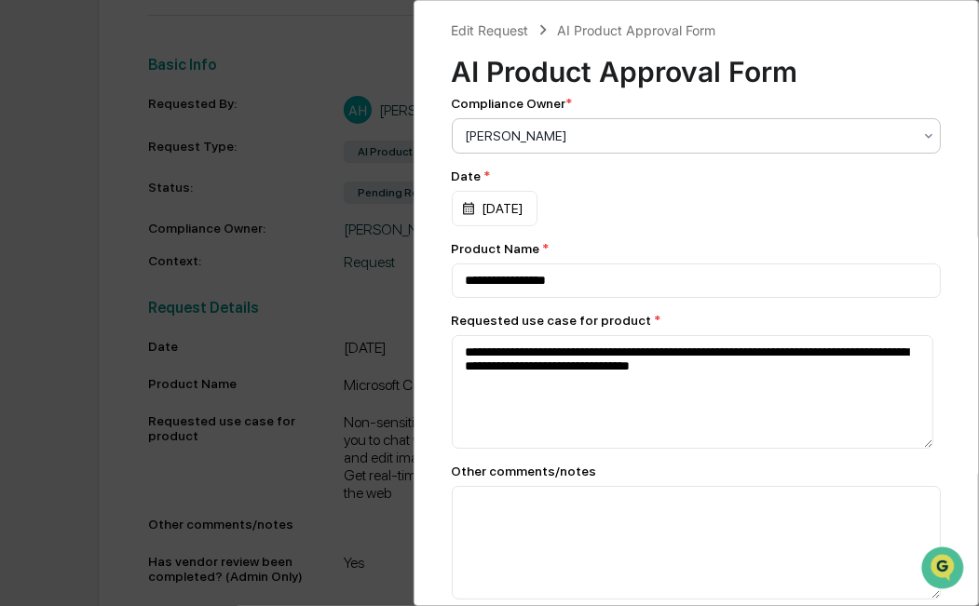
click at [530, 152] on div "[PERSON_NAME]" at bounding box center [697, 135] width 490 height 35
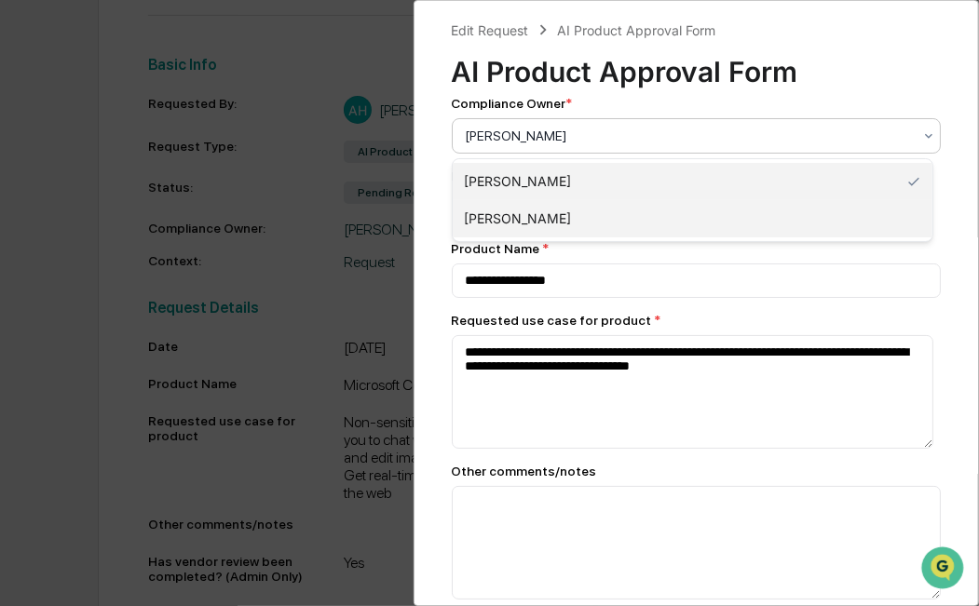
click at [527, 200] on div "[PERSON_NAME]" at bounding box center [693, 218] width 481 height 37
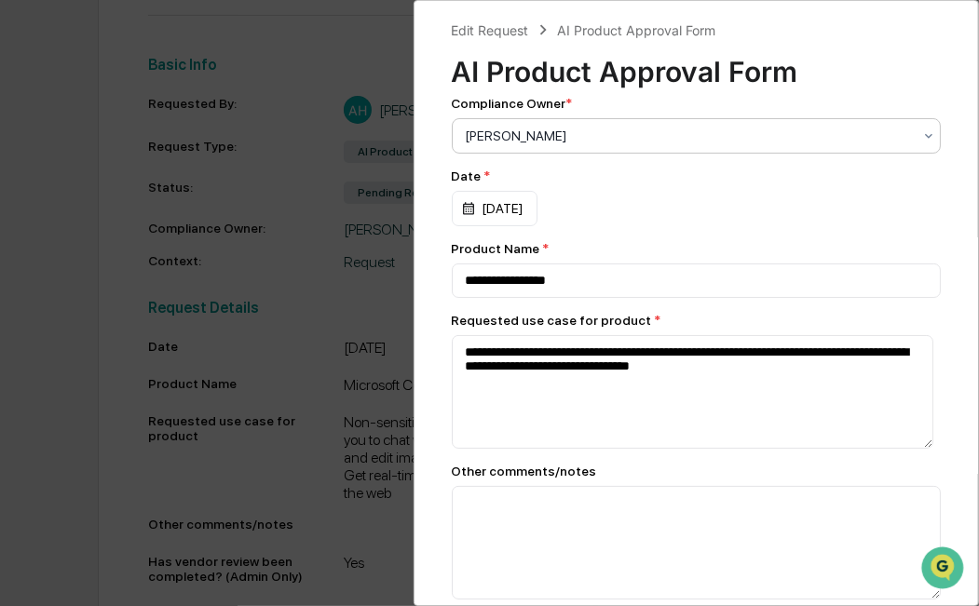
click at [729, 201] on div "09/26/2025" at bounding box center [697, 208] width 490 height 35
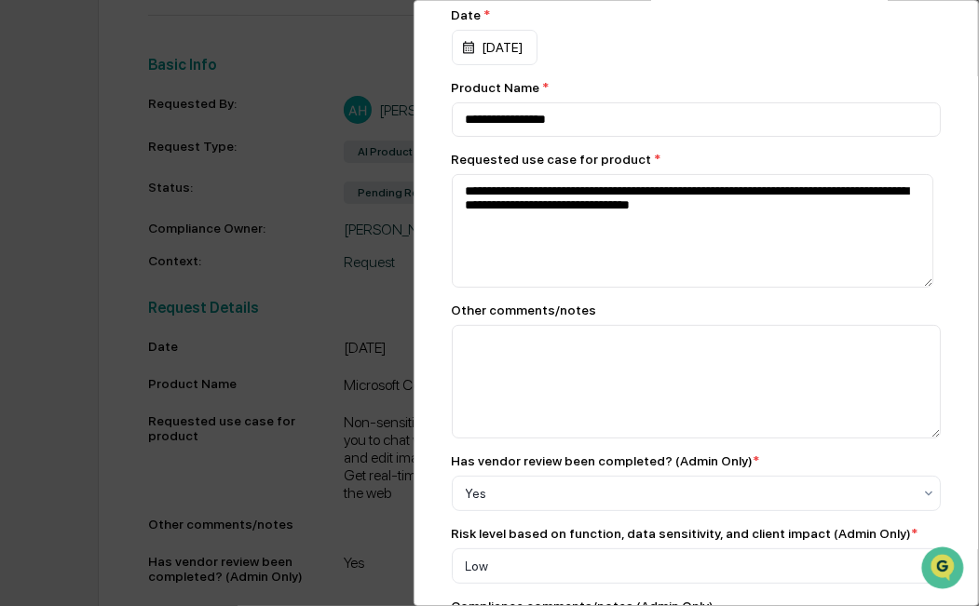
scroll to position [399, 0]
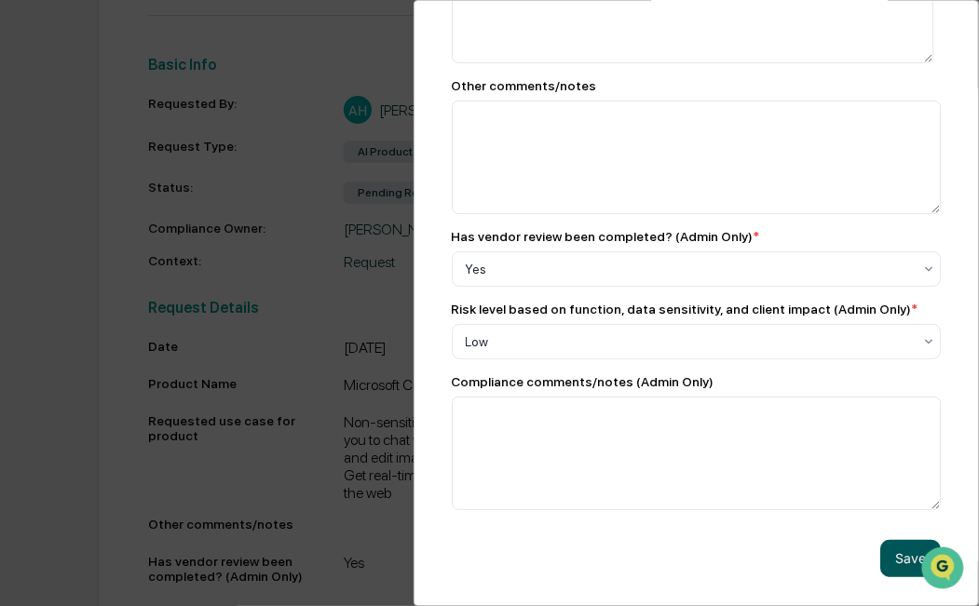
click at [890, 559] on button "Save" at bounding box center [910, 558] width 61 height 37
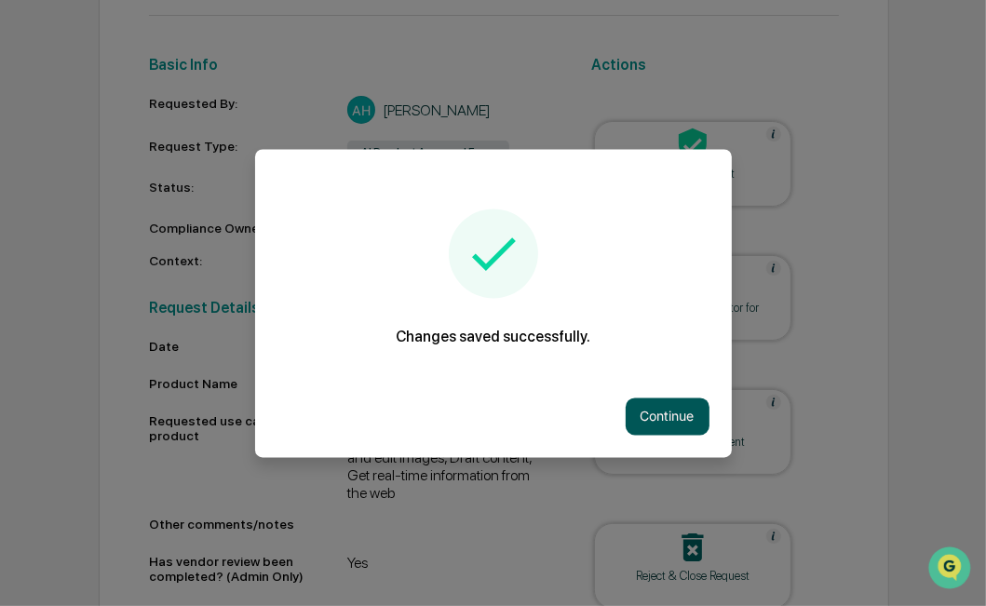
click at [683, 413] on button "Continue" at bounding box center [668, 416] width 84 height 37
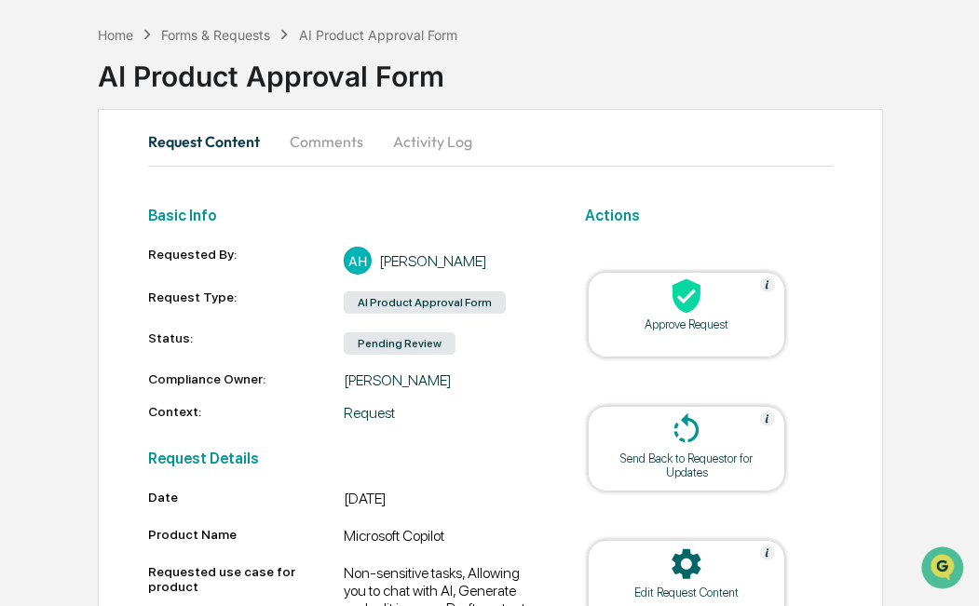
scroll to position [0, 0]
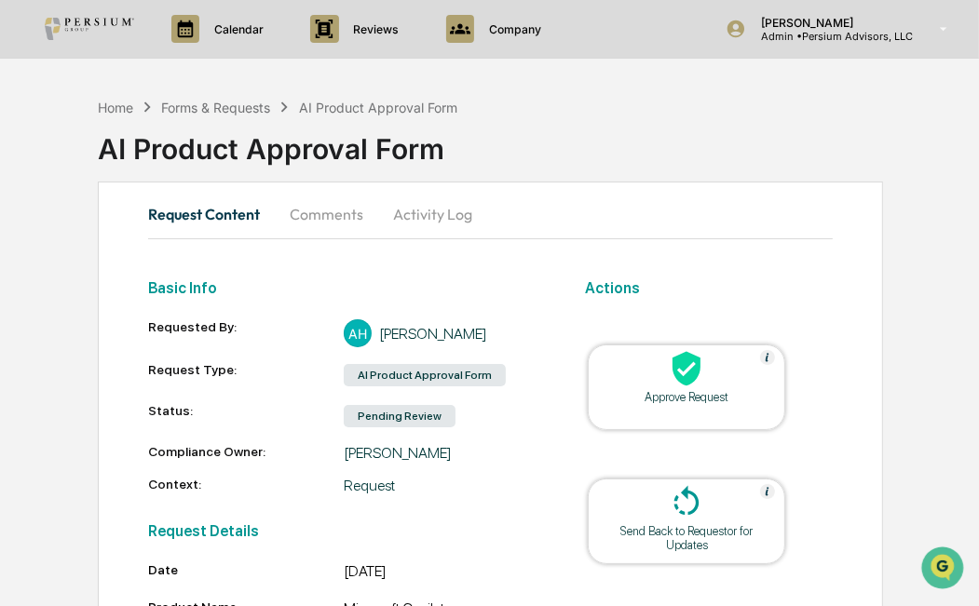
click at [257, 120] on div "AI Product Approval Form" at bounding box center [538, 141] width 881 height 48
click at [216, 104] on div "Forms & Requests" at bounding box center [215, 108] width 109 height 16
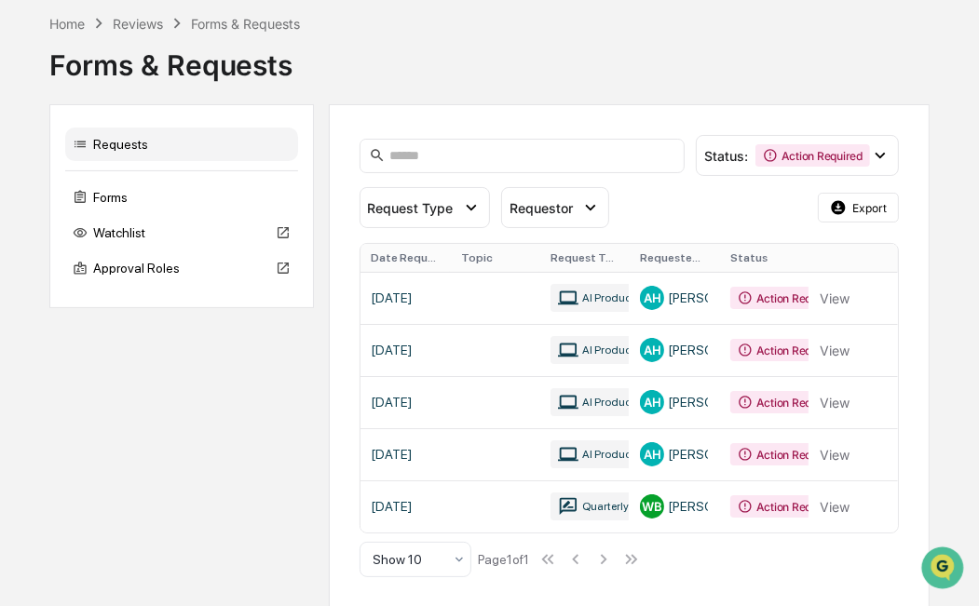
scroll to position [76, 0]
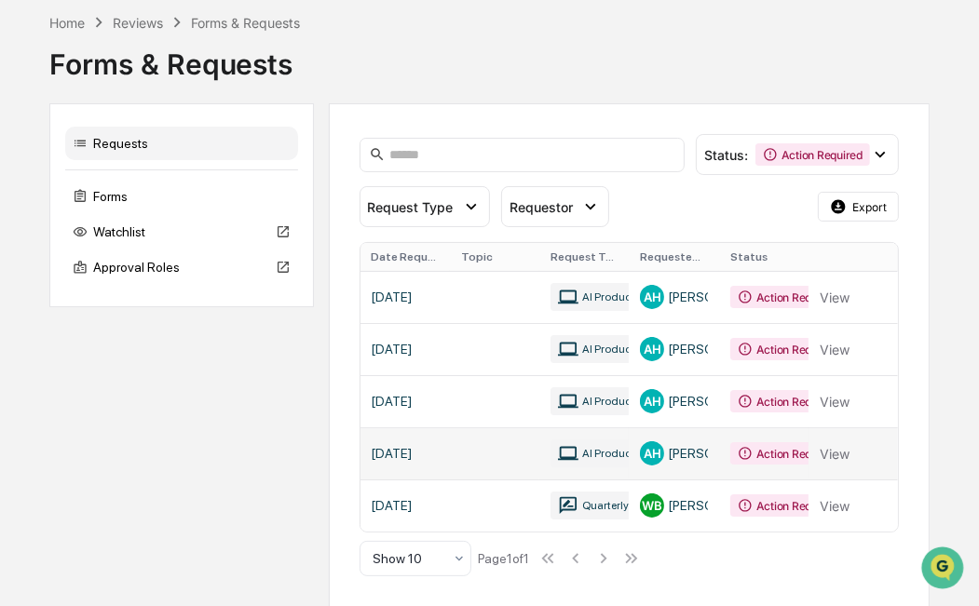
click at [602, 449] on link at bounding box center [629, 454] width 538 height 52
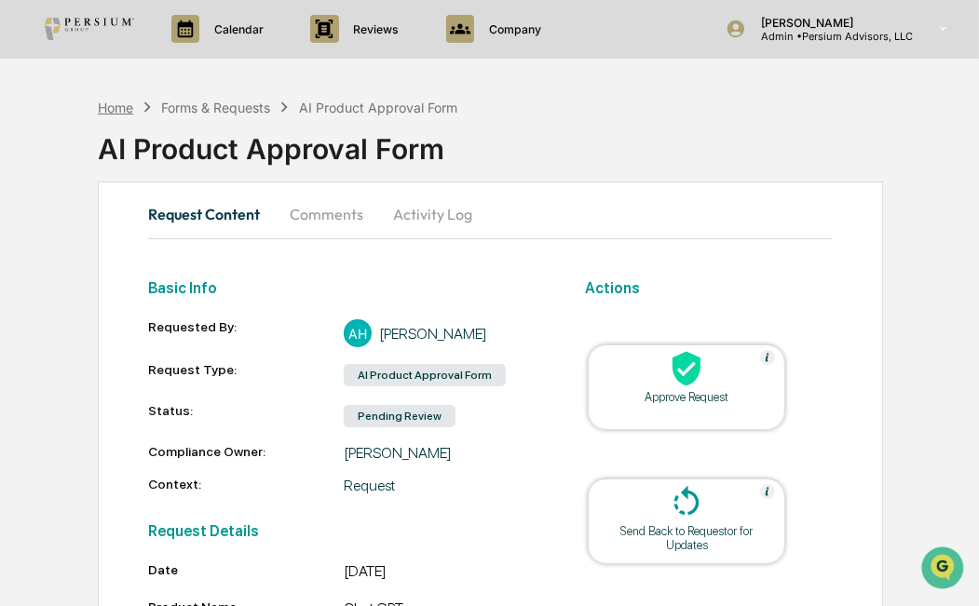
click at [130, 107] on div "Home" at bounding box center [115, 108] width 35 height 16
